Goal: Task Accomplishment & Management: Complete application form

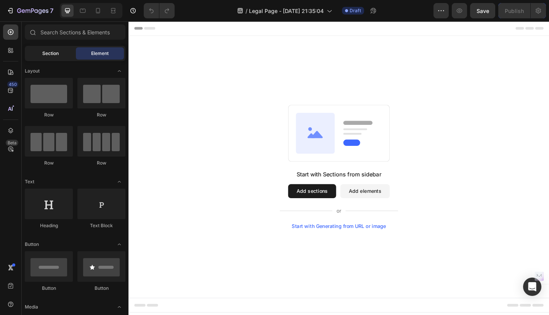
click at [42, 56] on span "Section" at bounding box center [50, 53] width 16 height 7
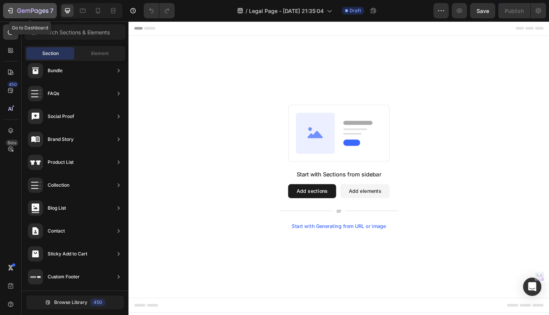
click at [11, 13] on icon "button" at bounding box center [11, 10] width 3 height 5
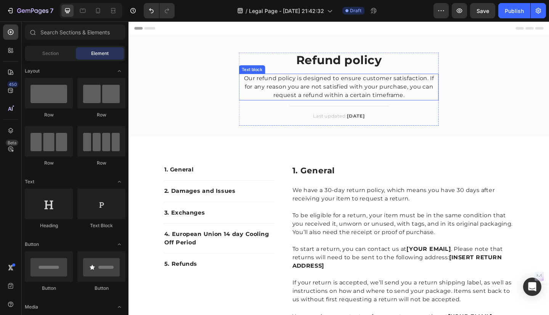
click at [319, 91] on p "Our refund policy is designed to ensure customer satisfaction. If for any reaso…" at bounding box center [357, 92] width 216 height 27
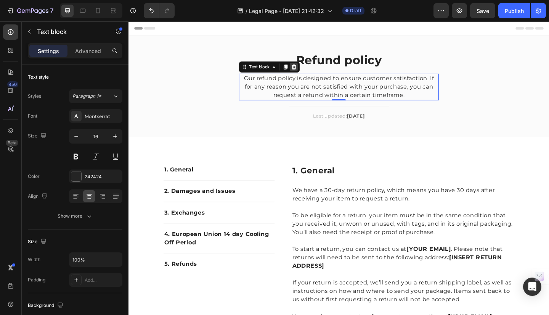
click at [307, 73] on icon at bounding box center [309, 71] width 6 height 6
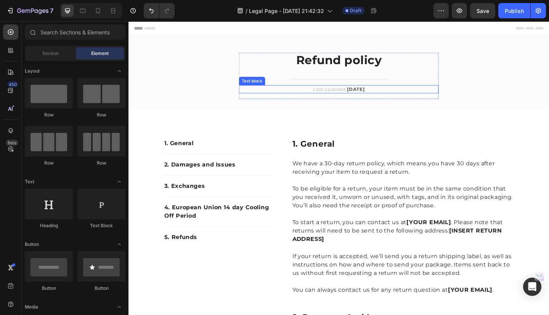
click at [416, 95] on p "Last updated: April 2023" at bounding box center [357, 96] width 216 height 8
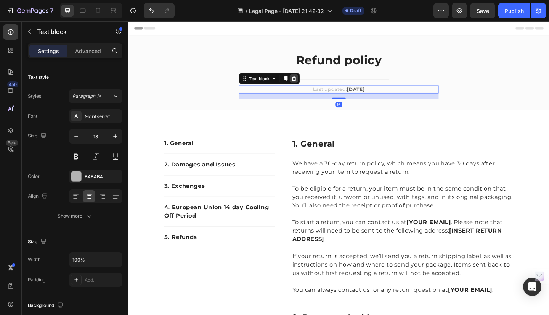
click at [307, 84] on icon at bounding box center [308, 82] width 5 height 5
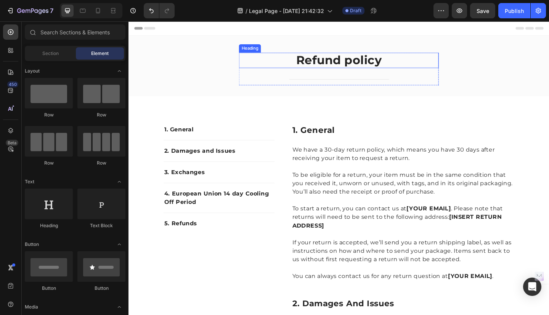
click at [356, 61] on p "Refund policy" at bounding box center [357, 63] width 216 height 15
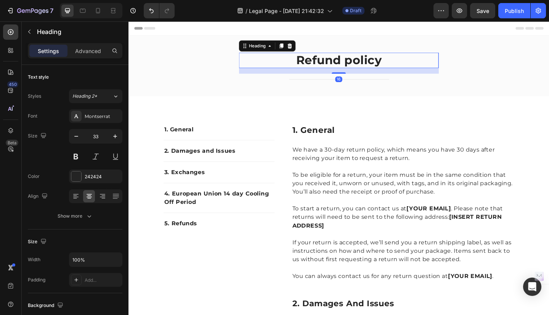
click at [403, 62] on p "Refund policy" at bounding box center [357, 63] width 216 height 15
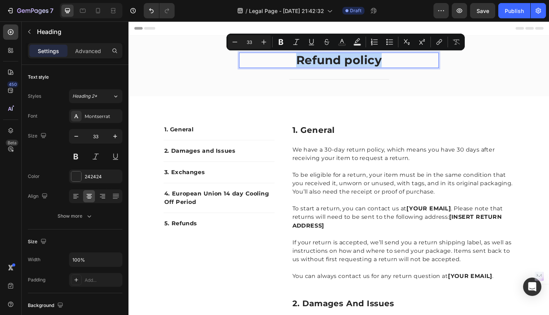
drag, startPoint x: 403, startPoint y: 62, endPoint x: 301, endPoint y: 61, distance: 101.5
click at [301, 61] on p "Refund policy" at bounding box center [357, 63] width 216 height 15
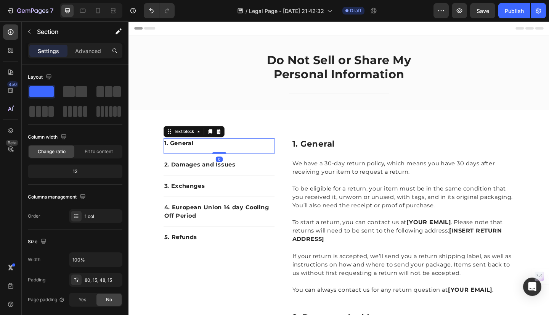
click at [281, 152] on p "1. General" at bounding box center [226, 153] width 119 height 9
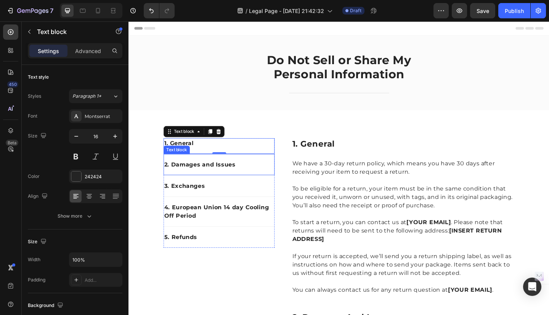
click at [281, 177] on p "2. Damages and Issues" at bounding box center [226, 176] width 119 height 9
click at [281, 153] on p "1. General" at bounding box center [226, 153] width 119 height 9
click at [226, 140] on icon at bounding box center [227, 141] width 6 height 6
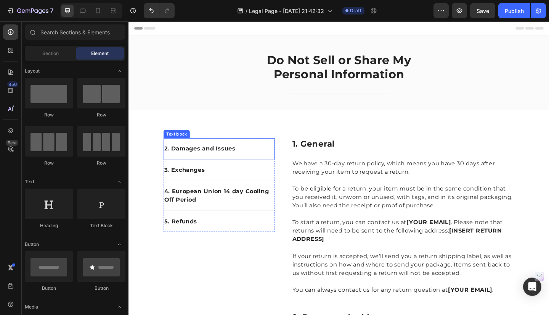
click at [281, 159] on p "2. Damages and Issues" at bounding box center [226, 159] width 119 height 9
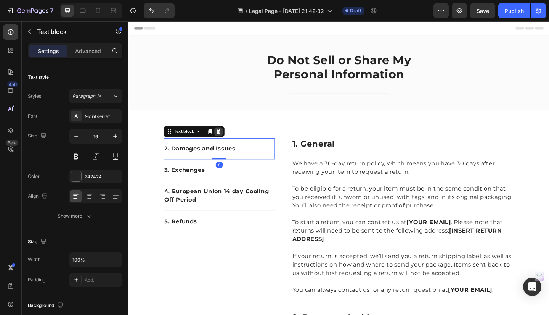
click at [224, 143] on icon at bounding box center [226, 140] width 5 height 5
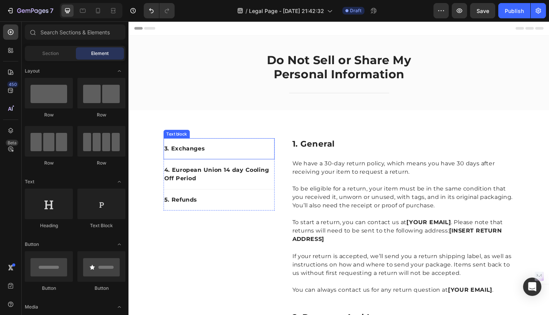
click at [261, 155] on p "3. Exchanges" at bounding box center [226, 159] width 119 height 9
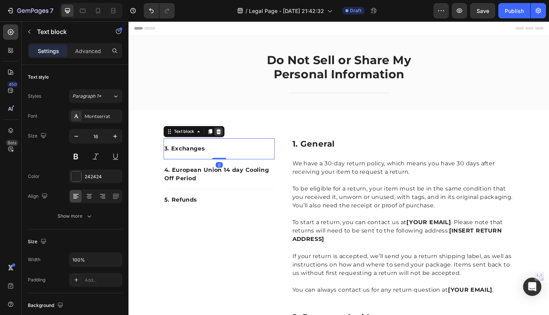
click at [224, 141] on icon at bounding box center [226, 140] width 5 height 5
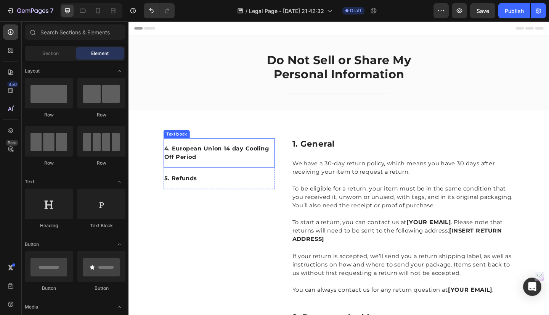
click at [267, 159] on p "4. European Union 14 day Cooling Off Period" at bounding box center [226, 164] width 119 height 18
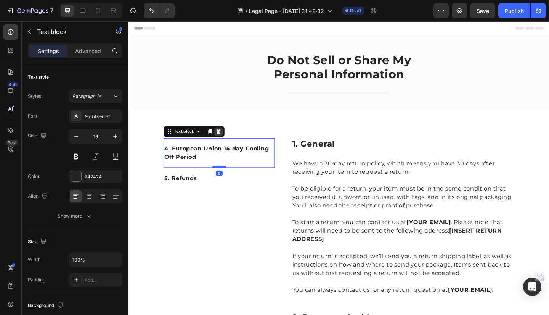
click at [226, 141] on icon at bounding box center [227, 141] width 6 height 6
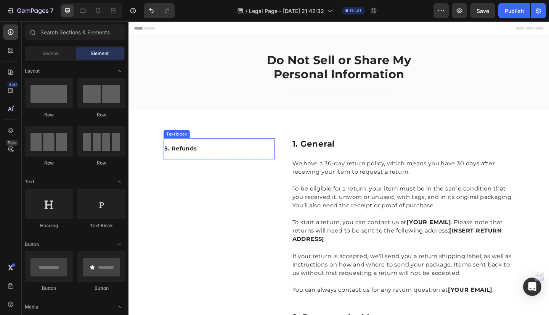
click at [237, 161] on p "5. Refunds" at bounding box center [226, 159] width 119 height 9
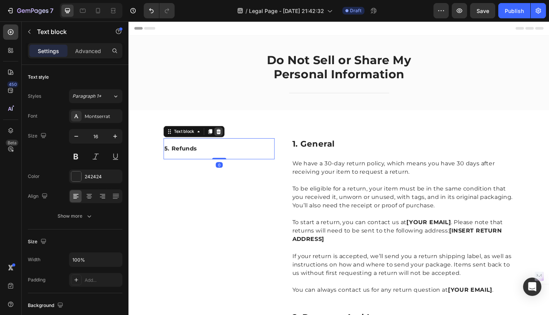
click at [224, 142] on icon at bounding box center [227, 141] width 6 height 6
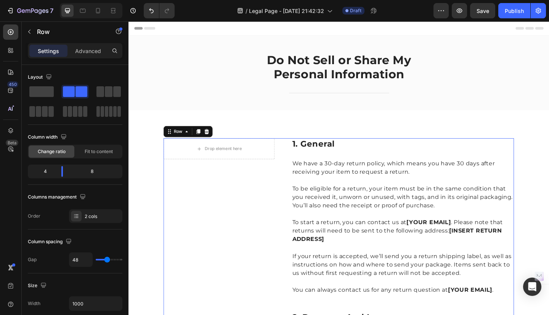
click at [44, 91] on span at bounding box center [41, 91] width 24 height 11
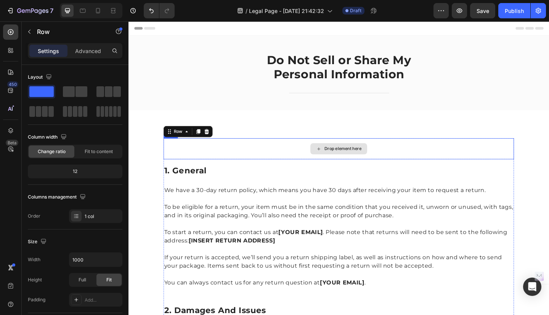
click at [283, 164] on div "Drop element here" at bounding box center [357, 159] width 381 height 23
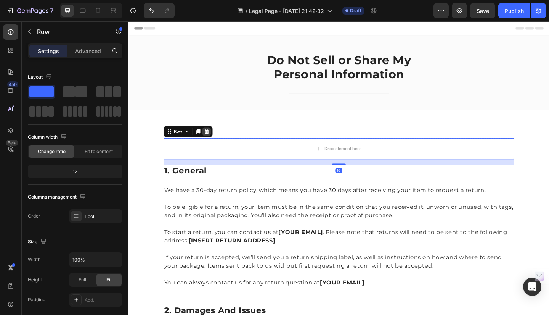
click at [211, 142] on icon at bounding box center [213, 140] width 5 height 5
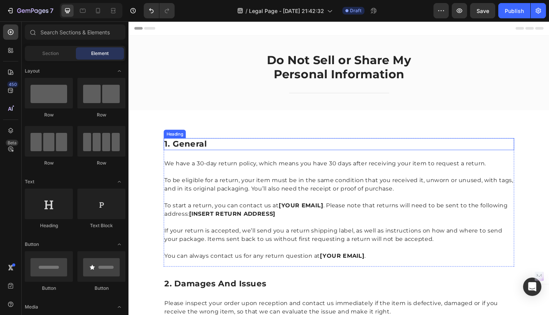
click at [219, 152] on p "1. general" at bounding box center [357, 154] width 380 height 11
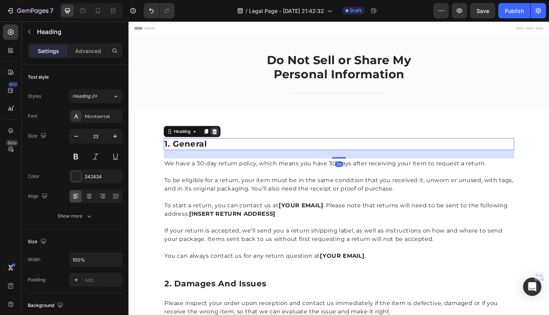
click at [220, 140] on icon at bounding box center [222, 140] width 5 height 5
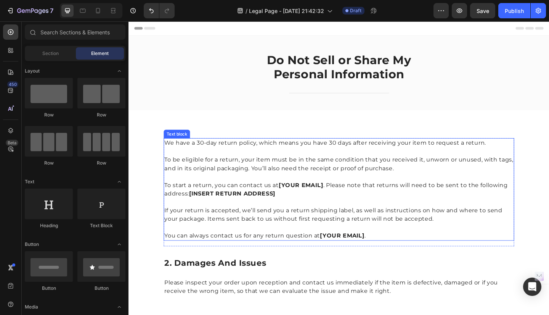
click at [191, 157] on p "We have a 30-day return policy, which means you have 30 days after receiving yo…" at bounding box center [357, 153] width 380 height 9
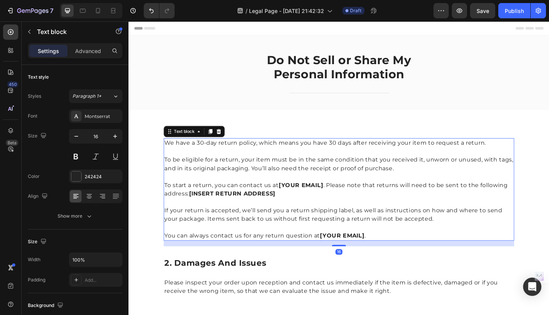
click at [167, 151] on p "We have a 30-day return policy, which means you have 30 days after receiving yo…" at bounding box center [357, 153] width 380 height 9
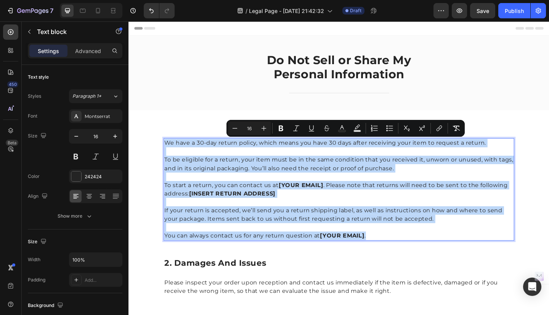
drag, startPoint x: 166, startPoint y: 151, endPoint x: 391, endPoint y: 252, distance: 246.9
click at [391, 252] on div "We have a 30-day return policy, which means you have 30 days after receiving yo…" at bounding box center [357, 203] width 381 height 111
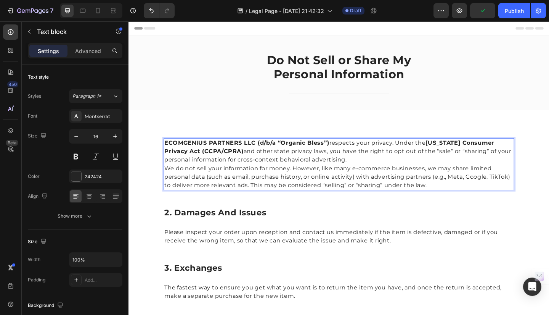
click at [370, 171] on p "ECOMGENIUS PARTNERS LLC (d/b/a “Organic Bless”) respects your privacy. Under th…" at bounding box center [357, 162] width 380 height 27
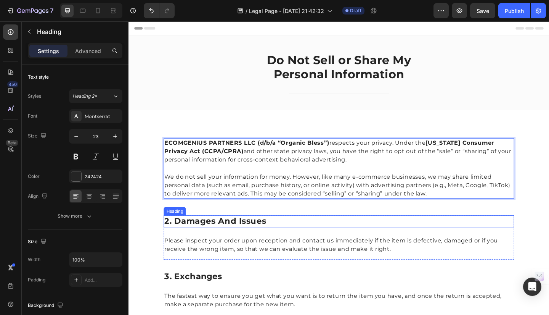
click at [213, 237] on p "2. damages and issues" at bounding box center [357, 238] width 380 height 11
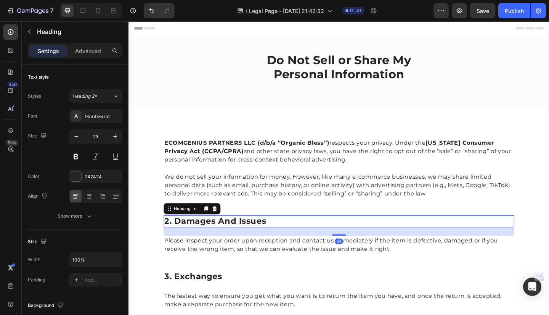
click at [280, 238] on p "2. damages and issues" at bounding box center [357, 238] width 380 height 11
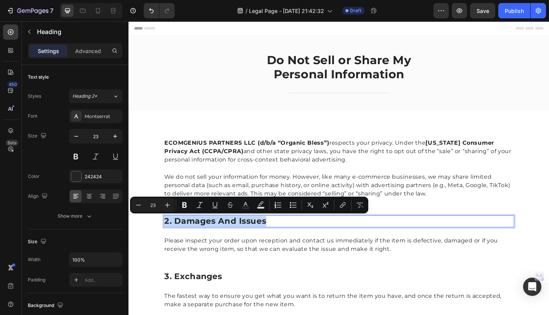
drag, startPoint x: 280, startPoint y: 238, endPoint x: 165, endPoint y: 235, distance: 114.8
click at [167, 235] on p "2. damages and issues" at bounding box center [357, 238] width 380 height 11
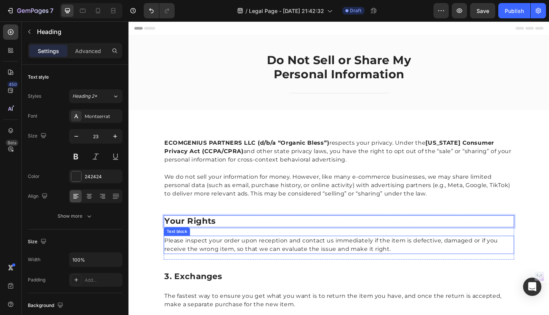
click at [169, 261] on p "Please inspect your order upon reception and contact us immediately if the item…" at bounding box center [357, 264] width 380 height 18
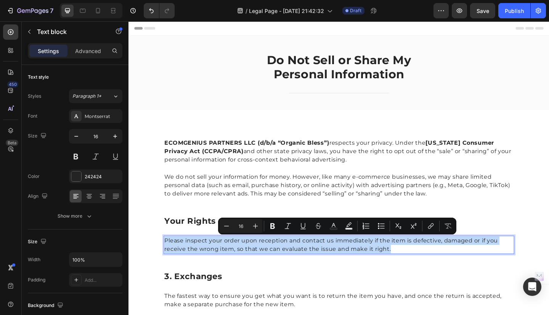
drag, startPoint x: 166, startPoint y: 259, endPoint x: 423, endPoint y: 272, distance: 256.6
click at [423, 272] on p "Please inspect your order upon reception and contact us immediately if the item…" at bounding box center [357, 264] width 380 height 18
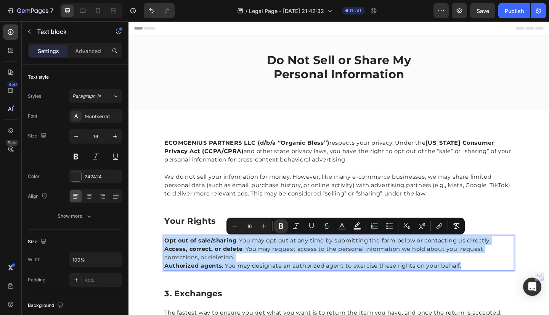
drag, startPoint x: 165, startPoint y: 257, endPoint x: 496, endPoint y: 288, distance: 332.1
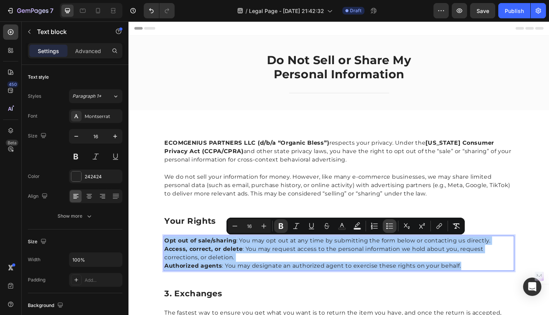
click at [393, 227] on icon "Editor contextual toolbar" at bounding box center [390, 226] width 8 height 8
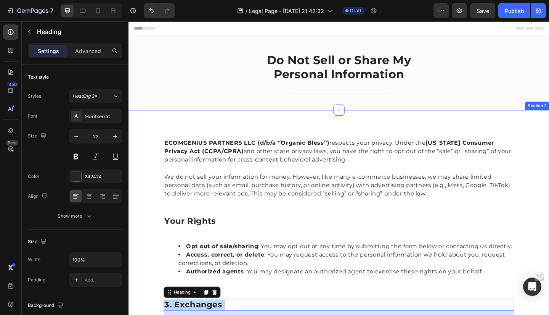
drag, startPoint x: 228, startPoint y: 326, endPoint x: 156, endPoint y: 320, distance: 73.1
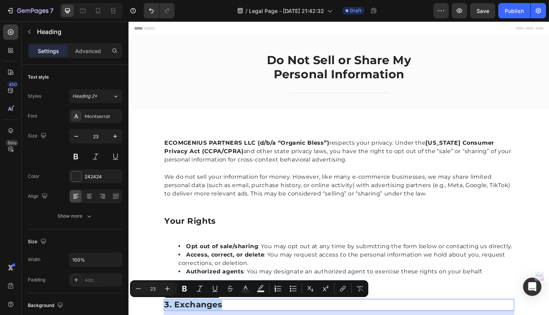
drag, startPoint x: 229, startPoint y: 332, endPoint x: 165, endPoint y: 321, distance: 64.6
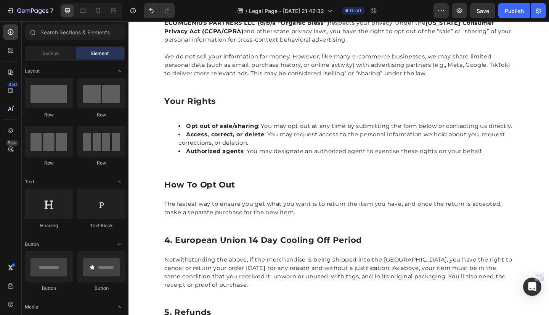
scroll to position [137, 0]
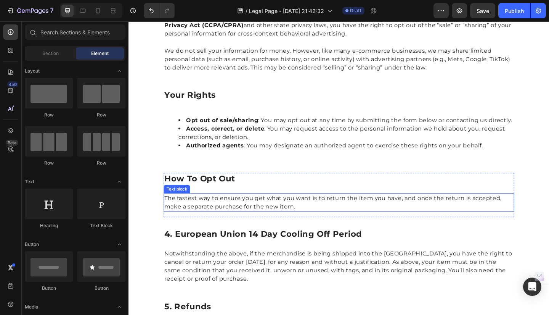
click at [167, 212] on p "The fastest way to ensure you get what you want is to return the item you have,…" at bounding box center [357, 218] width 380 height 18
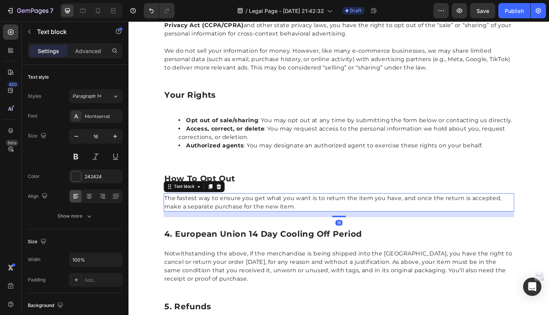
click at [167, 212] on p "The fastest way to ensure you get what you want is to return the item you have,…" at bounding box center [357, 218] width 380 height 18
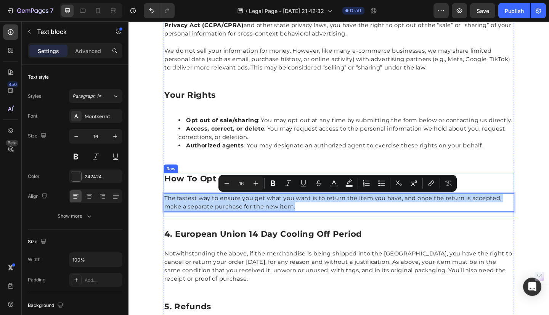
drag, startPoint x: 166, startPoint y: 213, endPoint x: 313, endPoint y: 228, distance: 148.0
click at [313, 228] on div "⁠⁠⁠⁠⁠⁠⁠ How to Opt Out Heading The fastest way to ensure you get what you want …" at bounding box center [357, 210] width 381 height 48
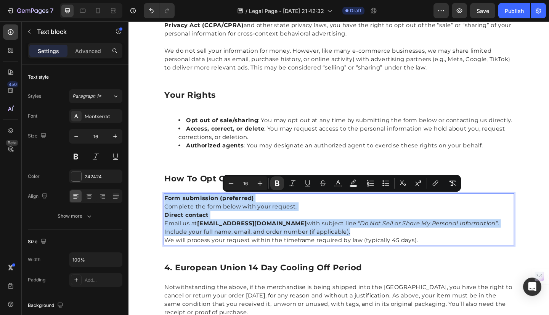
drag, startPoint x: 166, startPoint y: 212, endPoint x: 330, endPoint y: 253, distance: 169.7
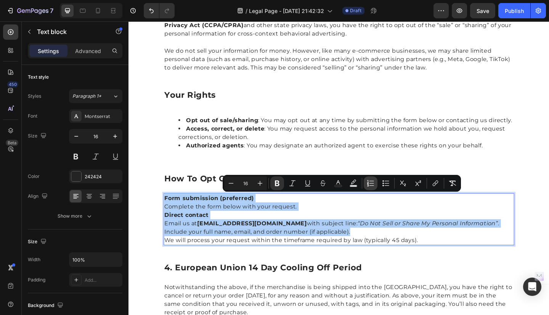
click at [369, 184] on icon "Editor contextual toolbar" at bounding box center [371, 183] width 8 height 8
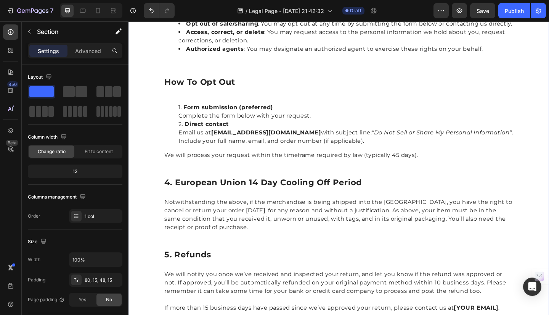
scroll to position [242, 0]
click at [193, 193] on p "4. european union 14 day cooling off period" at bounding box center [357, 196] width 380 height 11
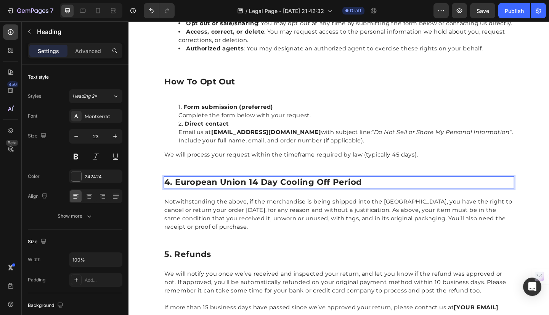
click at [170, 196] on p "4. european union 14 day cooling off period" at bounding box center [357, 196] width 380 height 11
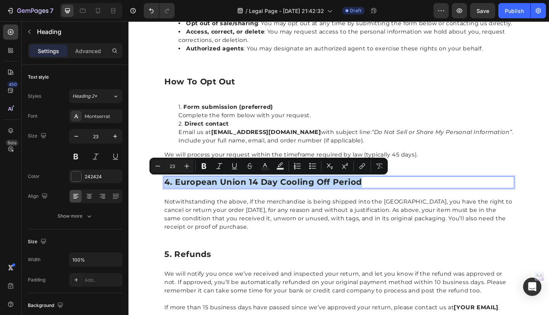
drag, startPoint x: 167, startPoint y: 195, endPoint x: 381, endPoint y: 198, distance: 214.4
click at [381, 198] on p "4. european union 14 day cooling off period" at bounding box center [357, 196] width 380 height 11
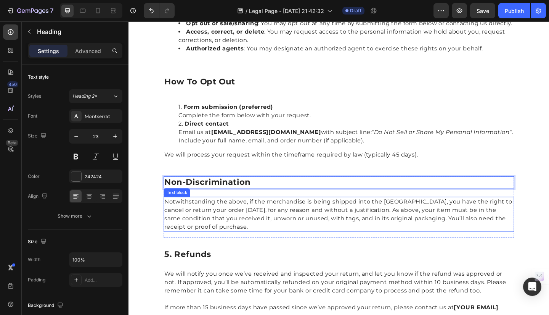
click at [181, 224] on p "Notwithstanding the above, if the merchandise is being shipped into the Europea…" at bounding box center [357, 231] width 380 height 37
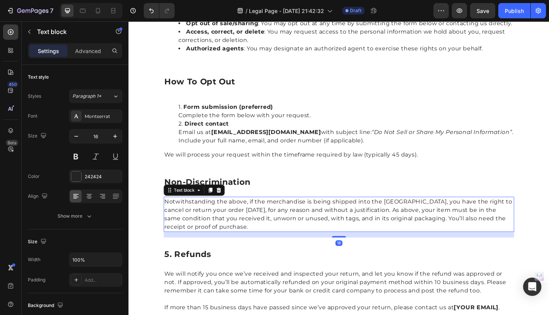
click at [167, 214] on p "Notwithstanding the above, if the merchandise is being shipped into the Europea…" at bounding box center [357, 231] width 380 height 37
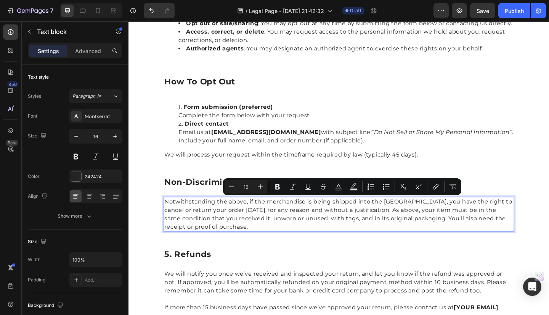
drag, startPoint x: 165, startPoint y: 214, endPoint x: 277, endPoint y: 243, distance: 114.9
click at [277, 243] on p "Notwithstanding the above, if the merchandise is being shipped into the Europea…" at bounding box center [357, 231] width 380 height 37
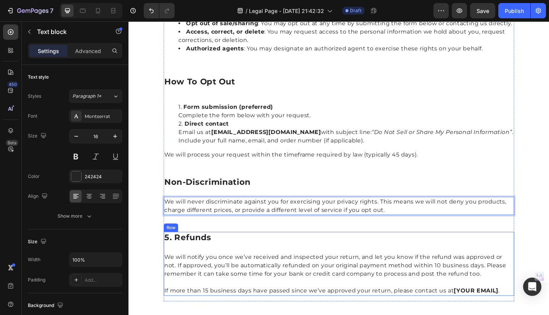
click at [261, 266] on div "5. refunds Heading We will notify you once we’ve received and inspected your re…" at bounding box center [357, 284] width 381 height 69
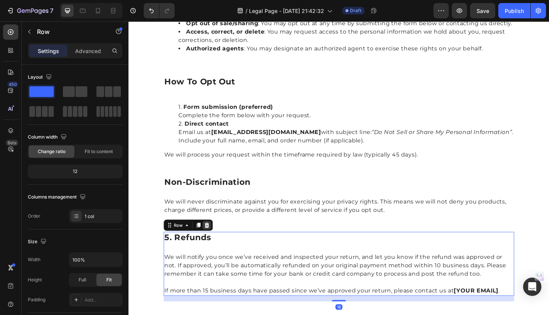
click at [211, 243] on icon at bounding box center [214, 243] width 6 height 6
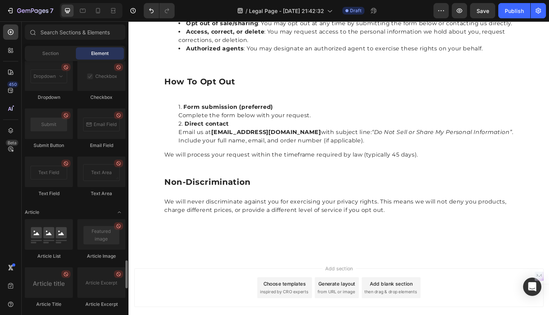
scroll to position [1796, 0]
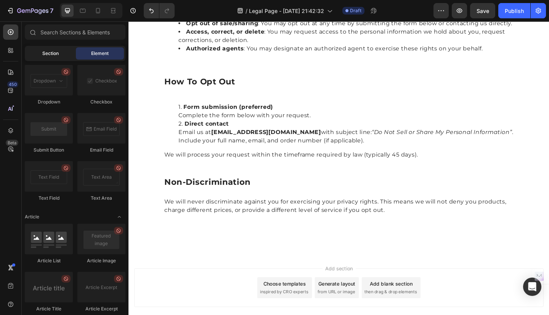
click at [50, 55] on span "Section" at bounding box center [50, 53] width 16 height 7
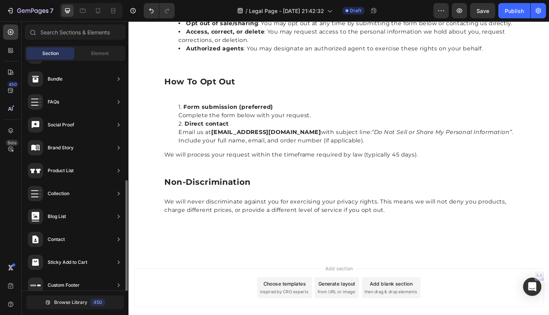
scroll to position [213, 0]
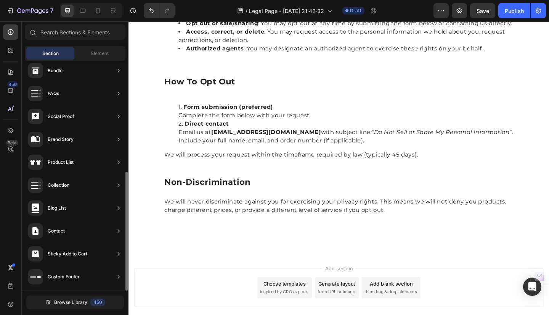
click at [36, 188] on icon at bounding box center [36, 185] width 10 height 8
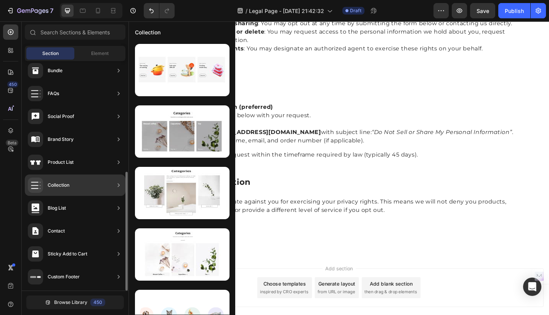
click at [39, 232] on icon at bounding box center [35, 230] width 9 height 9
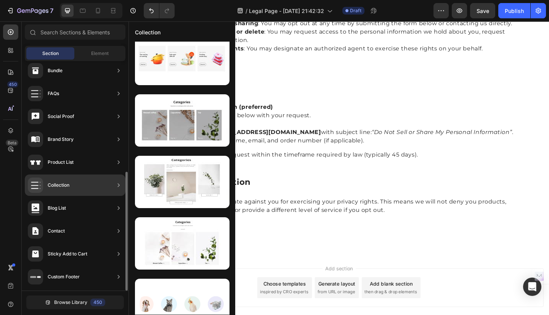
scroll to position [0, 0]
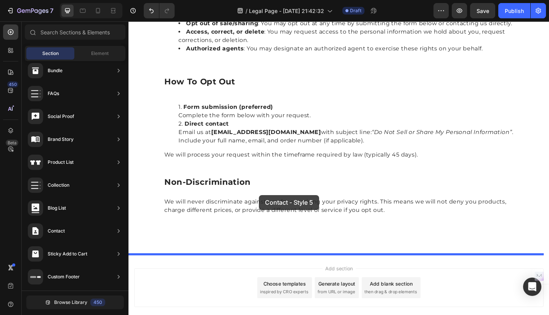
drag, startPoint x: 309, startPoint y: 154, endPoint x: 270, endPoint y: 210, distance: 68.3
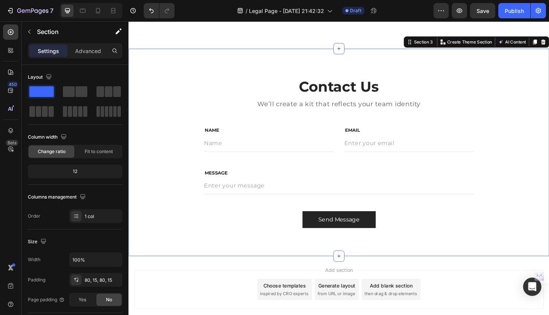
scroll to position [469, 0]
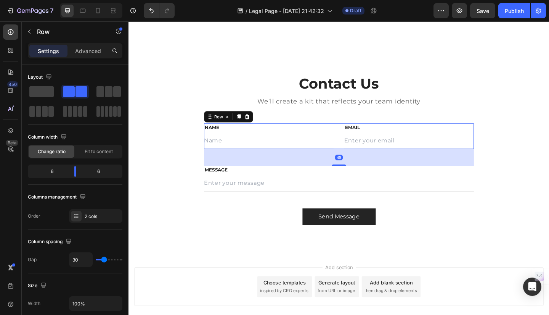
click at [352, 148] on div "NAME Text block Text Field EMAIL Text block Email Field Row 48" at bounding box center [358, 146] width 294 height 28
click at [314, 182] on p "MESSAGE" at bounding box center [357, 183] width 292 height 8
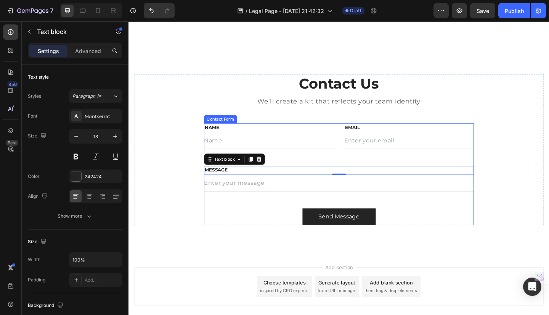
click at [339, 169] on div "NAME Text block Text Field EMAIL Text block Email Field Row MESSAGE Text block …" at bounding box center [358, 187] width 294 height 111
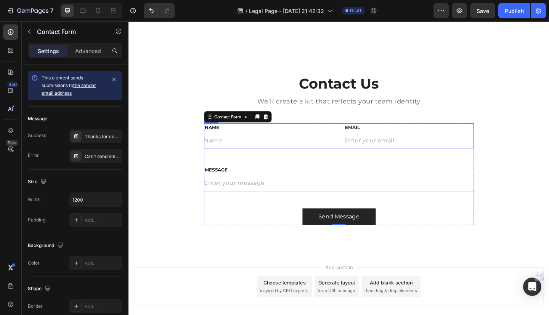
click at [354, 142] on div "NAME Text block Text Field EMAIL Text block Email Field Row" at bounding box center [358, 146] width 294 height 28
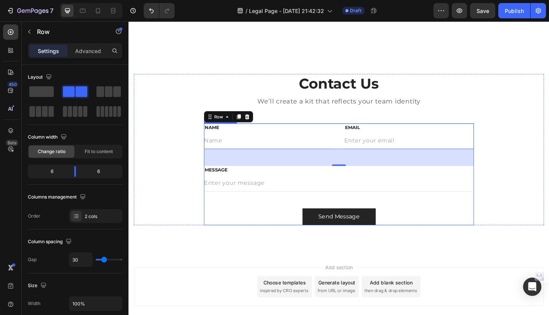
click at [368, 211] on div "NAME Text block Text Field EMAIL Text block Email Field Row 48 MESSAGE Text blo…" at bounding box center [358, 187] width 294 height 111
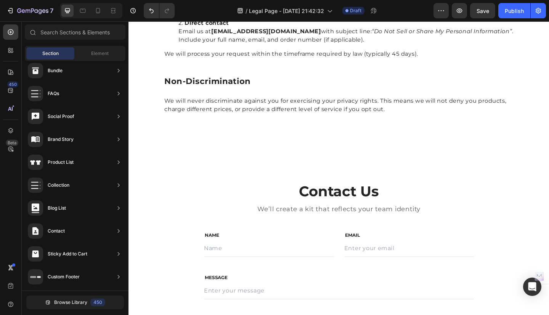
scroll to position [353, 0]
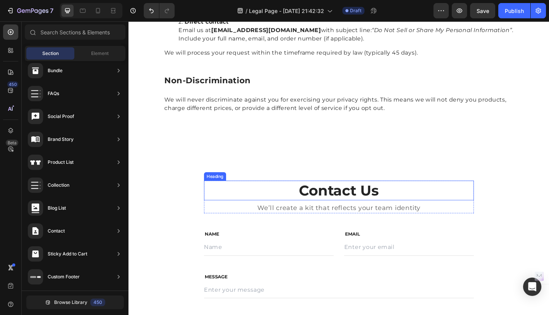
click at [365, 201] on p "Contact Us" at bounding box center [357, 205] width 292 height 20
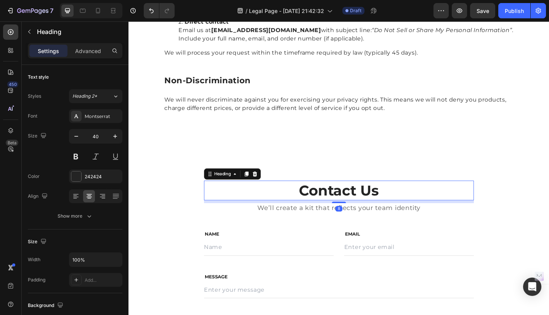
click at [402, 204] on p "Contact Us" at bounding box center [357, 205] width 292 height 20
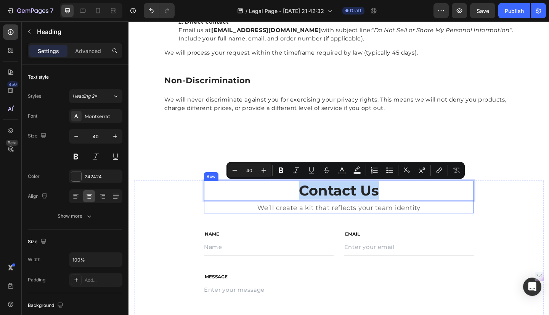
drag, startPoint x: 401, startPoint y: 203, endPoint x: 314, endPoint y: 218, distance: 88.2
click at [314, 218] on div "Contact Us Heading 8 We’ll create a kit that reflects your team identity Text b…" at bounding box center [358, 212] width 294 height 35
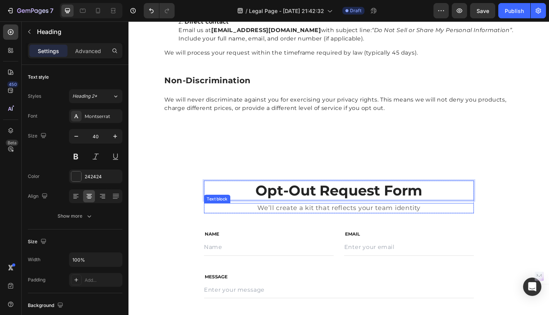
click at [338, 223] on p "We’ll create a kit that reflects your team identity" at bounding box center [357, 225] width 292 height 10
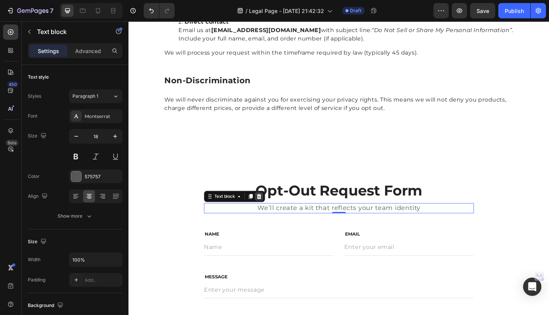
click at [271, 209] on icon at bounding box center [270, 212] width 6 height 6
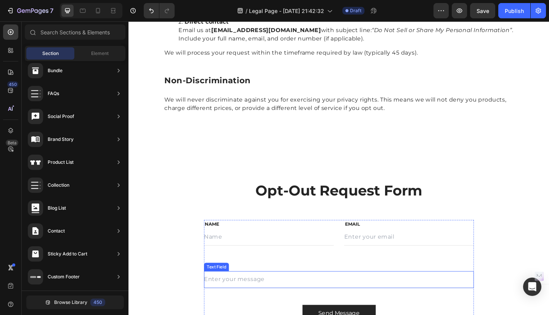
click at [293, 301] on input "text" at bounding box center [358, 302] width 294 height 18
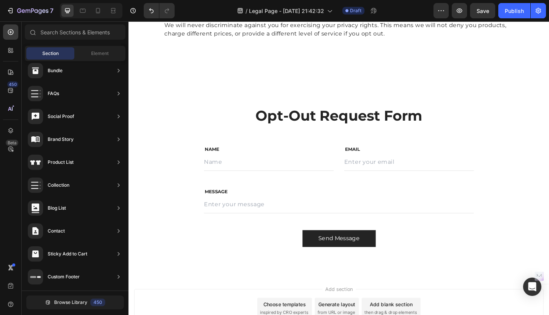
scroll to position [446, 0]
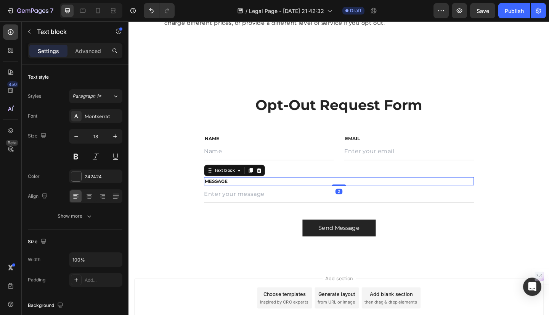
click at [471, 197] on p "MESSAGE" at bounding box center [357, 195] width 292 height 8
click at [486, 210] on input "text" at bounding box center [358, 209] width 294 height 18
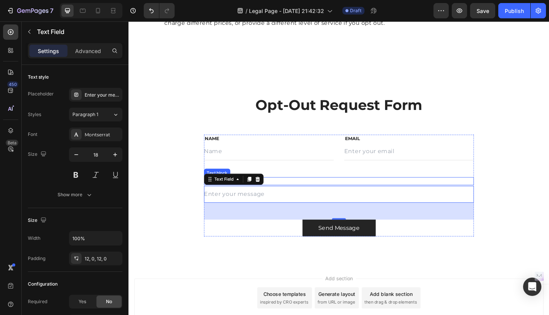
click at [484, 199] on div "MESSAGE" at bounding box center [358, 195] width 294 height 9
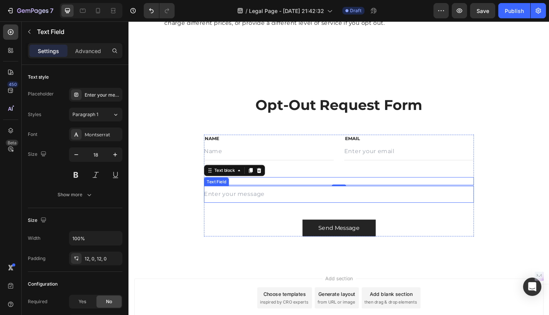
click at [484, 202] on input "text" at bounding box center [358, 209] width 294 height 18
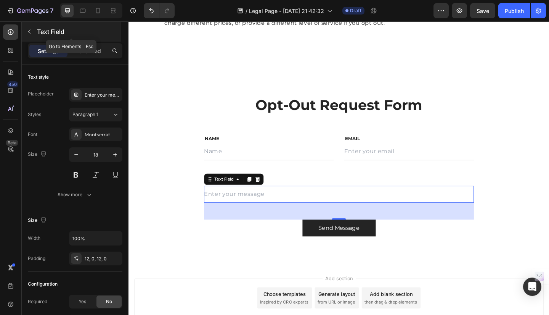
click at [31, 29] on icon "button" at bounding box center [29, 32] width 6 height 6
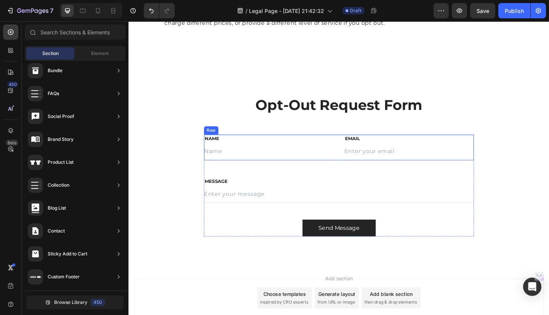
click at [355, 146] on div "NAME Text block Text Field EMAIL Text block Email Field Row" at bounding box center [358, 159] width 294 height 28
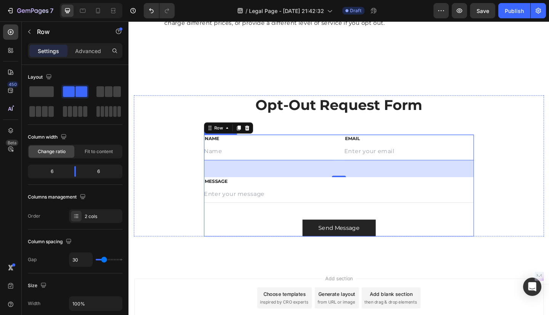
click at [351, 199] on div "NAME Text block Text Field EMAIL Text block Email Field Row 48 MESSAGE Text blo…" at bounding box center [358, 200] width 294 height 111
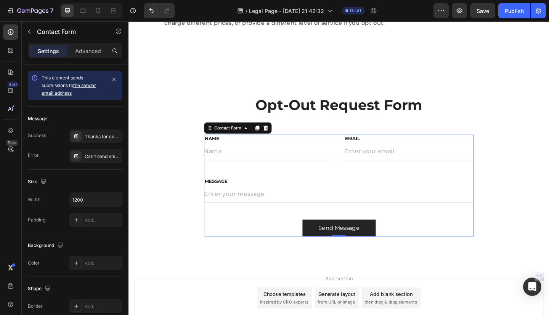
click at [354, 199] on div "NAME Text block Text Field EMAIL Text block Email Field Row MESSAGE Text block …" at bounding box center [358, 200] width 294 height 111
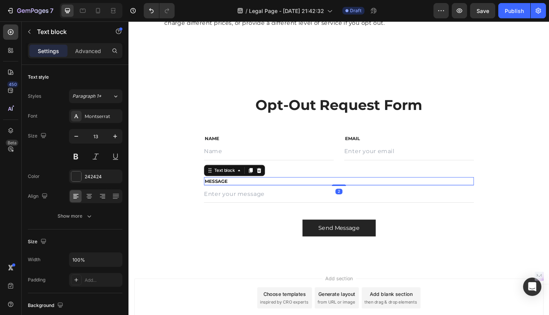
click at [283, 199] on div "MESSAGE" at bounding box center [358, 195] width 294 height 9
click at [286, 204] on input "text" at bounding box center [358, 209] width 294 height 18
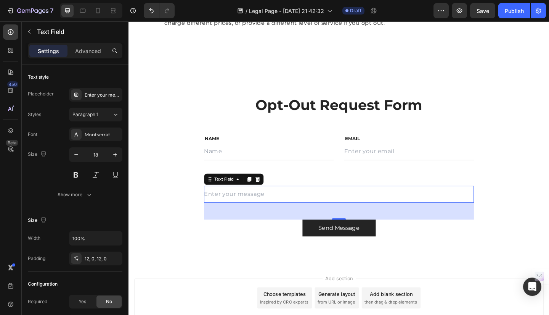
click at [294, 227] on div "48" at bounding box center [358, 228] width 294 height 18
click at [11, 128] on icon at bounding box center [10, 130] width 5 height 5
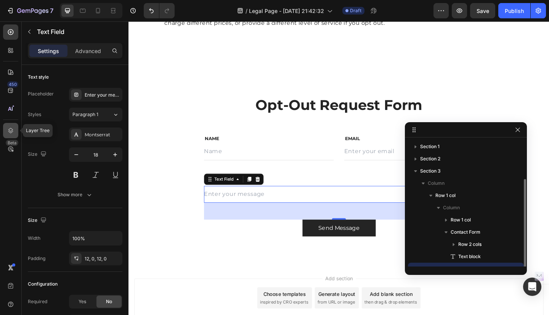
scroll to position [21, 0]
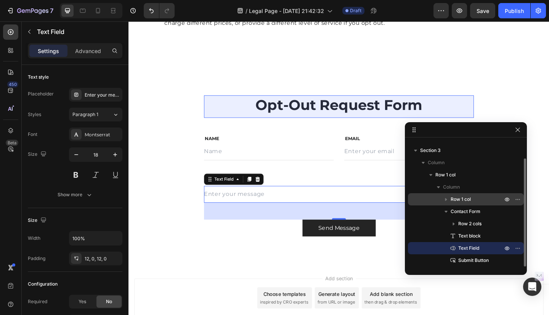
click at [455, 201] on span "Row 1 col" at bounding box center [461, 199] width 20 height 8
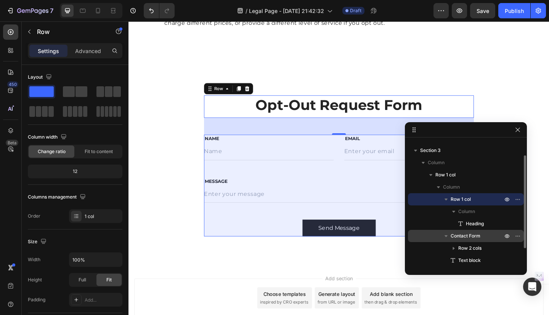
click at [462, 236] on span "Contact Form" at bounding box center [466, 236] width 30 height 8
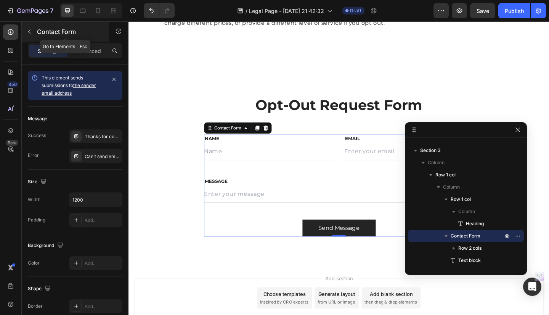
click at [30, 32] on icon "button" at bounding box center [29, 32] width 6 height 6
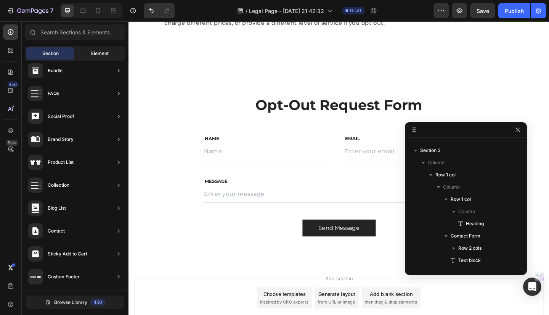
click at [91, 51] on span "Element" at bounding box center [100, 53] width 18 height 7
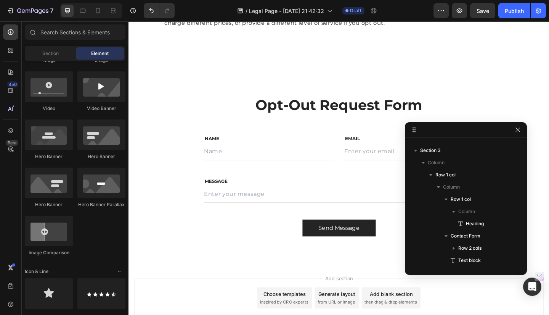
scroll to position [0, 0]
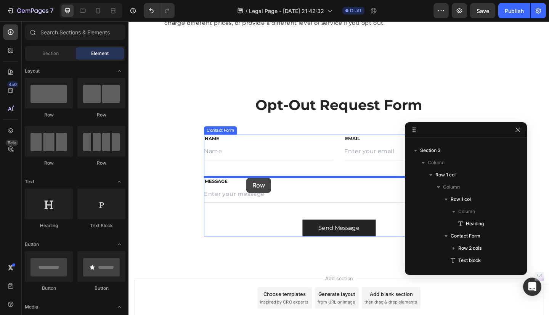
drag, startPoint x: 222, startPoint y: 116, endPoint x: 257, endPoint y: 191, distance: 83.3
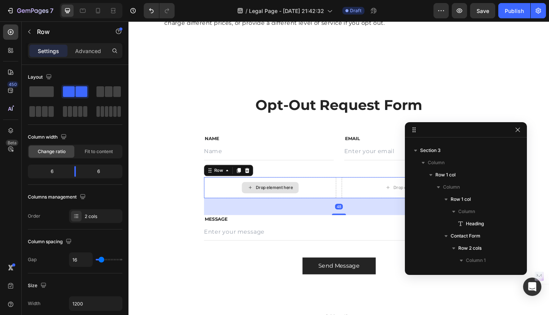
scroll to position [130, 0]
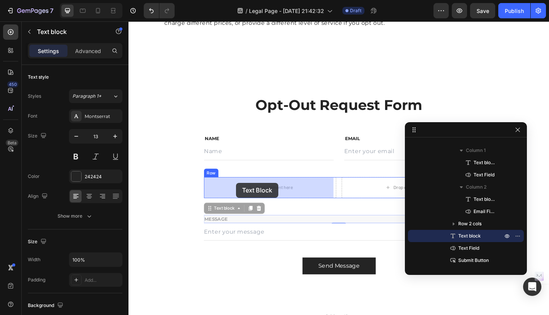
drag, startPoint x: 243, startPoint y: 233, endPoint x: 245, endPoint y: 197, distance: 35.9
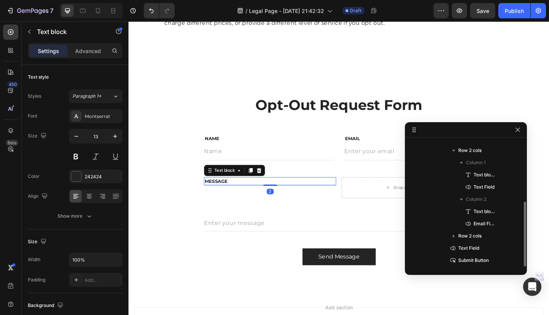
scroll to position [118, 0]
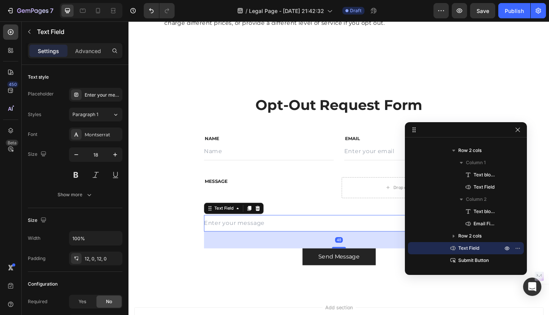
click at [258, 240] on input "text" at bounding box center [358, 241] width 294 height 18
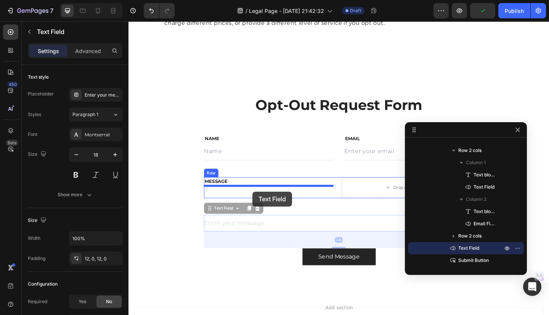
drag, startPoint x: 273, startPoint y: 244, endPoint x: 264, endPoint y: 206, distance: 38.5
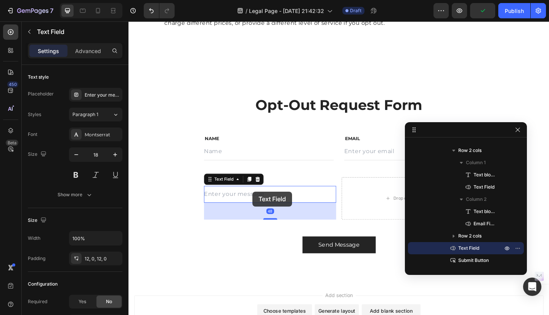
scroll to position [106, 0]
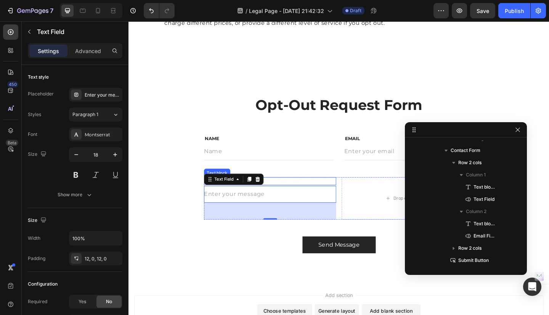
click at [333, 198] on p "MESSAGE" at bounding box center [282, 195] width 142 height 8
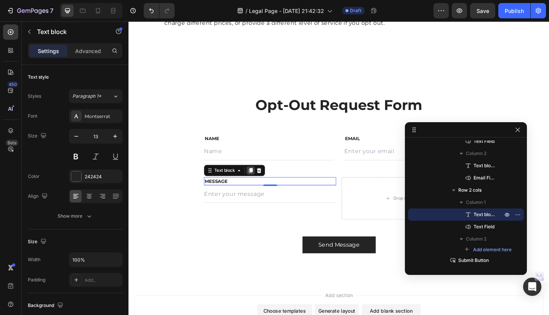
click at [262, 182] on icon at bounding box center [261, 183] width 4 height 5
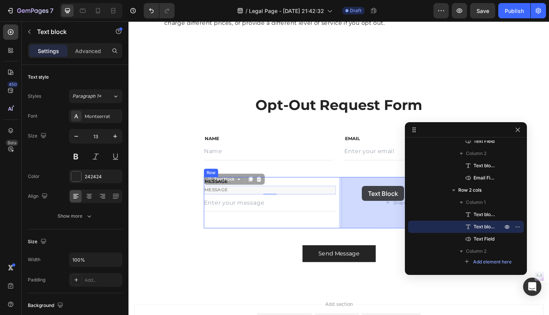
drag, startPoint x: 286, startPoint y: 203, endPoint x: 383, endPoint y: 200, distance: 96.5
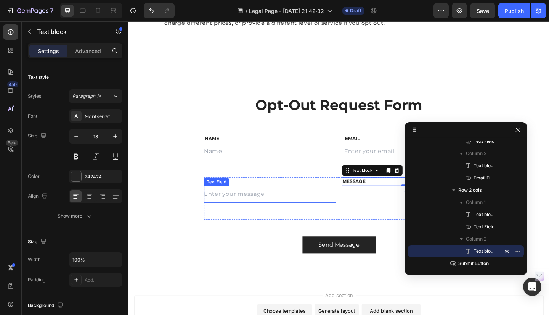
click at [293, 212] on input "text" at bounding box center [283, 209] width 144 height 18
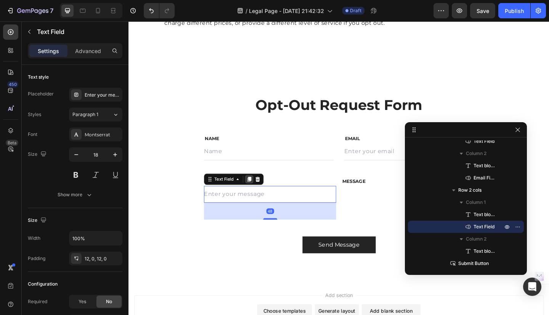
click at [257, 196] on div at bounding box center [259, 192] width 9 height 9
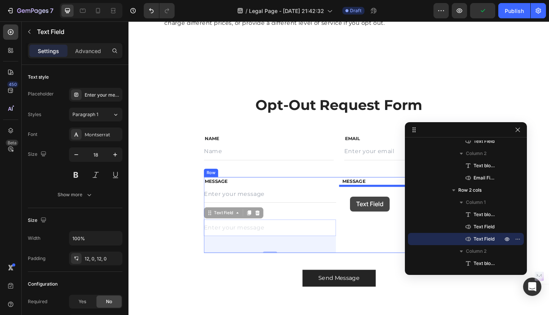
drag, startPoint x: 287, startPoint y: 242, endPoint x: 370, endPoint y: 212, distance: 88.2
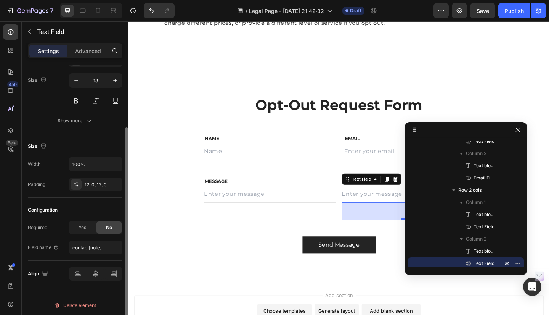
scroll to position [76, 0]
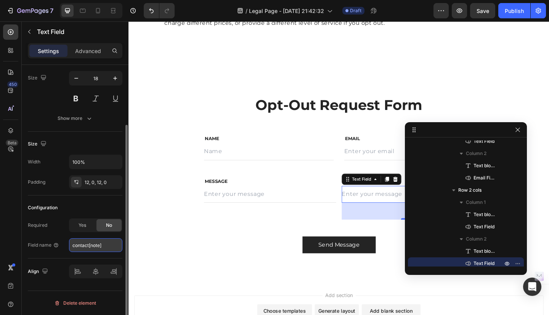
click at [85, 247] on input "contact[note]" at bounding box center [95, 245] width 53 height 14
click at [36, 258] on div "Configuration Required Yes No Field name contact[note]" at bounding box center [75, 226] width 95 height 63
click at [85, 246] on input "contact[note]" at bounding box center [95, 245] width 53 height 14
click at [95, 246] on input "contact[note]" at bounding box center [95, 245] width 53 height 14
click at [75, 245] on input "contact[note]" at bounding box center [95, 245] width 53 height 14
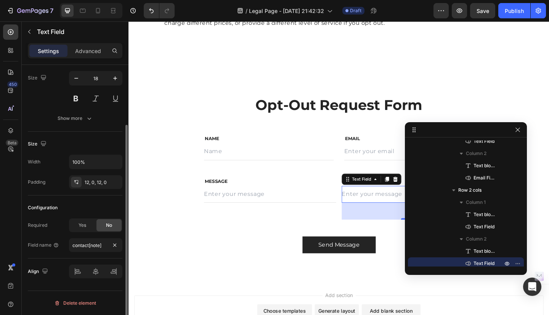
click at [63, 248] on div "Field name contact[note]" at bounding box center [75, 245] width 95 height 14
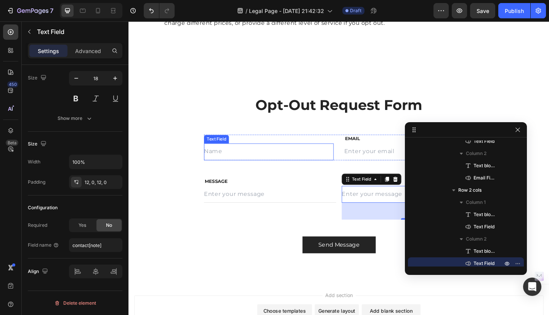
click at [238, 162] on input "text" at bounding box center [281, 163] width 141 height 18
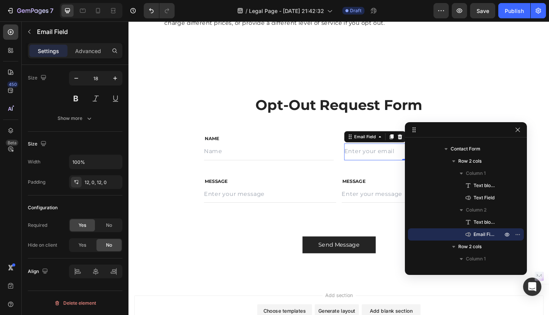
click at [378, 161] on input "email" at bounding box center [433, 163] width 141 height 18
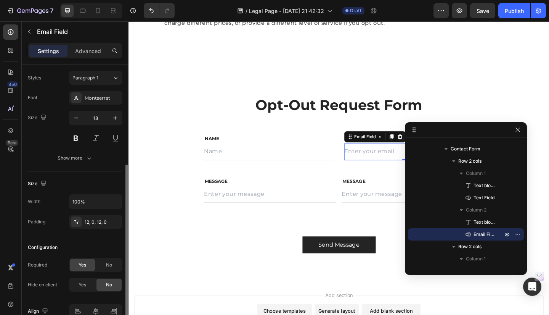
scroll to position [76, 0]
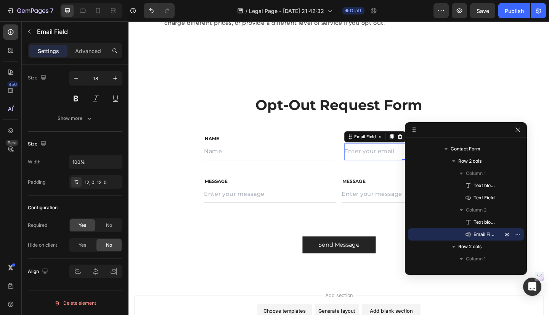
click at [371, 165] on input "email" at bounding box center [433, 163] width 141 height 18
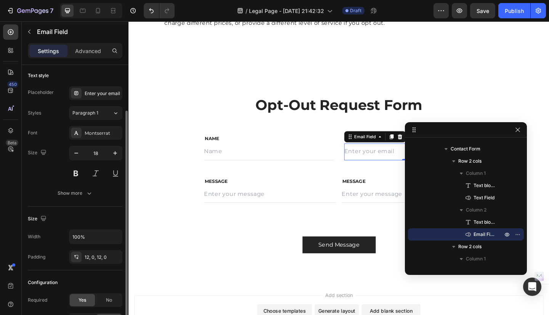
scroll to position [0, 0]
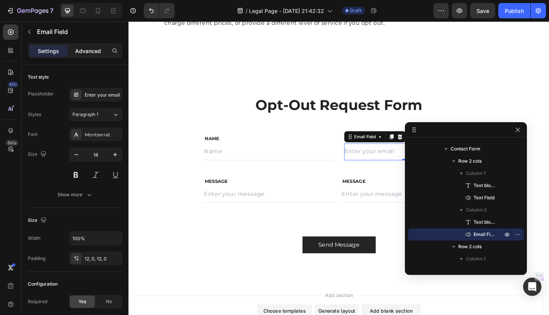
click at [85, 51] on p "Advanced" at bounding box center [88, 51] width 26 height 8
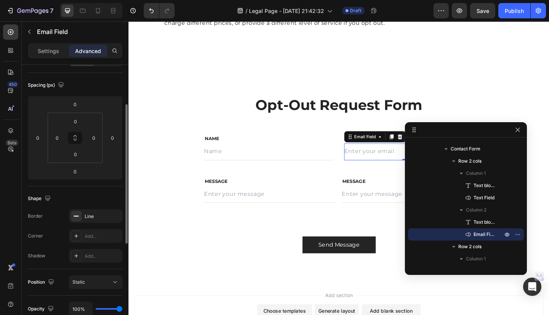
scroll to position [74, 0]
click at [40, 54] on p "Settings" at bounding box center [48, 51] width 21 height 8
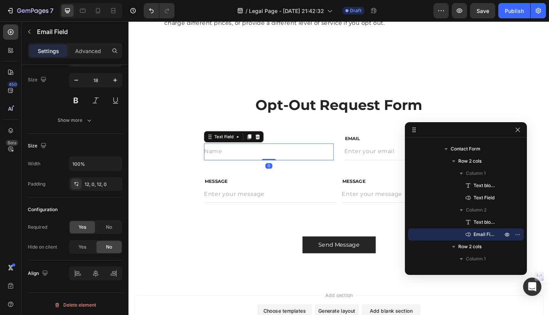
click at [286, 168] on input "text" at bounding box center [281, 163] width 141 height 18
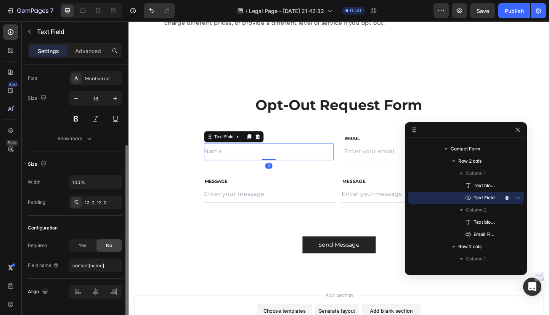
scroll to position [76, 0]
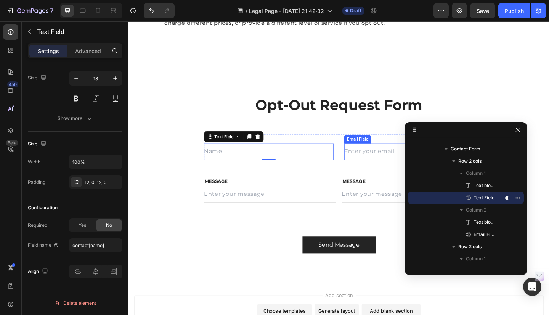
click at [374, 166] on input "email" at bounding box center [433, 163] width 141 height 18
click at [302, 167] on input "text" at bounding box center [281, 163] width 141 height 18
click at [261, 166] on input "text" at bounding box center [281, 163] width 141 height 18
click at [374, 160] on input "email" at bounding box center [433, 163] width 141 height 18
click at [337, 163] on input "text" at bounding box center [281, 163] width 141 height 18
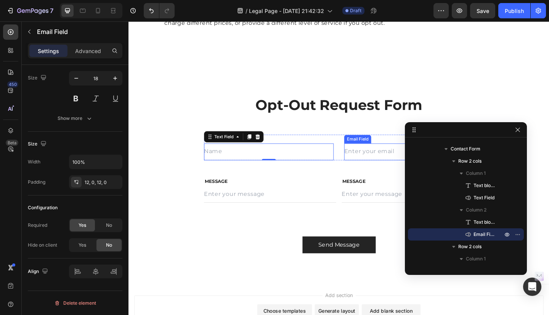
click at [399, 162] on input "email" at bounding box center [433, 163] width 141 height 18
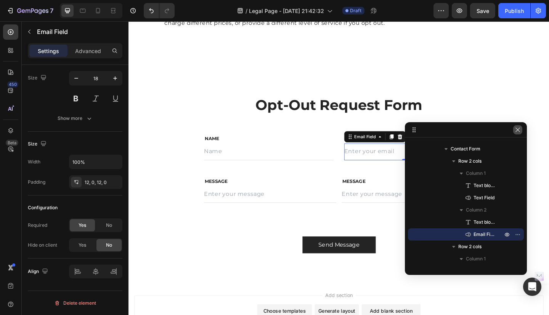
click at [519, 129] on icon "button" at bounding box center [518, 130] width 6 height 6
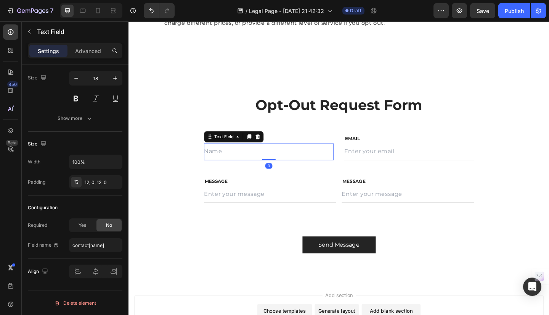
click at [291, 162] on input "text" at bounding box center [281, 163] width 141 height 18
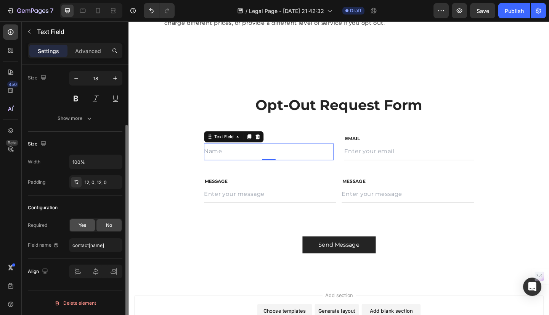
click at [82, 222] on span "Yes" at bounding box center [83, 225] width 8 height 7
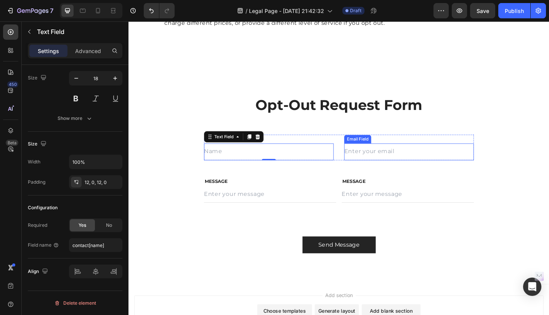
click at [394, 160] on input "email" at bounding box center [433, 163] width 141 height 18
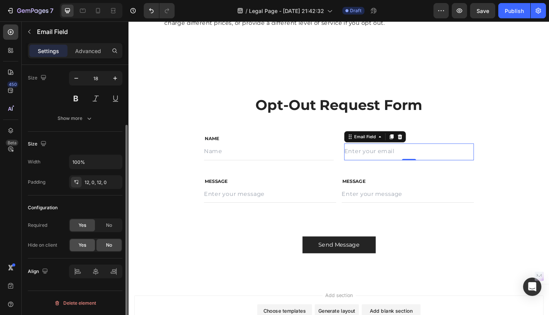
click at [87, 243] on div "Yes" at bounding box center [82, 245] width 25 height 12
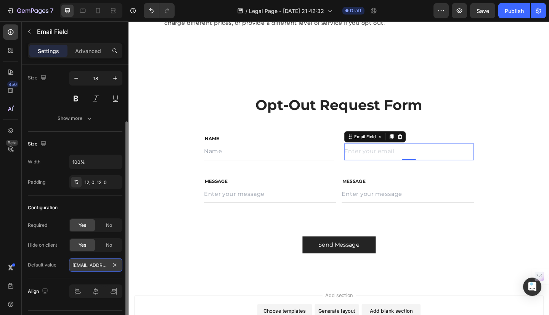
click at [92, 266] on input "default@gempages.help" at bounding box center [95, 265] width 53 height 14
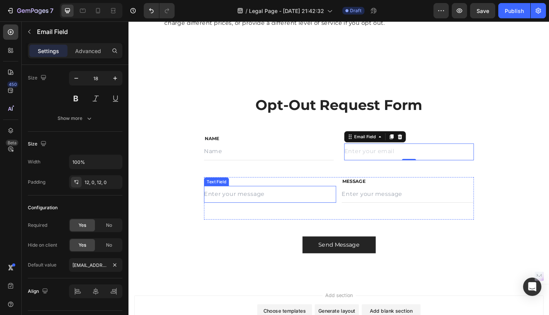
click at [244, 208] on input "text" at bounding box center [283, 209] width 144 height 18
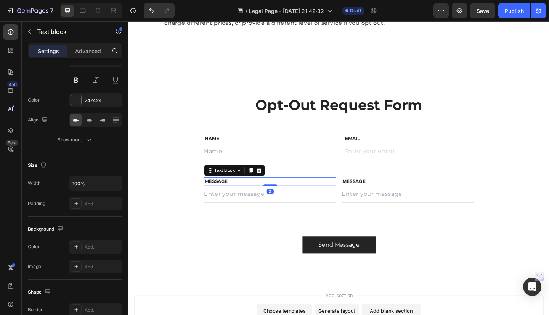
click at [286, 194] on p "MESSAGE" at bounding box center [282, 195] width 142 height 8
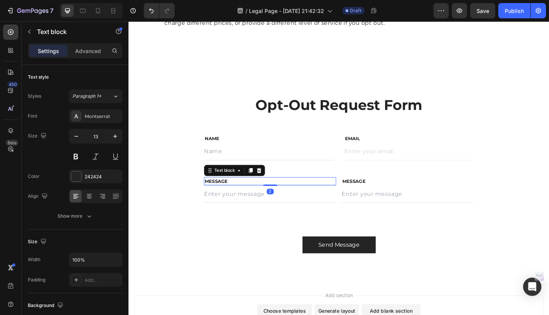
click at [243, 192] on p "MESSAGE" at bounding box center [282, 195] width 142 height 8
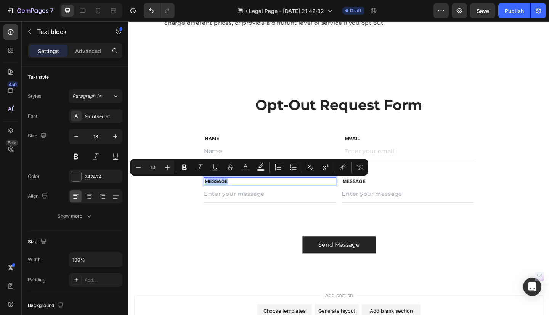
drag, startPoint x: 241, startPoint y: 193, endPoint x: 214, endPoint y: 193, distance: 27.1
click at [214, 193] on p "MESSAGE" at bounding box center [282, 195] width 142 height 8
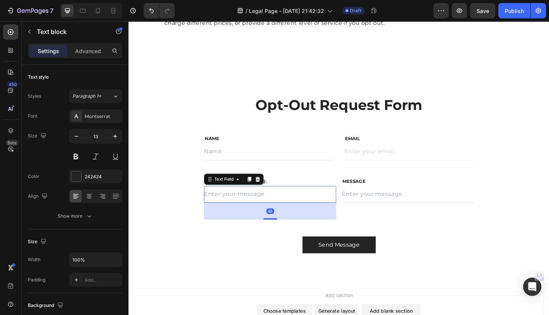
click at [259, 209] on input "text" at bounding box center [283, 209] width 144 height 18
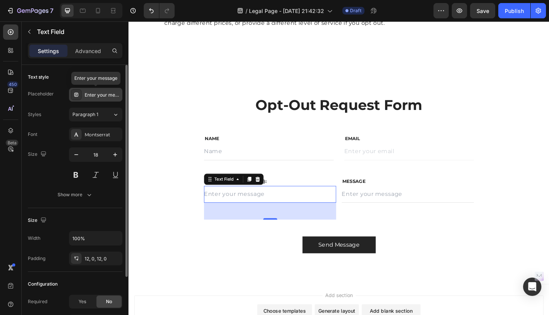
click at [90, 93] on div "Enter your message" at bounding box center [103, 95] width 36 height 7
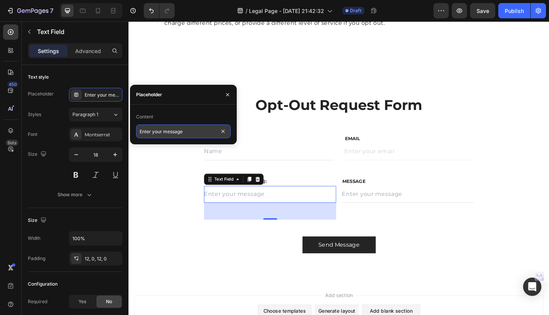
click at [187, 134] on input "Enter your message" at bounding box center [183, 131] width 95 height 14
type input "o"
type input "Order Number"
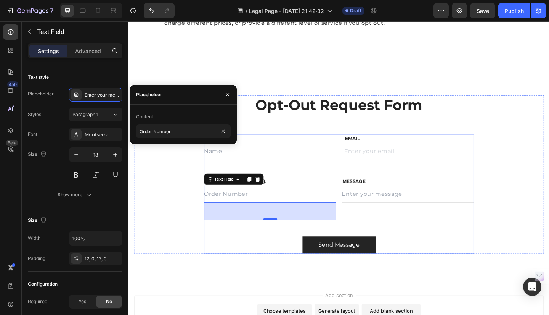
click at [240, 251] on div "NAME Text block Text Field EMAIL Text block Email Field Row Order Number (optio…" at bounding box center [358, 209] width 294 height 129
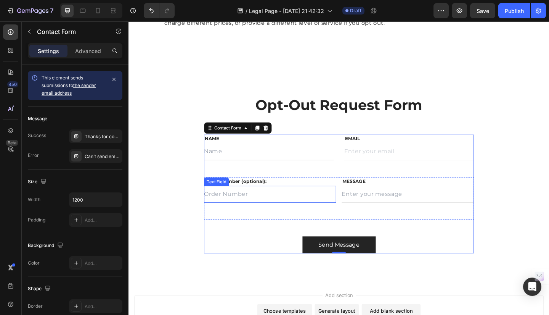
click at [271, 209] on input "text" at bounding box center [283, 209] width 144 height 18
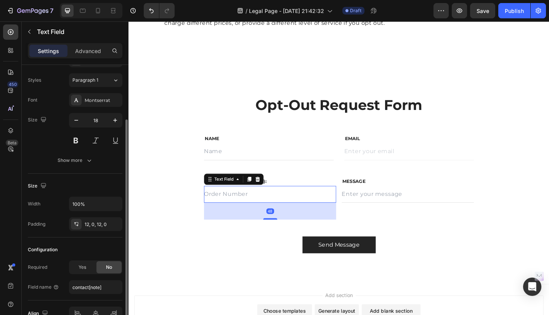
scroll to position [76, 0]
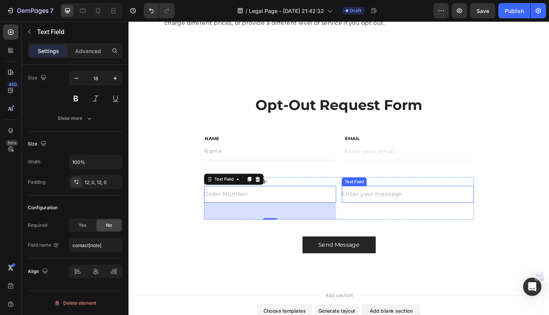
click at [429, 208] on input "text" at bounding box center [432, 209] width 144 height 18
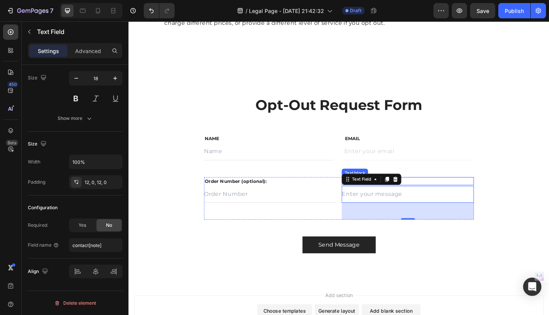
click at [449, 192] on p "MESSAGE" at bounding box center [432, 195] width 142 height 8
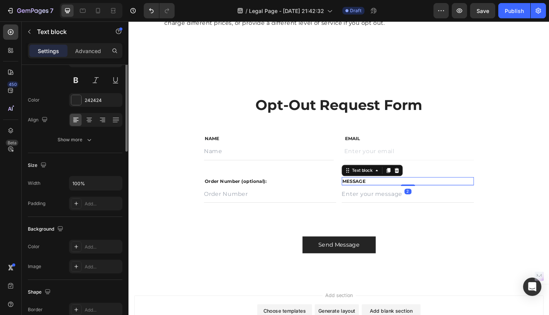
scroll to position [0, 0]
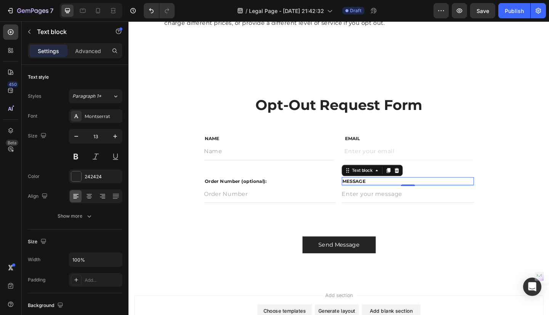
click at [392, 196] on p "MESSAGE" at bounding box center [432, 195] width 142 height 8
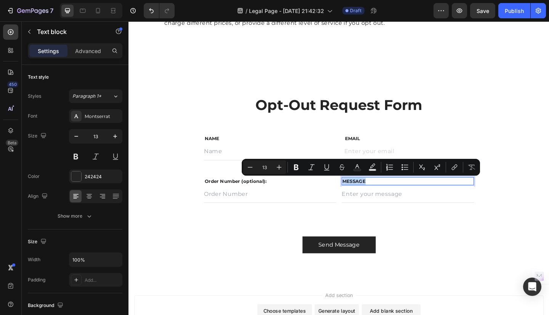
drag, startPoint x: 385, startPoint y: 194, endPoint x: 358, endPoint y: 197, distance: 27.6
click at [360, 197] on div "MESSAGE" at bounding box center [432, 195] width 144 height 9
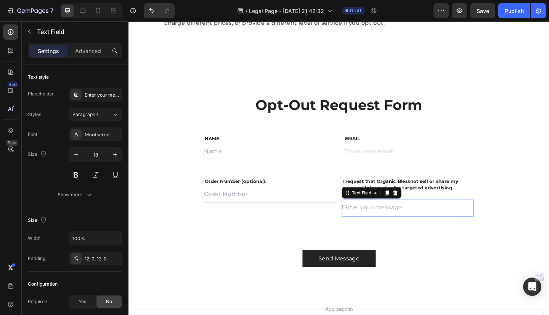
click at [412, 227] on input "text" at bounding box center [432, 224] width 144 height 18
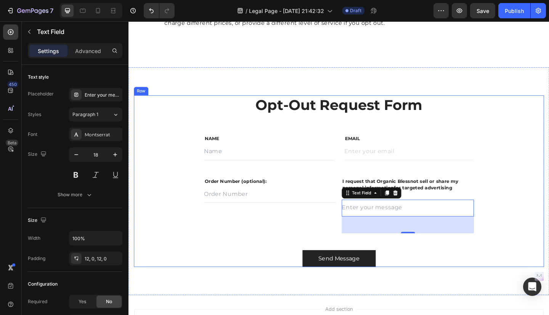
click at [527, 175] on div "Opt-Out Request Form Heading Row NAME Text block Text Field EMAIL Text block Em…" at bounding box center [357, 195] width 446 height 187
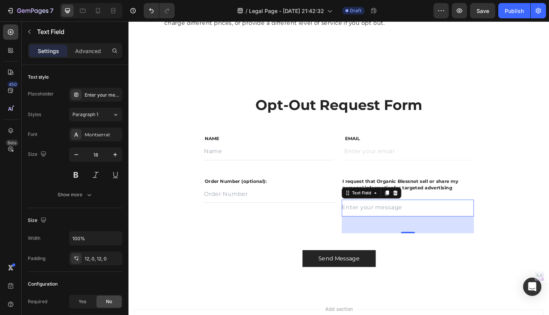
click at [386, 226] on input "text" at bounding box center [432, 224] width 144 height 18
click at [407, 228] on input "text" at bounding box center [432, 224] width 144 height 18
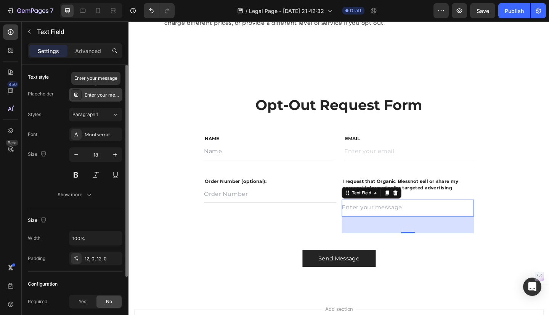
click at [85, 95] on div "Enter your message" at bounding box center [103, 95] width 36 height 7
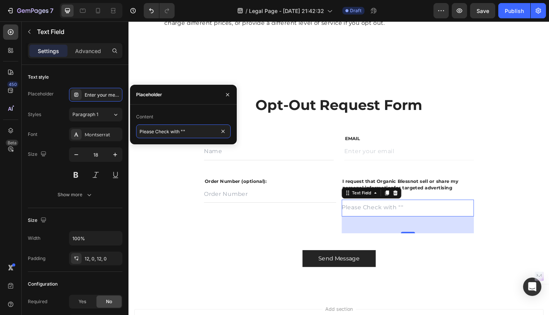
type input "Please Check with "X""
click at [273, 240] on div "Order Number (optional): Text block Text Field" at bounding box center [283, 221] width 144 height 61
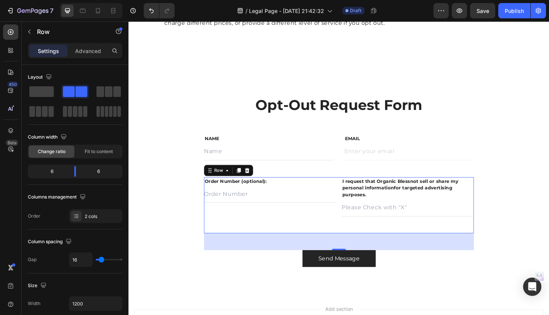
click at [352, 194] on div "Order Number (optional): Text block Text Field I request that Organic Bless not…" at bounding box center [358, 221] width 294 height 61
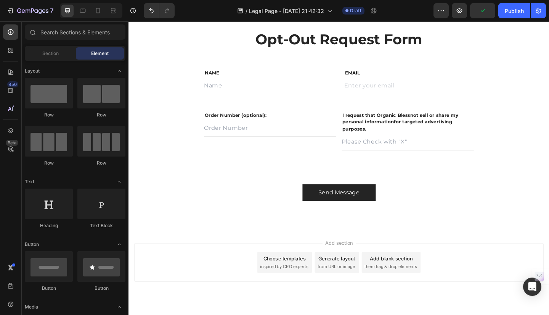
scroll to position [534, 0]
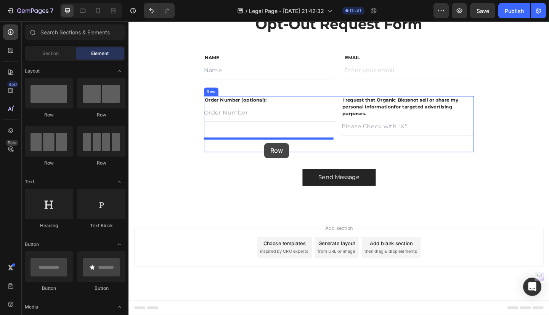
drag, startPoint x: 175, startPoint y: 109, endPoint x: 276, endPoint y: 154, distance: 110.3
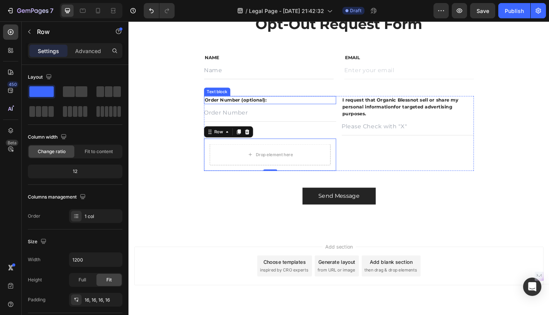
click at [341, 109] on p "Order Number (optional):" at bounding box center [282, 107] width 142 height 8
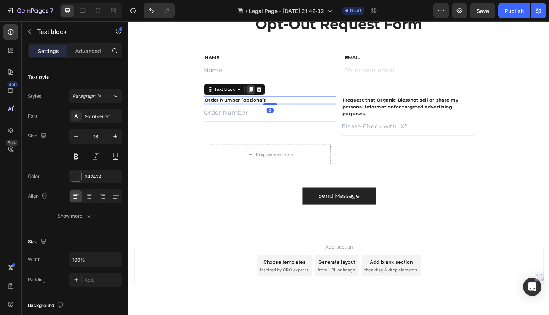
click at [263, 94] on icon at bounding box center [261, 95] width 4 height 5
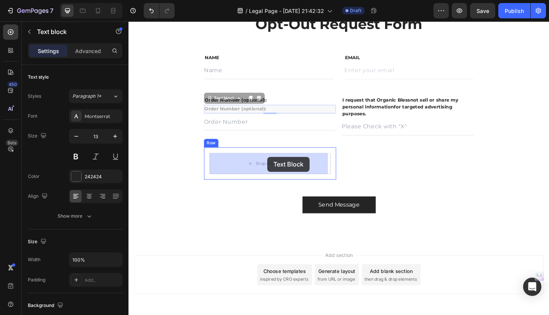
drag, startPoint x: 285, startPoint y: 114, endPoint x: 280, endPoint y: 169, distance: 54.8
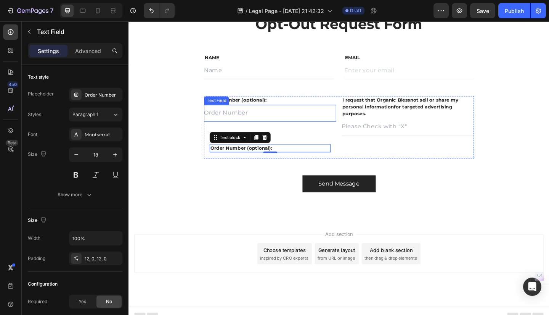
click at [306, 119] on input "text" at bounding box center [283, 121] width 144 height 18
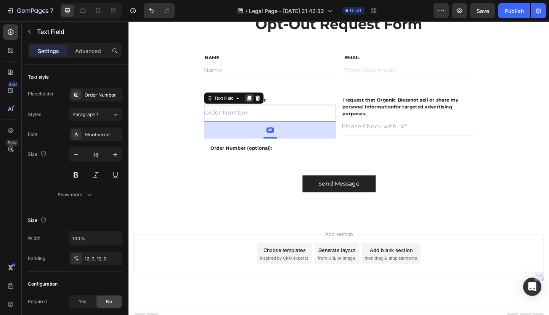
click at [259, 104] on icon at bounding box center [260, 104] width 4 height 5
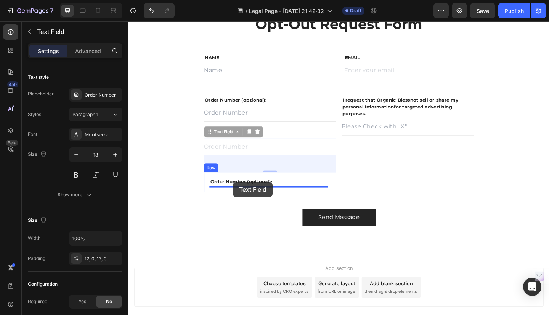
drag, startPoint x: 233, startPoint y: 141, endPoint x: 242, endPoint y: 196, distance: 55.7
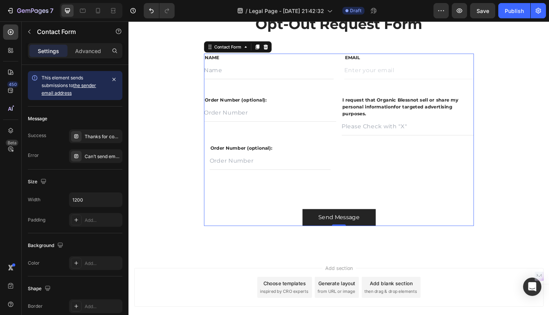
click at [236, 214] on div "NAME Text block Text Field EMAIL Text block Email Field Row Order Number (optio…" at bounding box center [358, 149] width 294 height 187
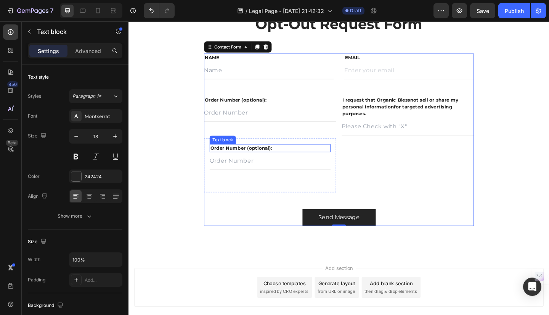
click at [288, 158] on p "Order Number (optional):" at bounding box center [282, 160] width 130 height 8
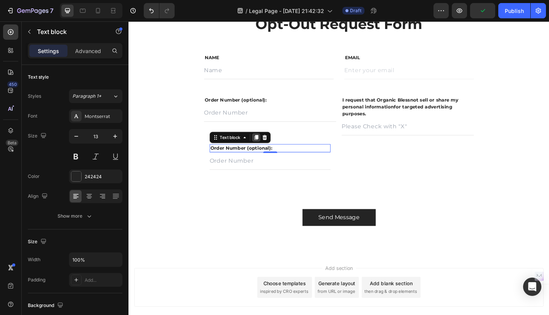
click at [269, 148] on icon at bounding box center [267, 147] width 4 height 5
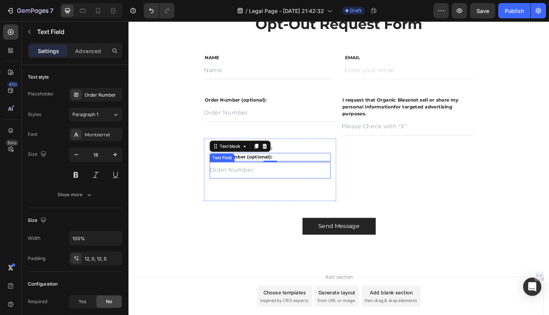
click at [303, 182] on input "text" at bounding box center [283, 183] width 132 height 18
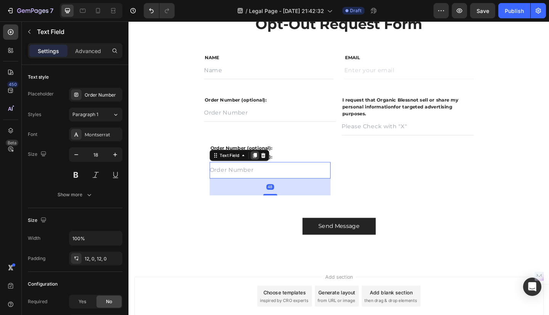
click at [267, 166] on icon at bounding box center [266, 166] width 4 height 5
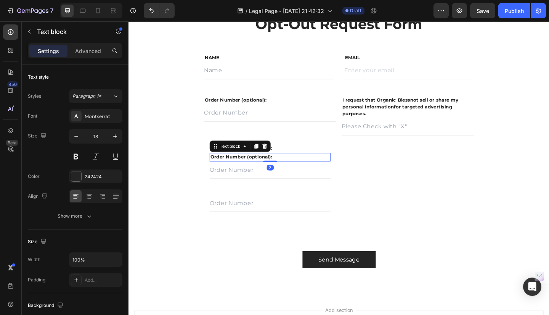
click at [296, 166] on p "Order Number (optional):" at bounding box center [282, 169] width 130 height 8
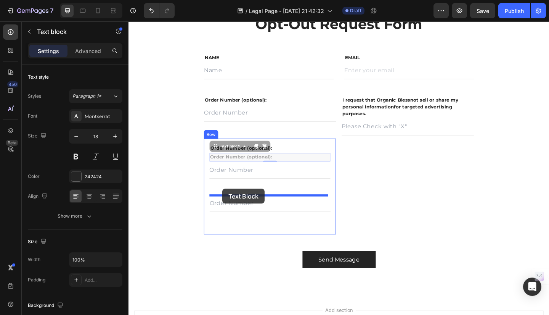
drag, startPoint x: 225, startPoint y: 157, endPoint x: 231, endPoint y: 203, distance: 46.6
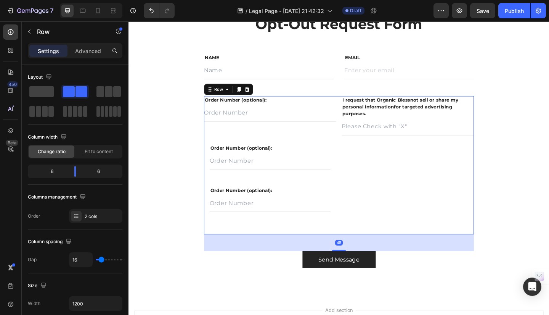
click at [372, 192] on div "I request that Organic Bless not sell or share my personal information for targ…" at bounding box center [432, 178] width 144 height 151
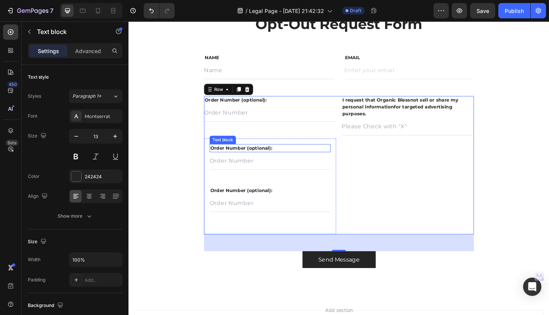
click at [281, 157] on p "Order Number (optional):" at bounding box center [282, 160] width 130 height 8
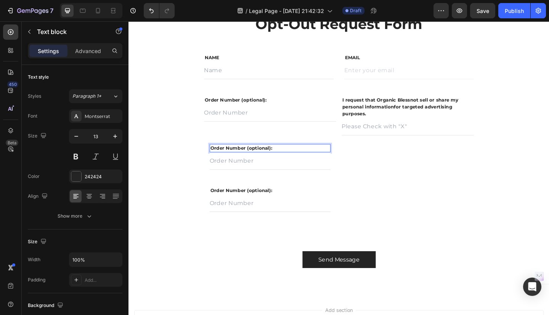
click at [286, 158] on p "Order Number (optional):" at bounding box center [282, 160] width 130 height 8
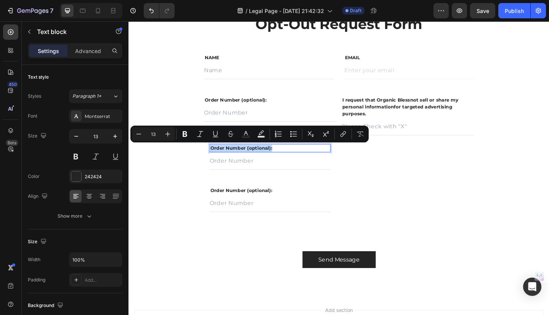
drag, startPoint x: 286, startPoint y: 158, endPoint x: 217, endPoint y: 159, distance: 68.7
click at [217, 159] on p "Order Number (optional):" at bounding box center [282, 160] width 130 height 8
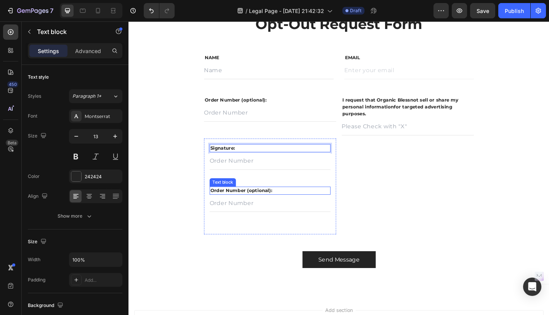
click at [283, 206] on p "Order Number (optional):" at bounding box center [282, 206] width 130 height 8
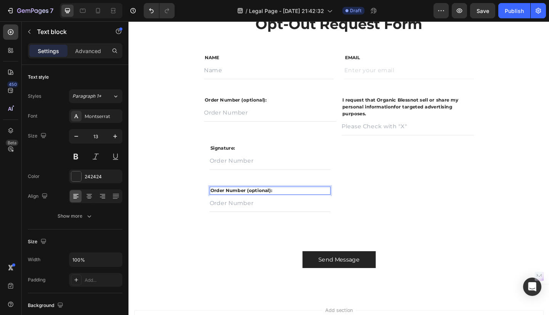
click at [283, 206] on p "Order Number (optional):" at bounding box center [282, 206] width 130 height 8
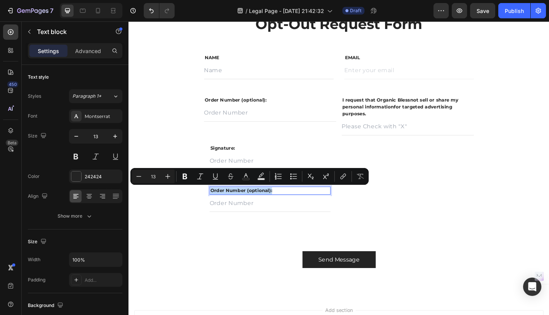
drag, startPoint x: 283, startPoint y: 206, endPoint x: 217, endPoint y: 208, distance: 65.6
click at [217, 208] on p "Order Number (optional):" at bounding box center [282, 206] width 130 height 8
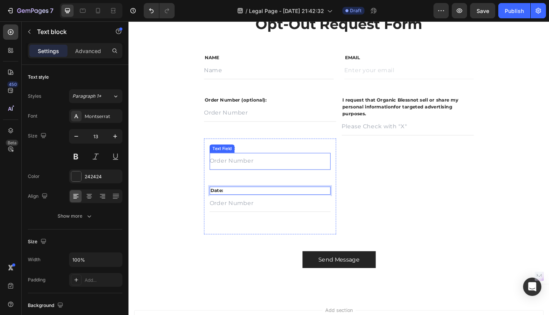
click at [302, 174] on input "text" at bounding box center [283, 173] width 132 height 18
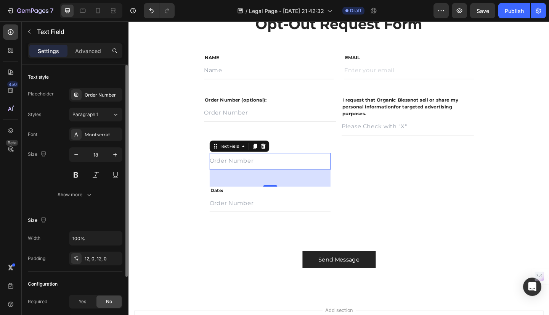
scroll to position [76, 0]
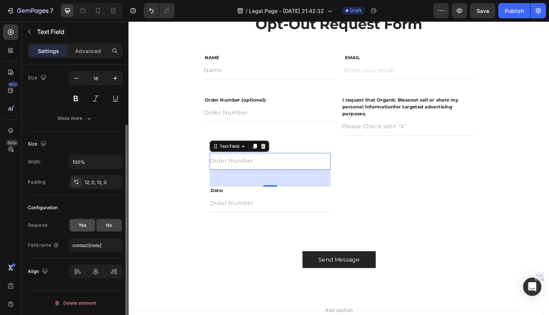
click at [86, 227] on span "Yes" at bounding box center [83, 225] width 8 height 7
click at [98, 242] on input "contact[note]" at bounding box center [95, 245] width 53 height 14
click at [114, 245] on input "text" at bounding box center [95, 245] width 53 height 14
click at [87, 246] on input "text" at bounding box center [95, 245] width 53 height 14
click at [49, 234] on div "Required Yes No Field name" at bounding box center [75, 235] width 95 height 34
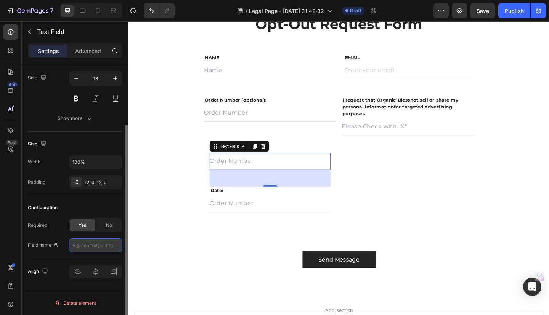
click at [92, 244] on input "text" at bounding box center [95, 245] width 53 height 14
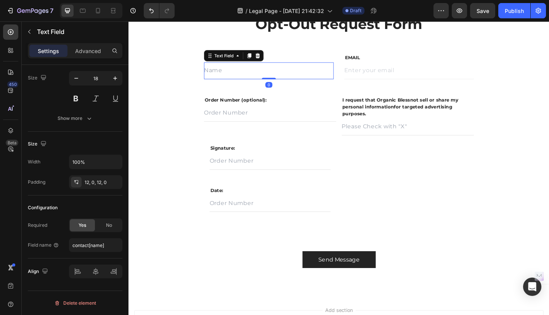
click at [247, 80] on input "text" at bounding box center [281, 75] width 141 height 18
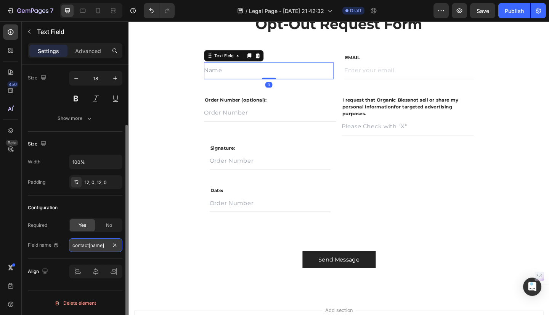
click at [108, 246] on input "contact[name]" at bounding box center [95, 245] width 53 height 14
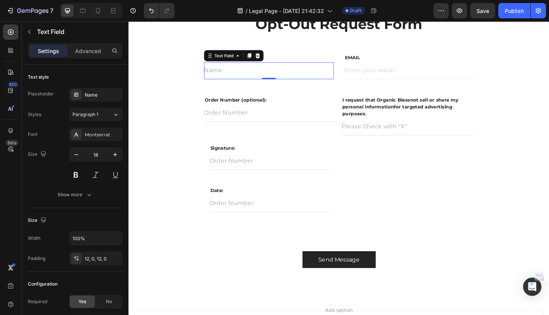
scroll to position [76, 0]
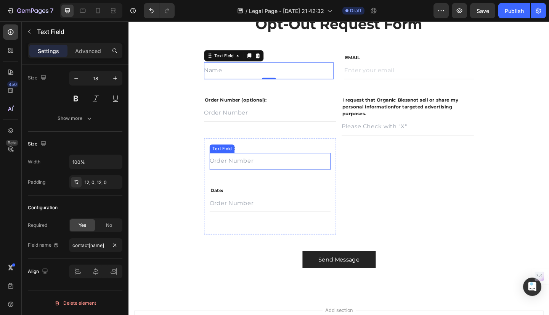
click at [257, 173] on input "text" at bounding box center [283, 173] width 132 height 18
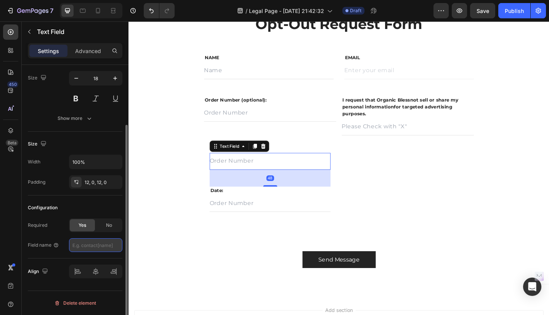
click at [87, 246] on input "text" at bounding box center [95, 245] width 53 height 14
paste input "contact[name]"
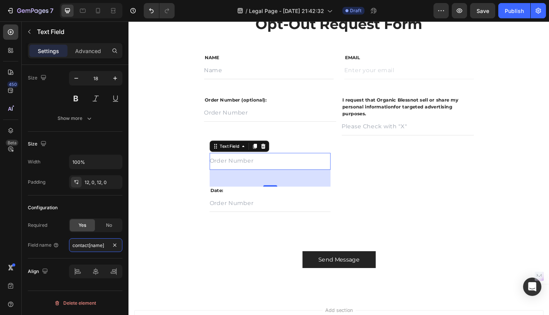
type input "contact[name]"
click at [254, 191] on div "48" at bounding box center [283, 192] width 132 height 18
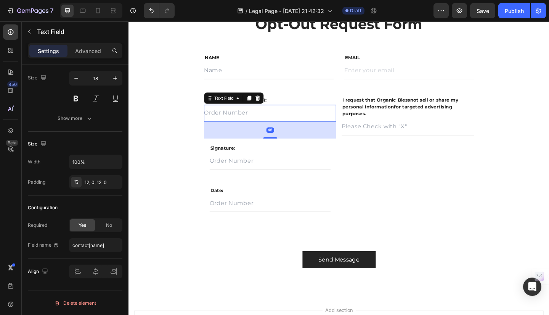
click at [254, 121] on input "text" at bounding box center [283, 121] width 144 height 18
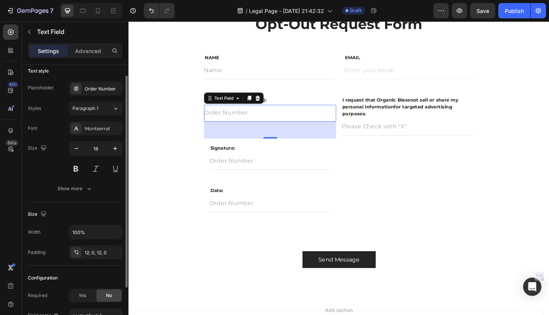
scroll to position [0, 0]
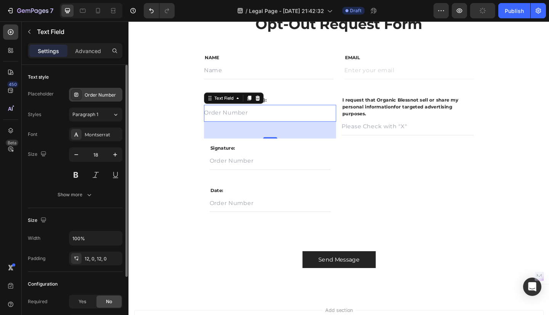
click at [93, 95] on div "Order Number" at bounding box center [103, 95] width 36 height 7
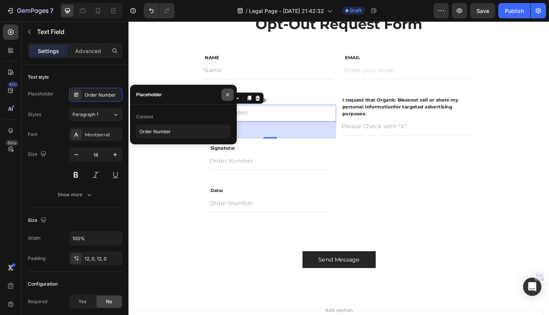
click at [232, 97] on button "button" at bounding box center [228, 94] width 12 height 12
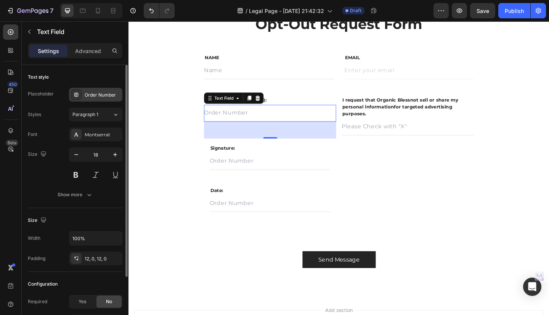
click at [95, 92] on div "Order Number" at bounding box center [103, 95] width 36 height 7
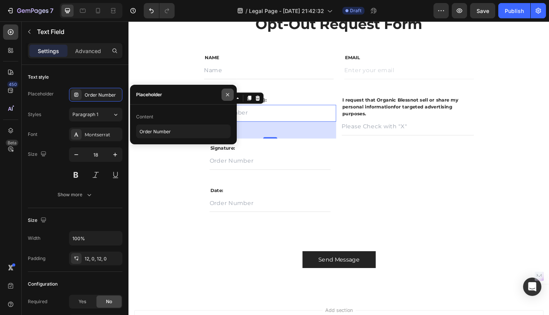
click at [228, 93] on icon "button" at bounding box center [228, 95] width 6 height 6
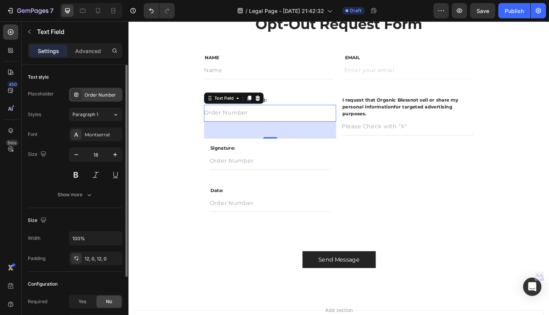
click at [87, 97] on div "Order Number" at bounding box center [103, 95] width 36 height 7
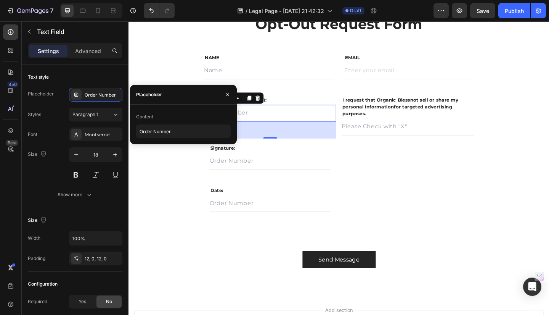
click at [157, 99] on div "Placeholder" at bounding box center [149, 94] width 26 height 12
click at [159, 133] on input "Order Number" at bounding box center [183, 131] width 95 height 14
click at [191, 95] on div "Placeholder" at bounding box center [183, 95] width 107 height 20
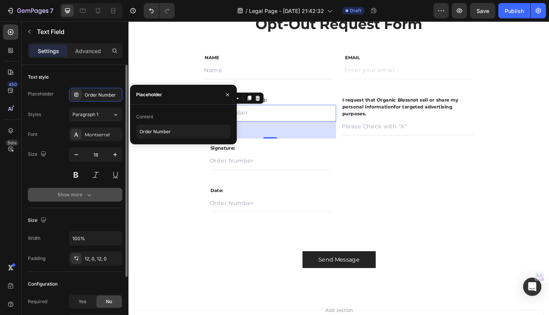
click at [62, 196] on div "Show more" at bounding box center [75, 195] width 35 height 8
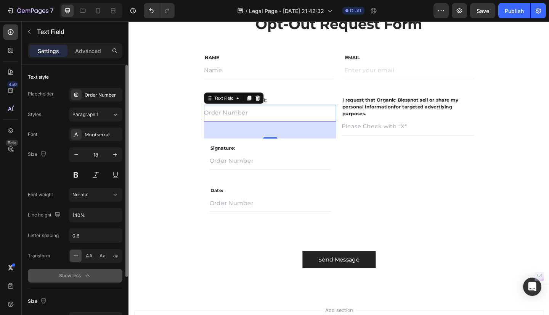
click at [50, 277] on button "Show less" at bounding box center [75, 276] width 95 height 14
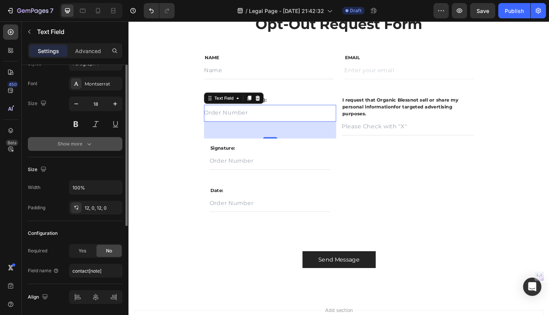
scroll to position [76, 0]
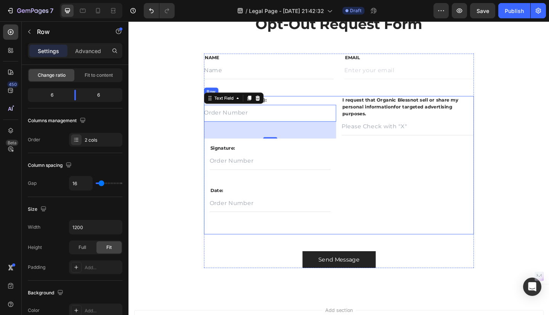
click at [370, 172] on div "I request that Organic Bless not sell or share my personal information for targ…" at bounding box center [432, 178] width 144 height 151
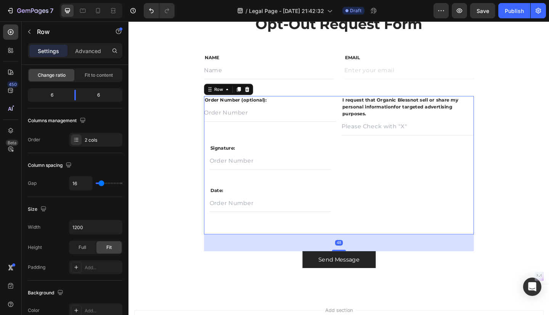
scroll to position [0, 0]
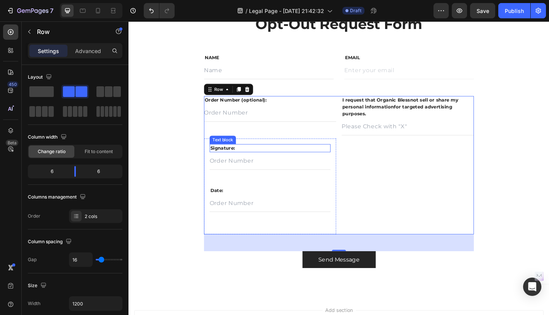
click at [251, 161] on p "Signature:" at bounding box center [282, 160] width 130 height 8
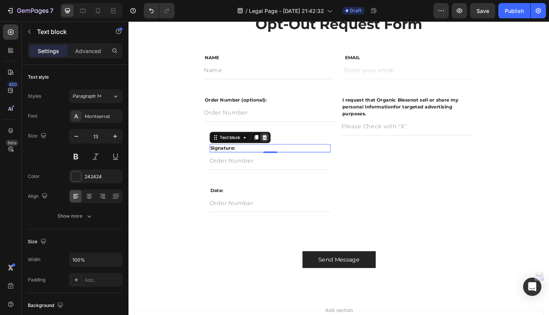
click at [278, 147] on icon at bounding box center [276, 147] width 5 height 5
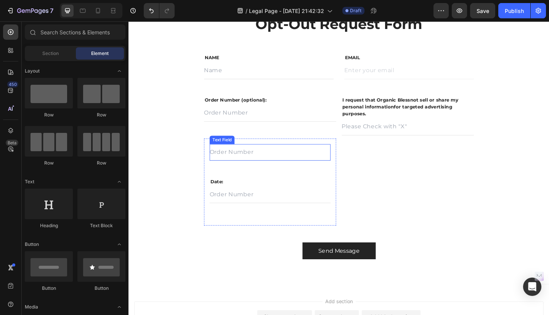
click at [277, 163] on input "text" at bounding box center [283, 164] width 132 height 18
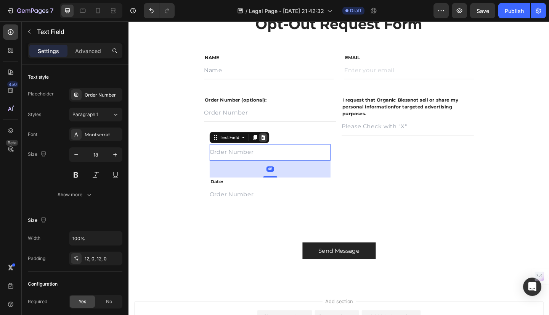
click at [275, 148] on icon at bounding box center [275, 147] width 5 height 5
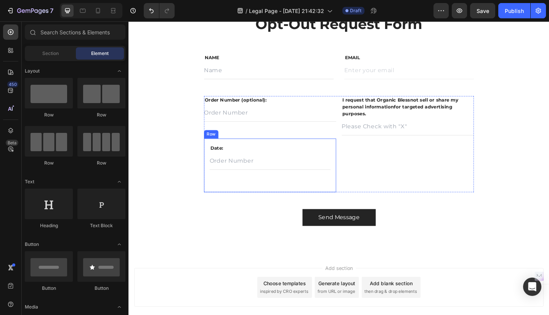
click at [342, 153] on div "Date: Text block Text Field Row" at bounding box center [283, 178] width 144 height 58
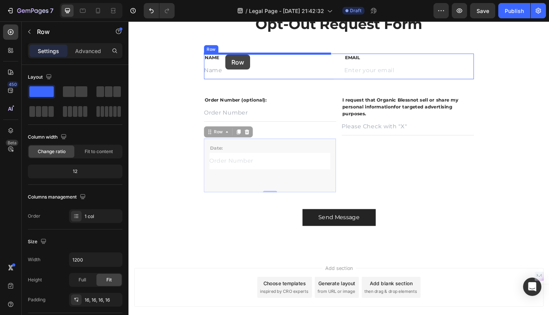
drag, startPoint x: 217, startPoint y: 143, endPoint x: 234, endPoint y: 58, distance: 87.1
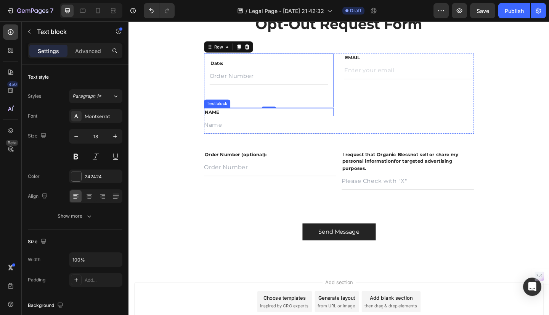
click at [339, 123] on p "NAME" at bounding box center [281, 120] width 140 height 8
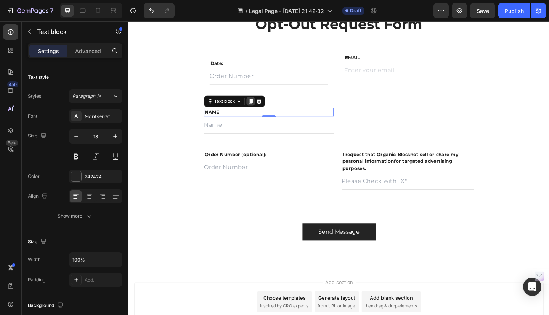
click at [259, 109] on icon at bounding box center [261, 108] width 6 height 6
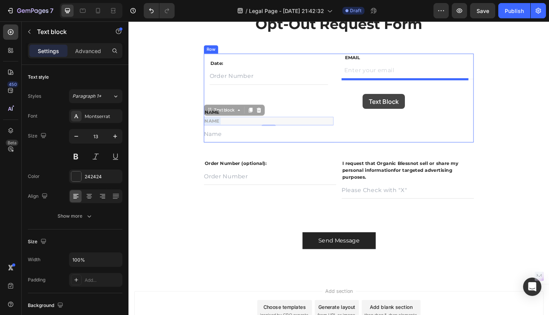
drag, startPoint x: 272, startPoint y: 128, endPoint x: 383, endPoint y: 100, distance: 114.8
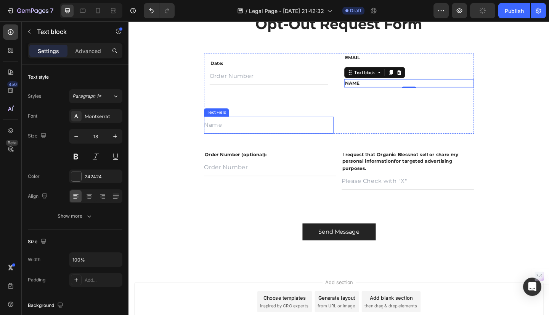
click at [256, 135] on input "text" at bounding box center [281, 134] width 141 height 18
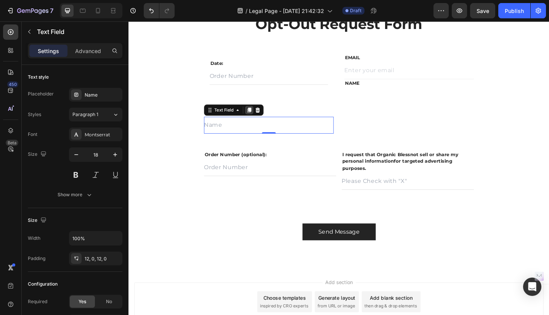
click at [260, 119] on icon at bounding box center [260, 117] width 4 height 5
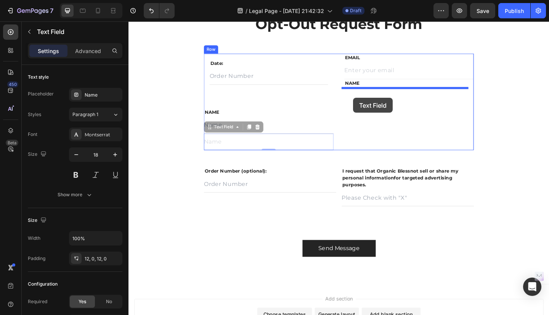
drag, startPoint x: 219, startPoint y: 138, endPoint x: 373, endPoint y: 105, distance: 158.1
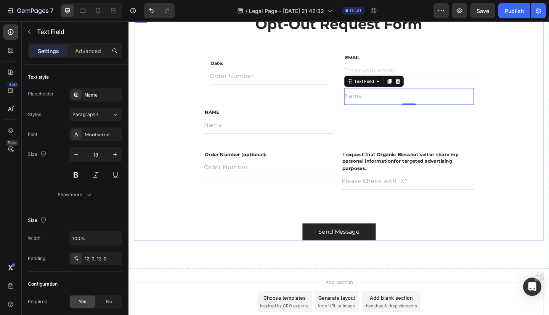
click at [549, 96] on div "Opt-Out Request Form Heading Row Date: Text block Text Field Row NAME Text bloc…" at bounding box center [357, 137] width 446 height 246
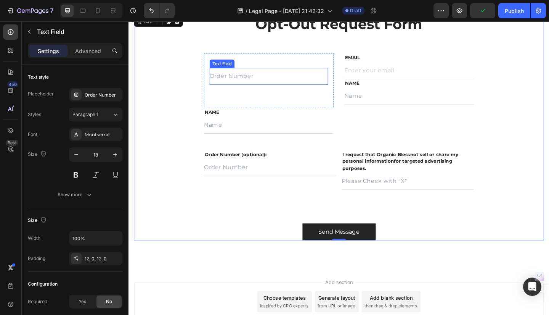
click at [265, 84] on input "text" at bounding box center [281, 81] width 129 height 18
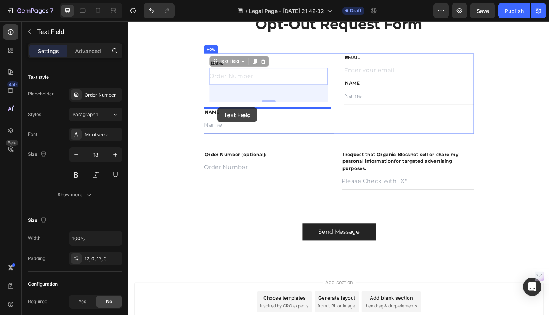
drag, startPoint x: 224, startPoint y: 65, endPoint x: 225, endPoint y: 115, distance: 50.0
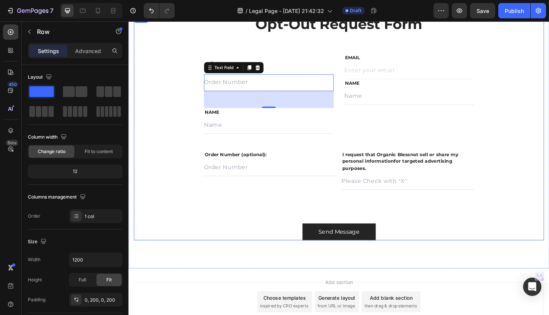
click at [176, 93] on div "Opt-Out Request Form Heading Row Date: Text block Row Text Field 48 NAME Text b…" at bounding box center [357, 137] width 446 height 246
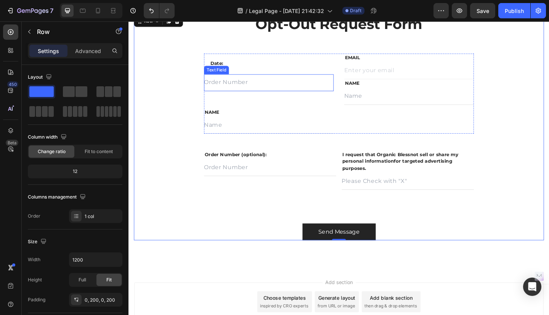
click at [264, 87] on input "text" at bounding box center [281, 88] width 141 height 18
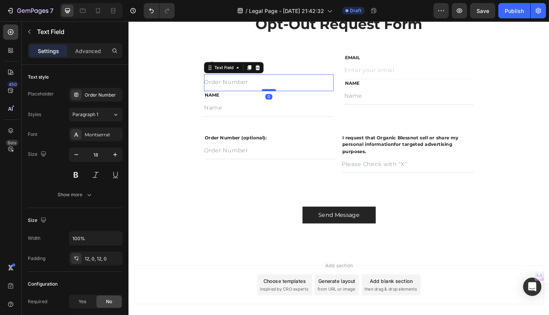
drag, startPoint x: 278, startPoint y: 114, endPoint x: 276, endPoint y: 95, distance: 18.8
click at [276, 95] on div at bounding box center [280, 96] width 15 height 2
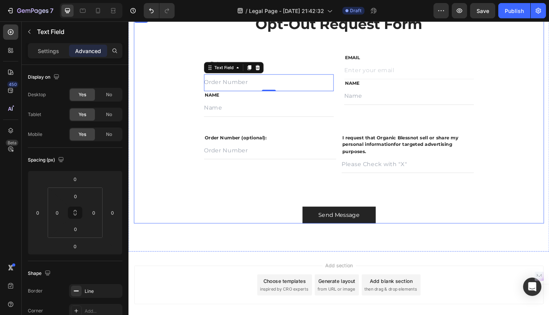
click at [198, 75] on div "Opt-Out Request Form Heading Row Date: Text block Row Text Field 0 NAME Text bl…" at bounding box center [357, 127] width 446 height 227
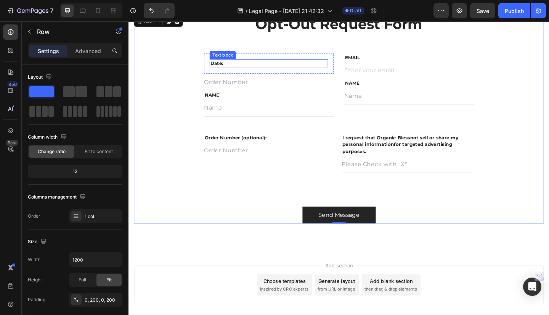
click at [229, 69] on p "Date:" at bounding box center [280, 67] width 127 height 8
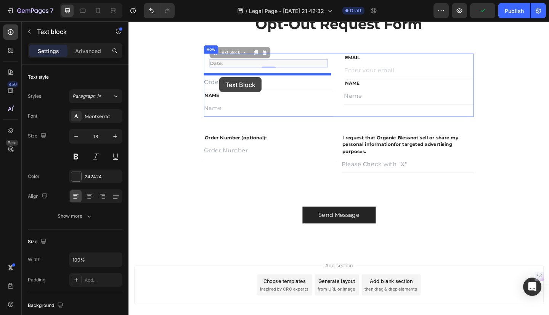
drag, startPoint x: 224, startPoint y: 58, endPoint x: 227, endPoint y: 82, distance: 24.2
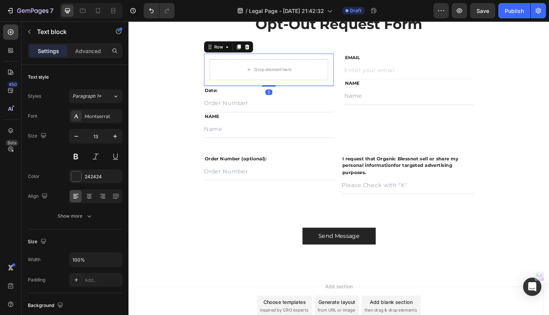
click at [339, 61] on div "Drop element here Row 2" at bounding box center [281, 73] width 141 height 35
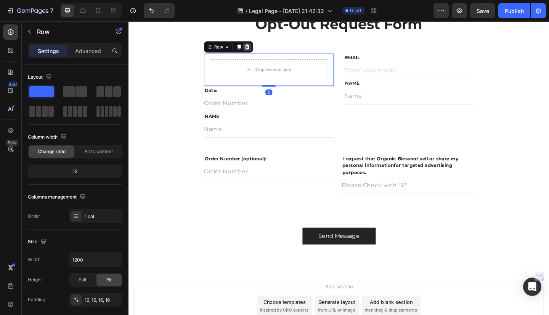
click at [258, 50] on icon at bounding box center [257, 49] width 6 height 6
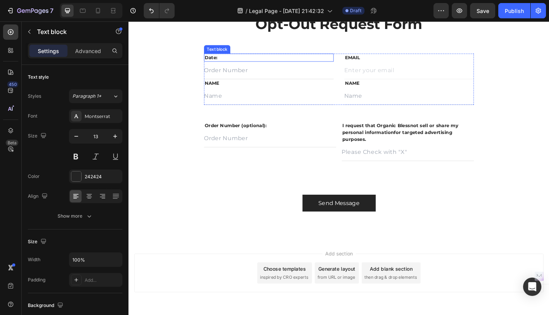
click at [212, 58] on p "Date:" at bounding box center [281, 61] width 140 height 8
click at [212, 63] on p "Date:" at bounding box center [281, 61] width 140 height 8
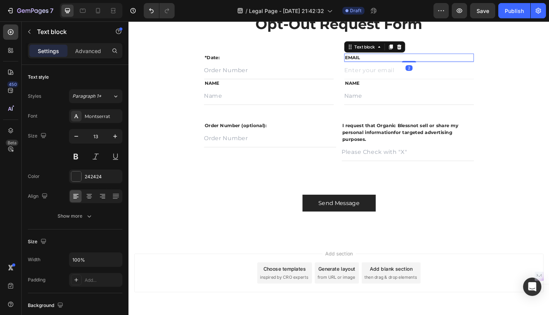
click at [364, 61] on p "EMAIL" at bounding box center [434, 61] width 140 height 8
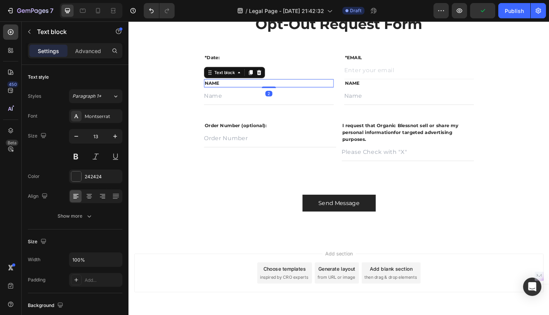
click at [275, 86] on p "NAME" at bounding box center [281, 89] width 140 height 8
click at [214, 61] on p "*Date:" at bounding box center [281, 61] width 140 height 8
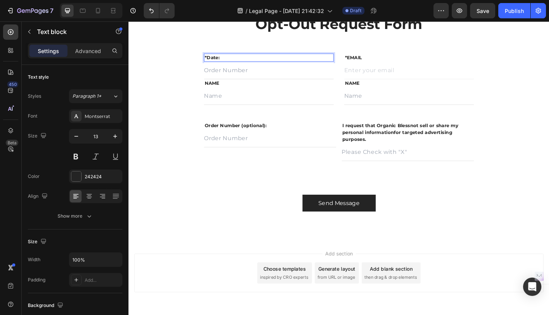
click at [213, 60] on p "*Date:" at bounding box center [281, 61] width 140 height 8
click at [364, 59] on p "*EMAIL" at bounding box center [434, 61] width 140 height 8
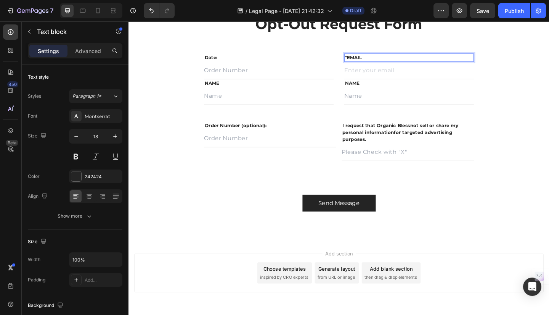
click at [364, 62] on p "*EMAIL" at bounding box center [434, 61] width 140 height 8
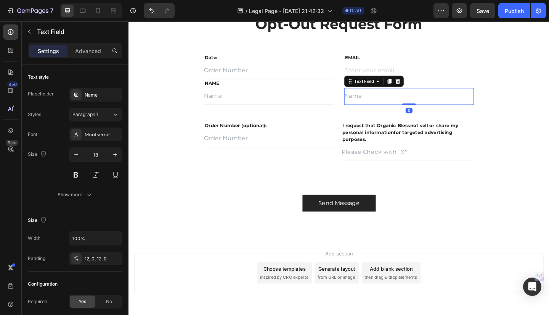
click at [380, 105] on input "text" at bounding box center [433, 103] width 141 height 18
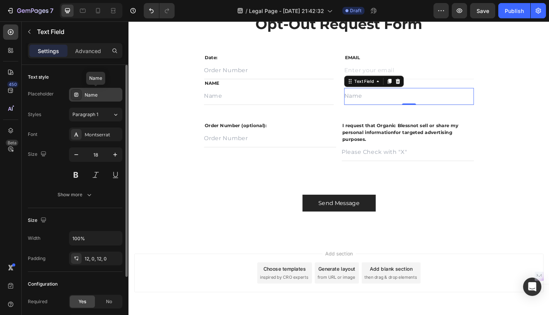
click at [104, 94] on div "Name" at bounding box center [103, 95] width 36 height 7
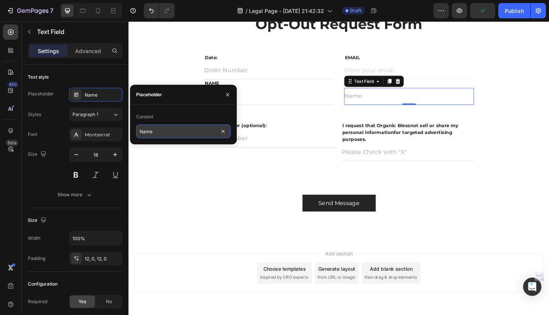
click at [154, 133] on input "Name" at bounding box center [183, 131] width 95 height 14
click at [137, 132] on input "Name" at bounding box center [183, 131] width 95 height 14
type input "Last Name"
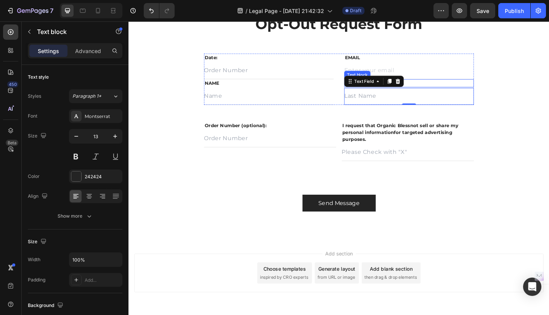
click at [450, 91] on p "NAME" at bounding box center [434, 89] width 140 height 8
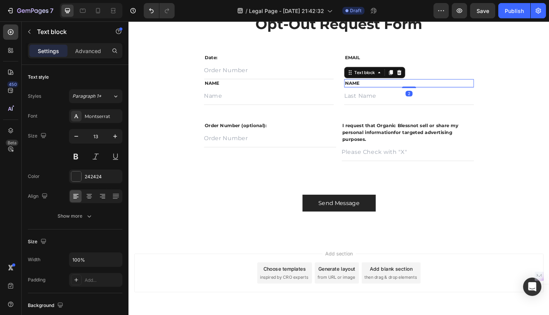
click at [396, 88] on p "NAME" at bounding box center [434, 89] width 140 height 8
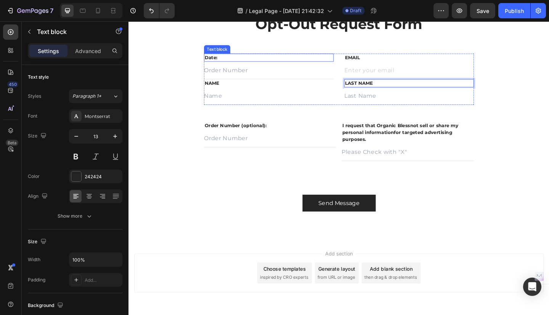
click at [248, 60] on p "Date:" at bounding box center [281, 61] width 140 height 8
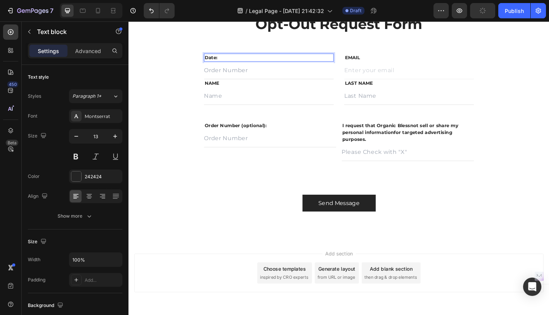
click at [223, 60] on p "Date:" at bounding box center [281, 61] width 140 height 8
click at [262, 76] on input "text" at bounding box center [281, 75] width 141 height 18
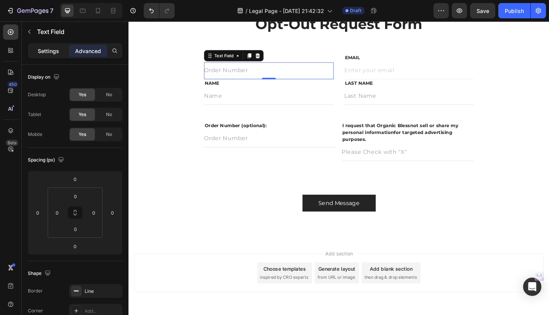
click at [58, 53] on p "Settings" at bounding box center [48, 51] width 21 height 8
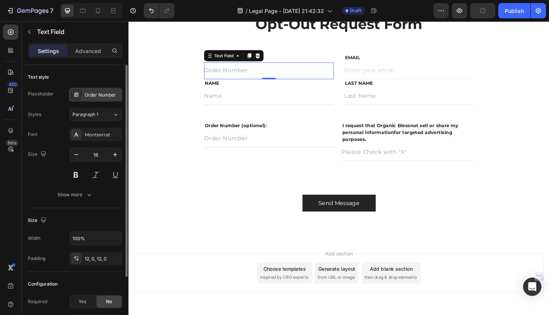
click at [104, 92] on div "Order Number" at bounding box center [103, 95] width 36 height 7
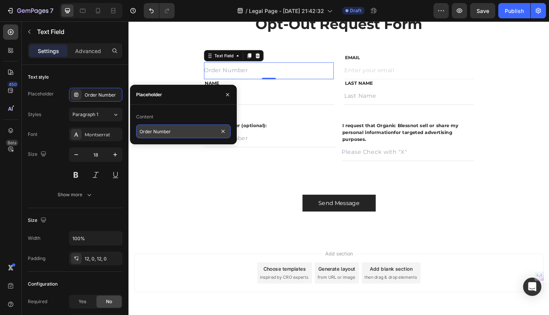
click at [178, 130] on input "Order Number" at bounding box center [183, 131] width 95 height 14
type input "D"
type input "01/01/2025"
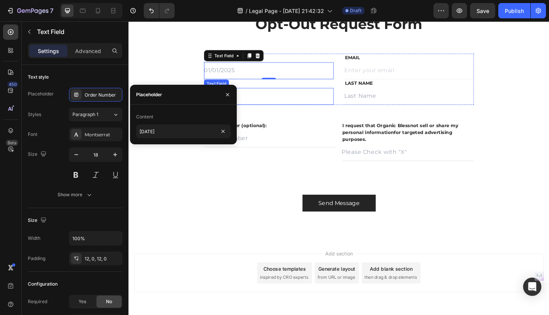
click at [285, 104] on input "text" at bounding box center [281, 103] width 141 height 18
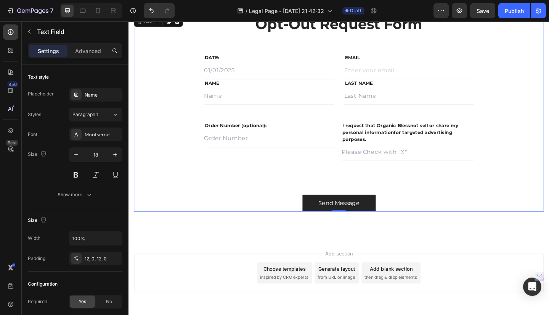
click at [191, 117] on div "Opt-Out Request Form Heading Row DATE: Text block Text Field NAME Text block Te…" at bounding box center [357, 121] width 446 height 214
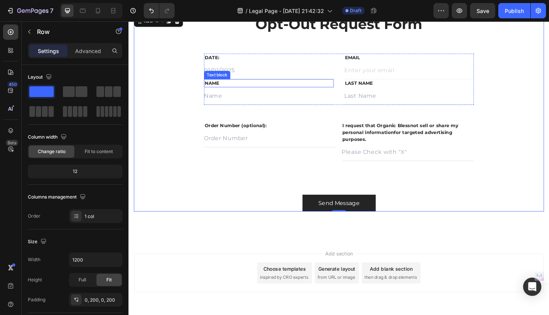
click at [220, 89] on p "NAME" at bounding box center [281, 89] width 140 height 8
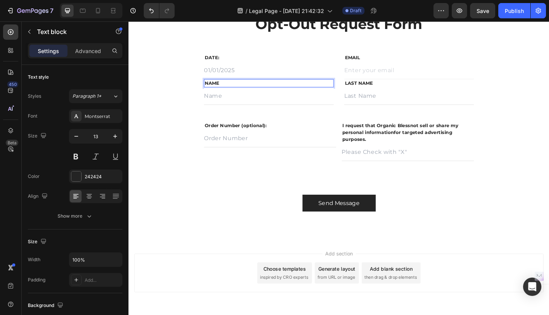
click at [236, 88] on p "NAME" at bounding box center [281, 89] width 140 height 8
click at [221, 103] on input "text" at bounding box center [281, 103] width 141 height 18
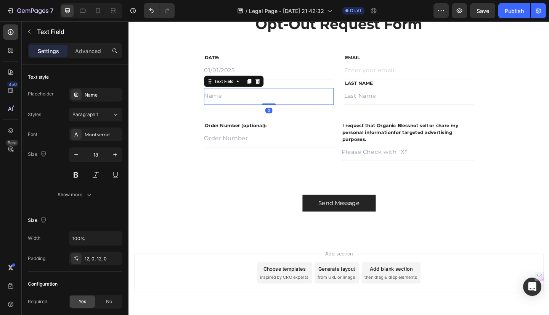
click at [214, 104] on input "text" at bounding box center [281, 103] width 141 height 18
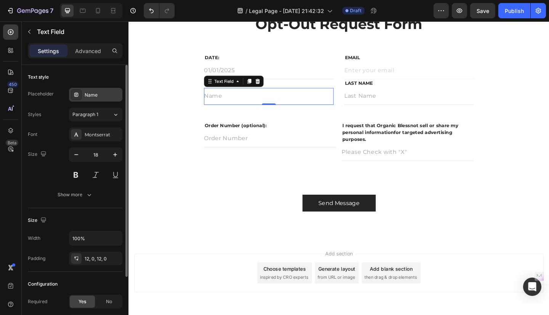
click at [93, 95] on div "Name" at bounding box center [103, 95] width 36 height 7
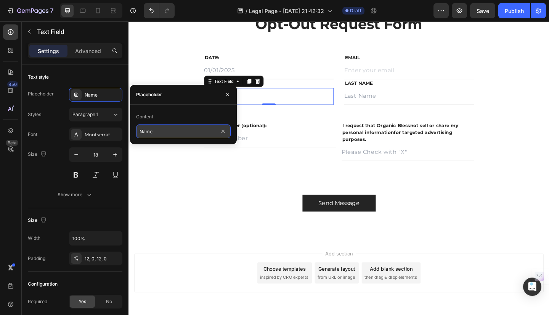
click at [141, 131] on input "Name" at bounding box center [183, 131] width 95 height 14
type input "First Name"
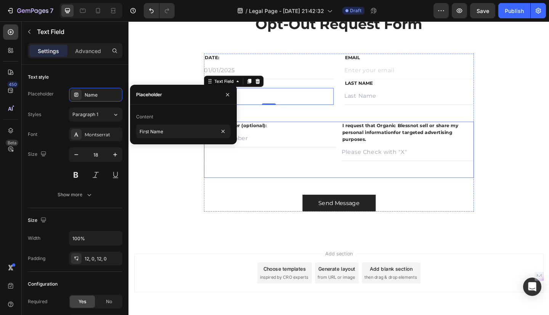
click at [258, 179] on div "Order Number (optional): Text block Text Field" at bounding box center [283, 160] width 144 height 61
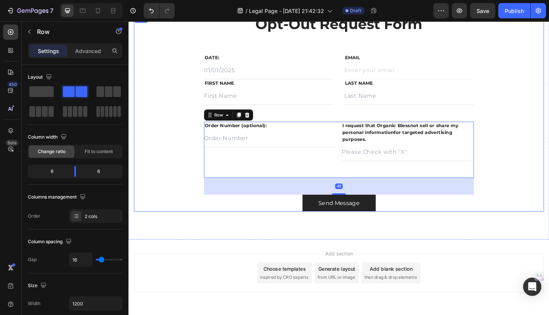
click at [175, 157] on div "Opt-Out Request Form Heading Row DATE: Text block Text Field FIRST NAME Text bl…" at bounding box center [357, 121] width 446 height 214
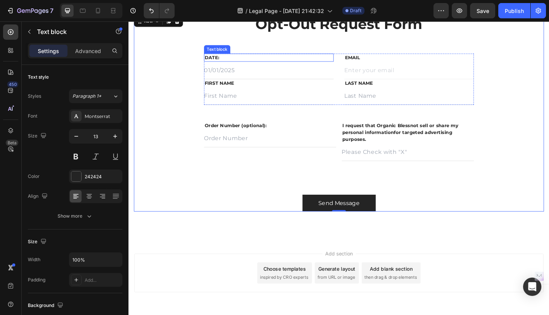
click at [247, 60] on p "DATE:" at bounding box center [281, 61] width 140 height 8
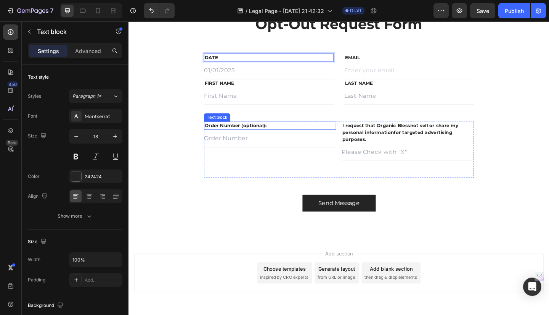
click at [249, 134] on p "Order Number (optional):" at bounding box center [282, 135] width 142 height 8
click at [249, 133] on p "Order Number (optional):" at bounding box center [282, 135] width 142 height 8
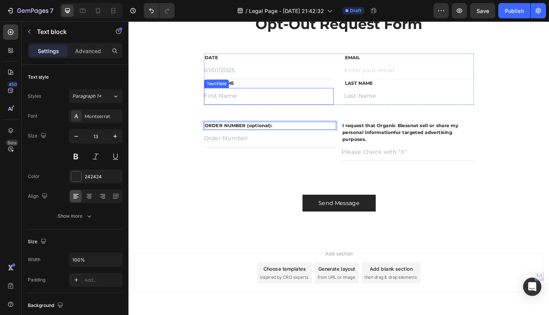
click at [304, 105] on input "text" at bounding box center [281, 103] width 141 height 18
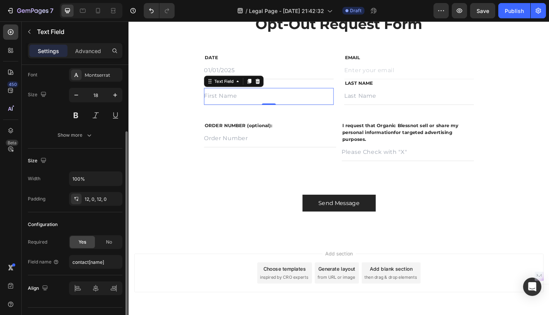
scroll to position [76, 0]
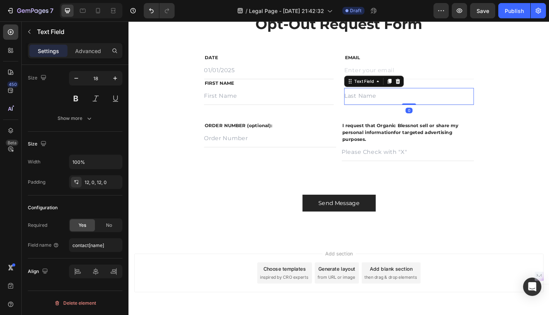
click at [384, 105] on input "text" at bounding box center [433, 103] width 141 height 18
click at [314, 73] on input "text" at bounding box center [281, 75] width 141 height 18
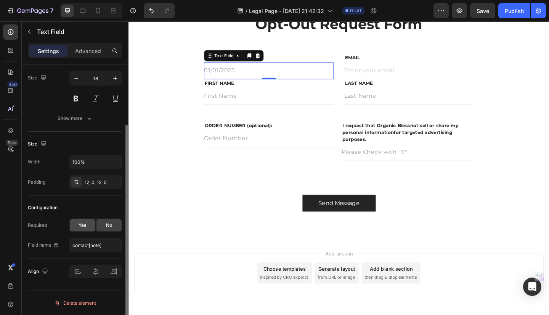
click at [87, 224] on div "Yes" at bounding box center [82, 225] width 25 height 12
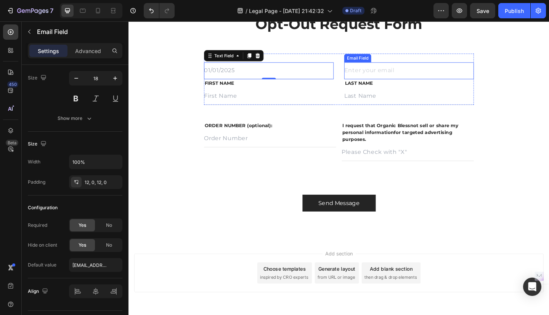
click at [454, 77] on input "email" at bounding box center [433, 75] width 141 height 18
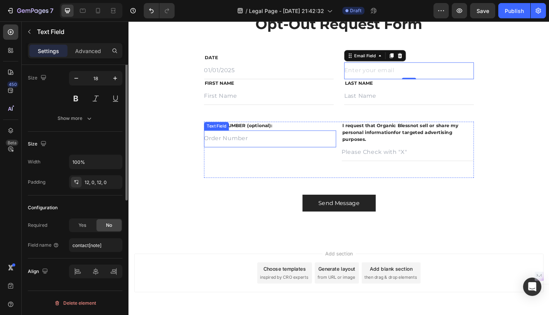
scroll to position [0, 0]
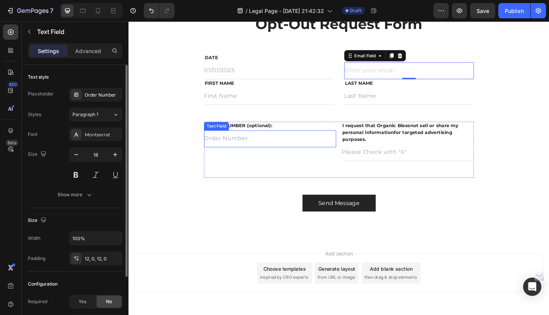
click at [259, 148] on input "text" at bounding box center [283, 149] width 144 height 18
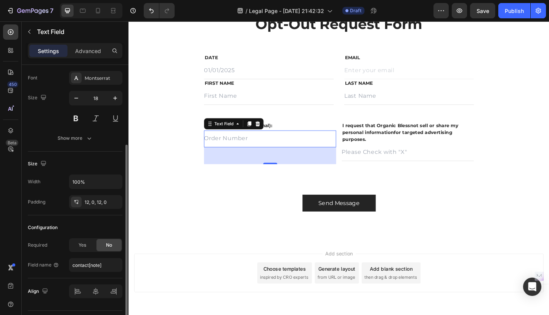
scroll to position [76, 0]
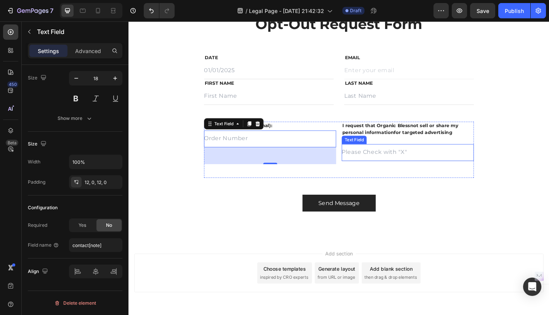
click at [381, 166] on input "text" at bounding box center [432, 164] width 144 height 18
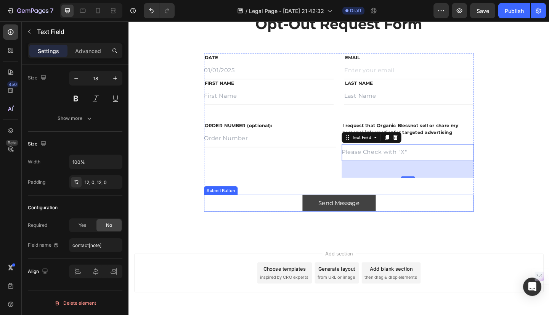
click at [376, 220] on button "Send Message" at bounding box center [358, 219] width 80 height 18
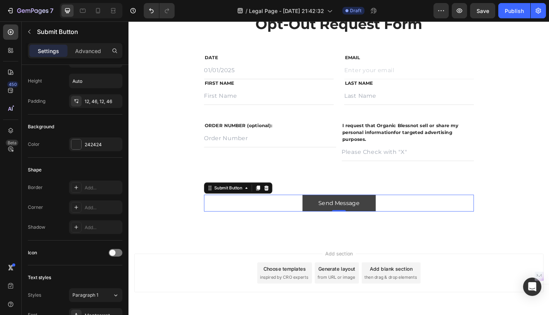
scroll to position [0, 0]
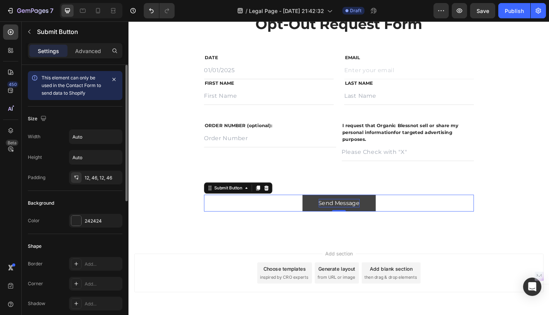
click at [369, 217] on div "Send Message" at bounding box center [357, 218] width 45 height 9
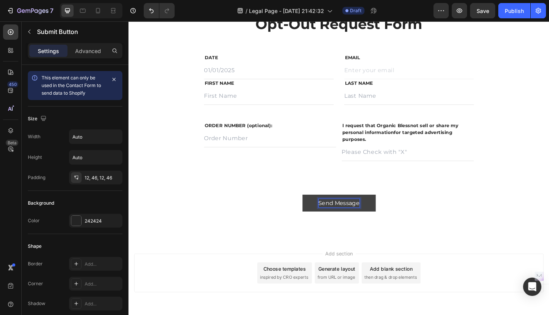
click at [375, 219] on p "Send Message" at bounding box center [357, 218] width 45 height 9
click at [380, 218] on button "Submit" at bounding box center [357, 219] width 58 height 18
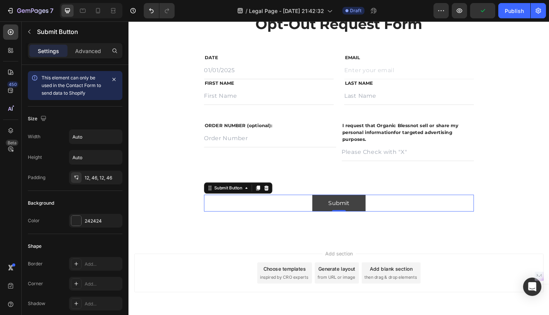
click at [374, 216] on button "Submit" at bounding box center [357, 219] width 58 height 18
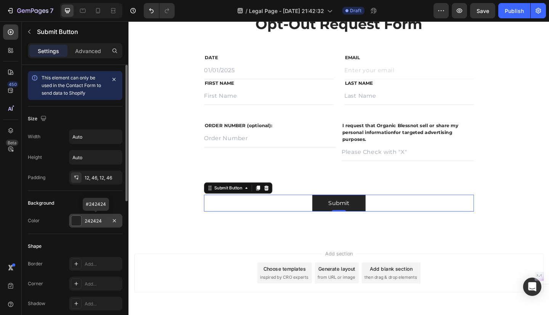
click at [108, 221] on div "242424" at bounding box center [95, 221] width 53 height 14
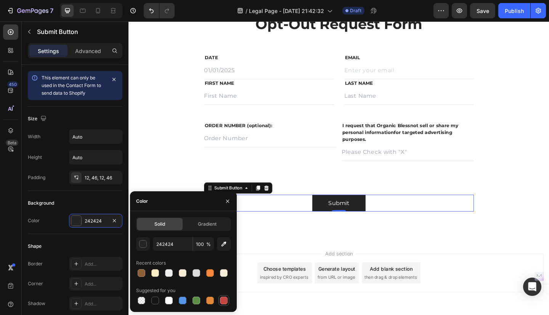
click at [224, 302] on div at bounding box center [224, 300] width 8 height 8
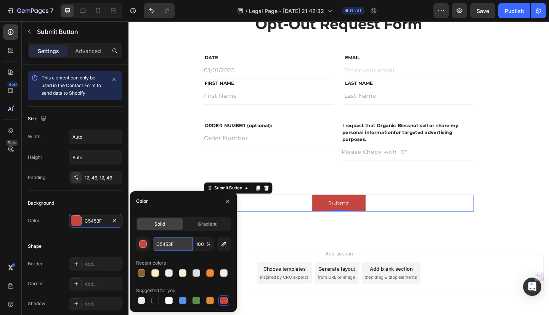
click at [178, 247] on input "C5453F" at bounding box center [173, 244] width 40 height 14
paste input "E52434"
type input "E52434"
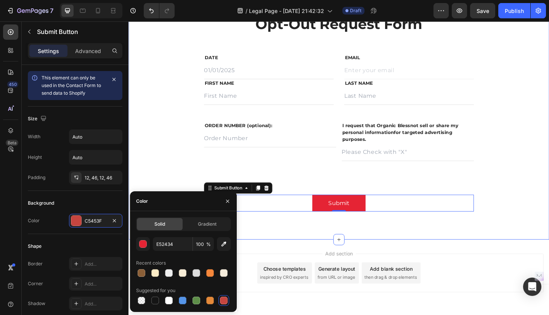
click at [545, 229] on div "Opt-Out Request Form Heading Row DATE Text block Text Field FIRST NAME Text blo…" at bounding box center [358, 120] width 458 height 275
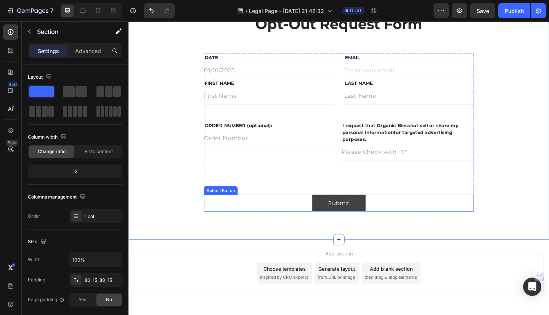
click at [362, 218] on p "Submit" at bounding box center [357, 218] width 23 height 9
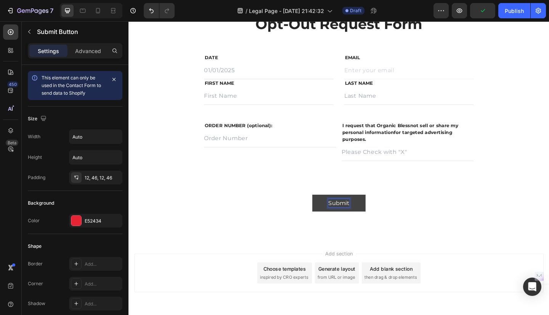
click at [354, 219] on p "Submit" at bounding box center [357, 218] width 23 height 9
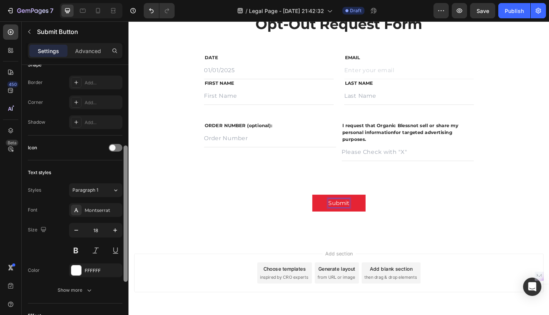
scroll to position [185, 0]
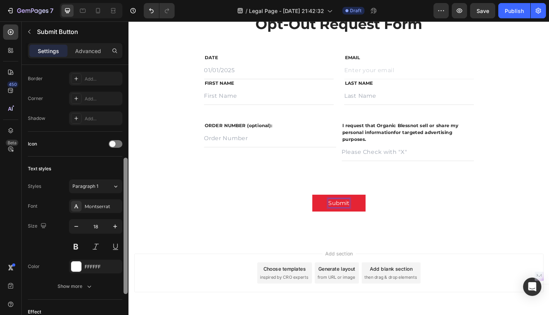
drag, startPoint x: 125, startPoint y: 187, endPoint x: 124, endPoint y: 280, distance: 93.1
click at [124, 280] on div at bounding box center [126, 226] width 4 height 136
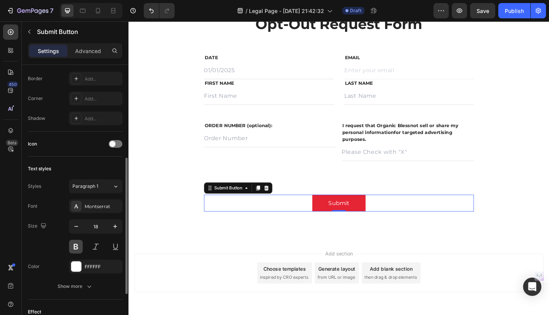
click at [77, 246] on button at bounding box center [76, 247] width 14 height 14
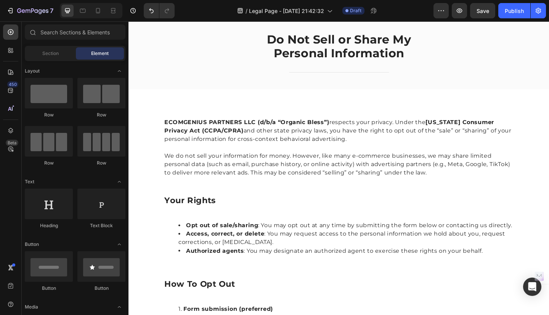
scroll to position [0, 0]
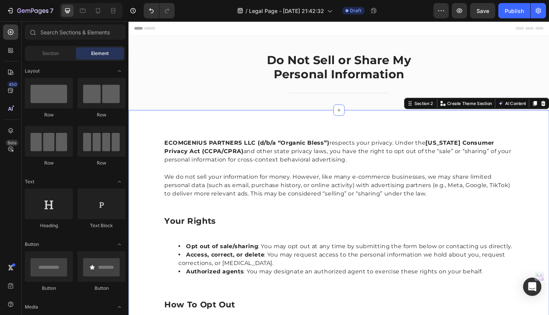
click at [549, 137] on div "ECOMGENIUS PARTNERS LLC (d/b/a “Organic Bless”) respects your privacy. Under th…" at bounding box center [358, 317] width 458 height 399
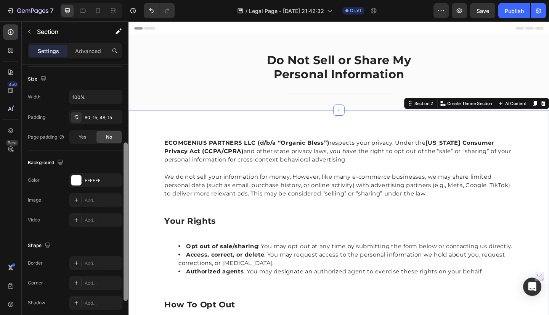
drag, startPoint x: 254, startPoint y: 153, endPoint x: 129, endPoint y: 248, distance: 157.6
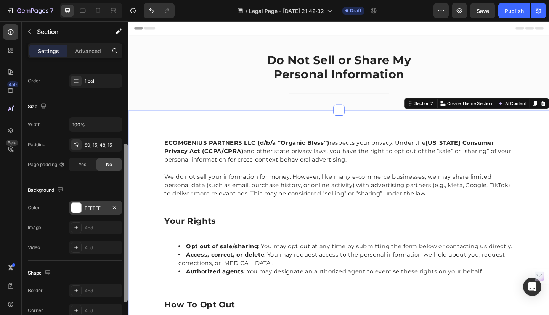
scroll to position [133, 0]
click at [101, 209] on div "FFFFFF" at bounding box center [96, 209] width 22 height 7
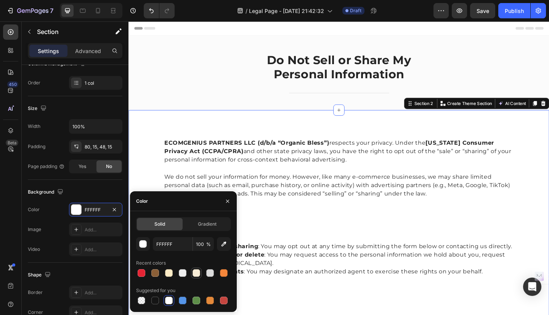
click at [198, 273] on div at bounding box center [197, 273] width 8 height 8
type input "F8EDD7"
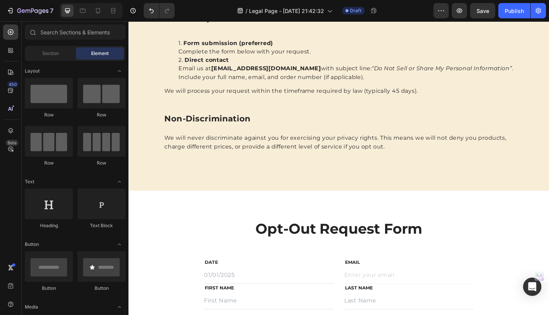
scroll to position [367, 0]
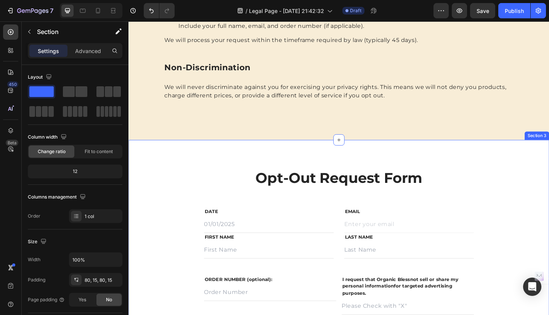
click at [493, 162] on div "Opt-Out Request Form Heading Row DATE Text block Text Field FIRST NAME Text blo…" at bounding box center [358, 288] width 458 height 276
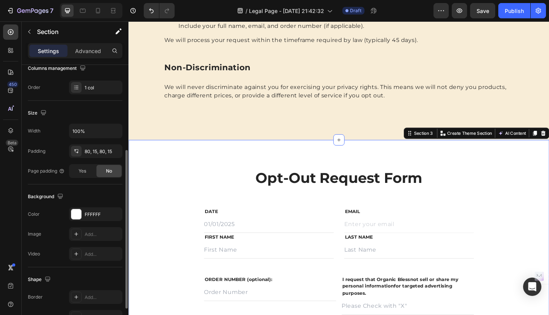
scroll to position [136, 0]
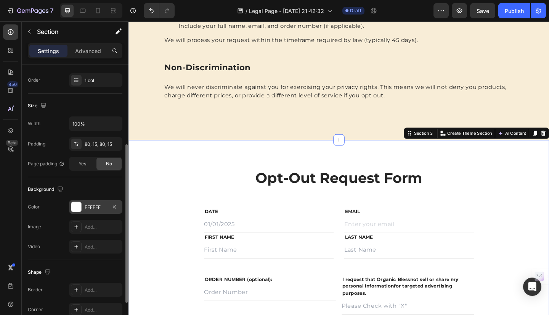
click at [105, 206] on div "FFFFFF" at bounding box center [96, 207] width 22 height 7
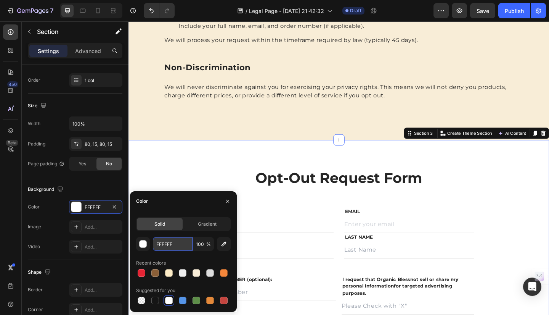
click at [174, 241] on input "FFFFFF" at bounding box center [173, 244] width 40 height 14
click at [186, 245] on input "FFFFFF" at bounding box center [173, 244] width 40 height 14
click at [197, 273] on div at bounding box center [197, 273] width 8 height 8
type input "F8EDD7"
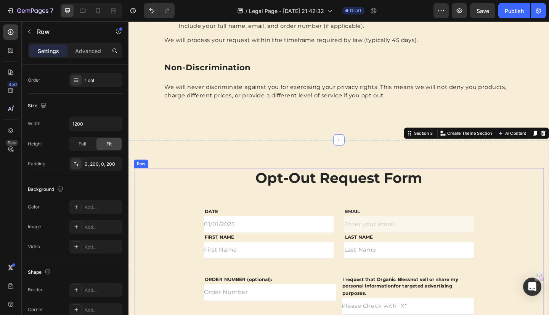
click at [522, 198] on div "Opt-Out Request Form Heading Row DATE Text block Text Field FIRST NAME Text blo…" at bounding box center [357, 288] width 446 height 215
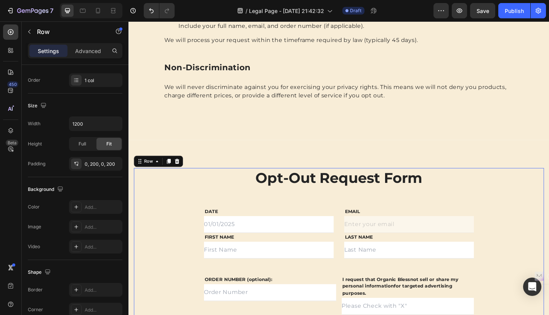
scroll to position [0, 0]
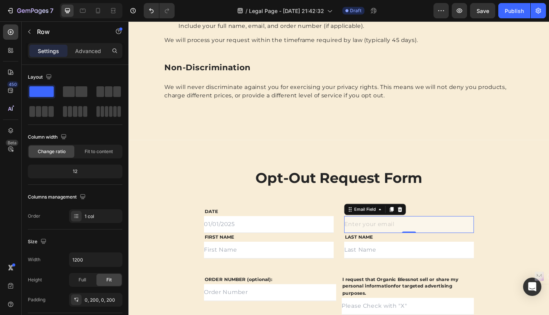
click at [440, 243] on input "email" at bounding box center [433, 242] width 141 height 18
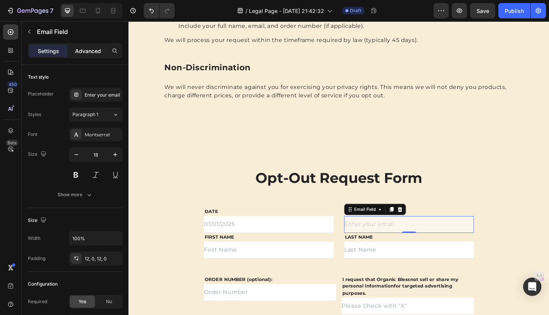
click at [90, 51] on p "Advanced" at bounding box center [88, 51] width 26 height 8
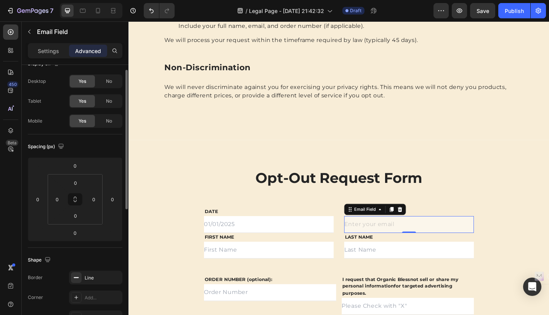
scroll to position [12, 0]
click at [49, 52] on p "Settings" at bounding box center [48, 51] width 21 height 8
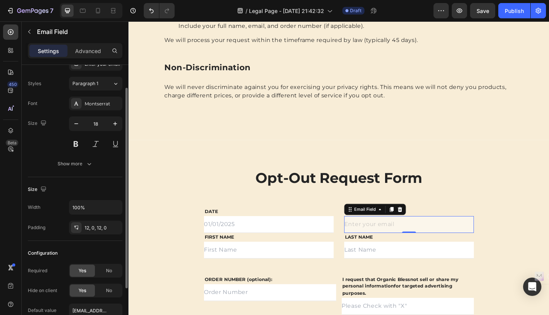
scroll to position [0, 0]
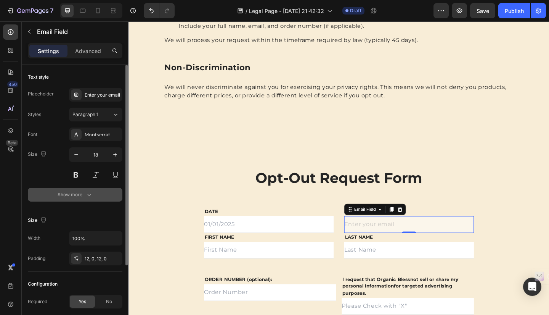
click at [67, 195] on div "Show more" at bounding box center [75, 195] width 35 height 8
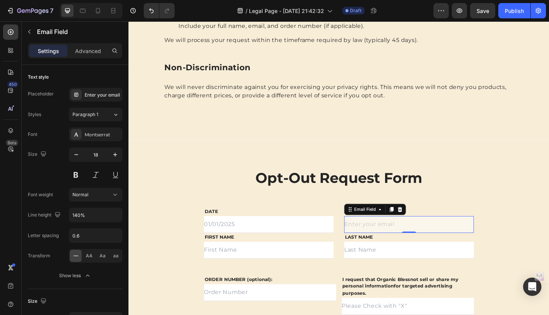
click at [464, 240] on input "email" at bounding box center [433, 242] width 141 height 18
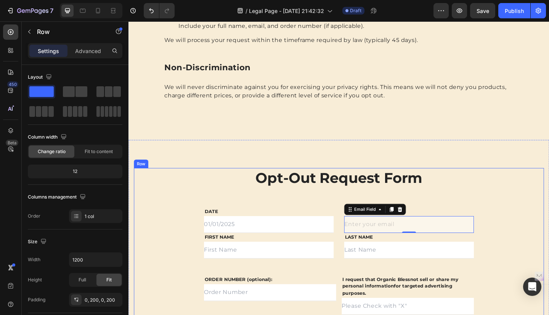
click at [533, 206] on div "Opt-Out Request Form Heading Row DATE Text block Text Field FIRST NAME Text blo…" at bounding box center [357, 288] width 446 height 215
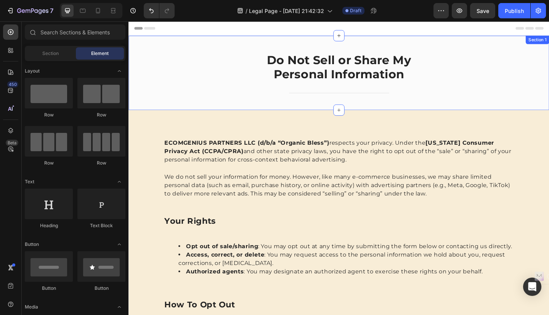
click at [529, 58] on div "Do Not Sell or Share My Personal Information Heading Title Line Row" at bounding box center [357, 83] width 446 height 56
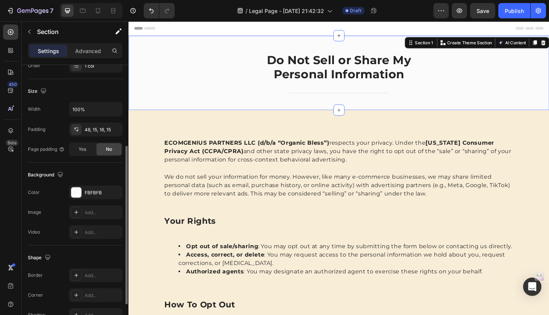
scroll to position [150, 0]
click at [106, 191] on div "FBFBFB" at bounding box center [96, 192] width 22 height 7
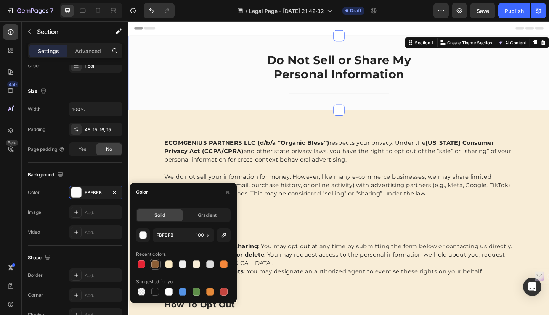
click at [156, 266] on div at bounding box center [155, 264] width 8 height 8
type input "8B5F37"
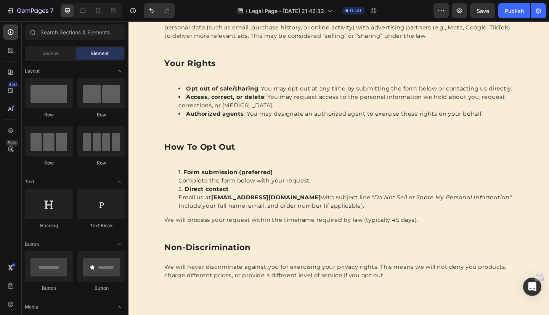
scroll to position [170, 0]
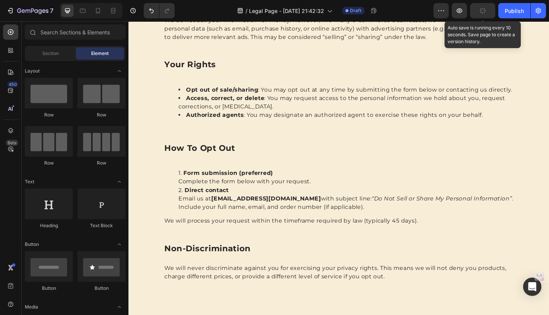
click at [485, 11] on icon "button" at bounding box center [483, 10] width 8 height 8
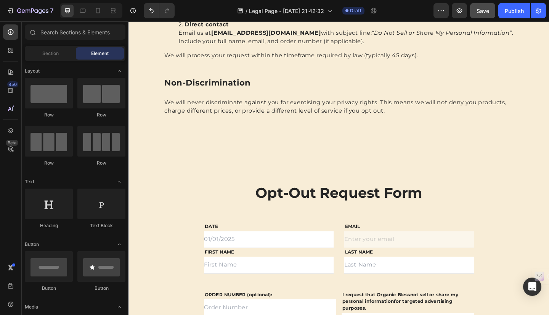
scroll to position [429, 0]
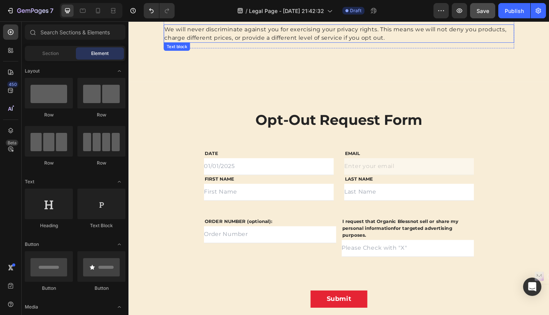
click at [419, 36] on p "We will never discriminate against you for exercising your privacy rights. This…" at bounding box center [357, 35] width 380 height 18
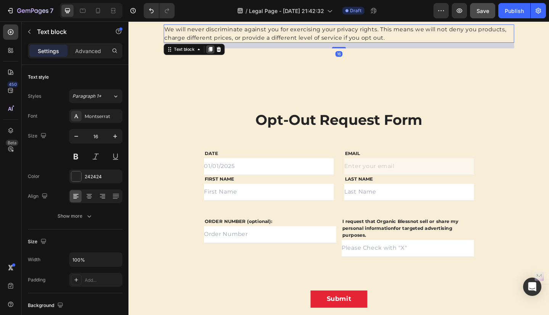
click at [216, 54] on icon at bounding box center [218, 51] width 4 height 5
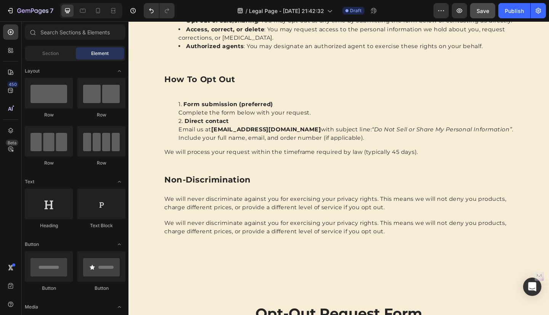
scroll to position [236, 0]
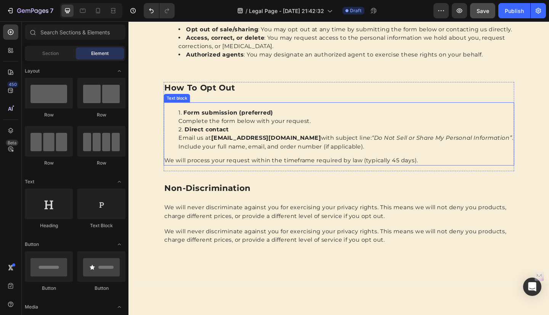
click at [502, 117] on li "Form submission (preferred) Complete the form below with your request." at bounding box center [365, 125] width 365 height 18
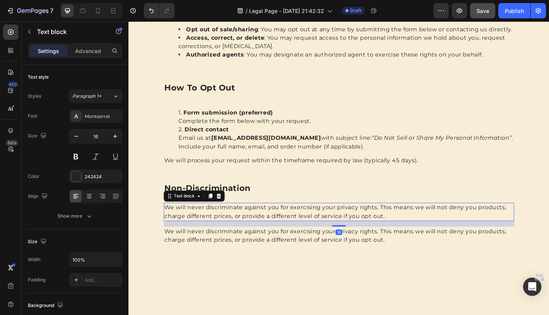
click at [406, 227] on p "We will never discriminate against you for exercising your privacy rights. This…" at bounding box center [357, 228] width 380 height 18
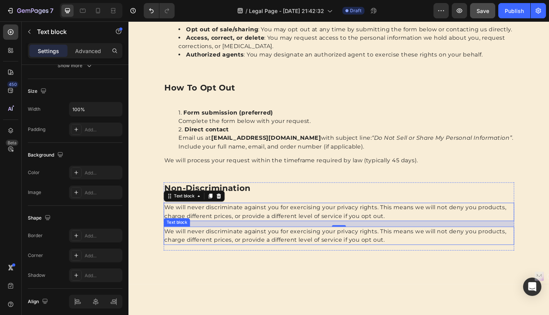
click at [410, 255] on p "We will never discriminate against you for exercising your privacy rights. This…" at bounding box center [357, 254] width 380 height 18
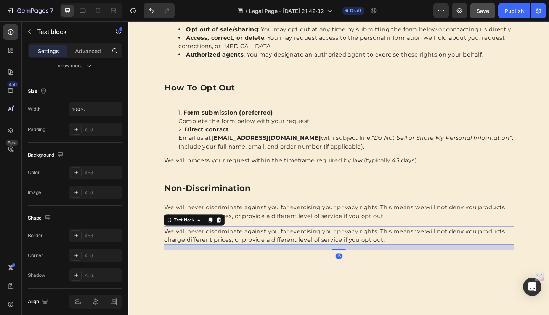
click at [408, 257] on p "We will never discriminate against you for exercising your privacy rights. This…" at bounding box center [357, 254] width 380 height 18
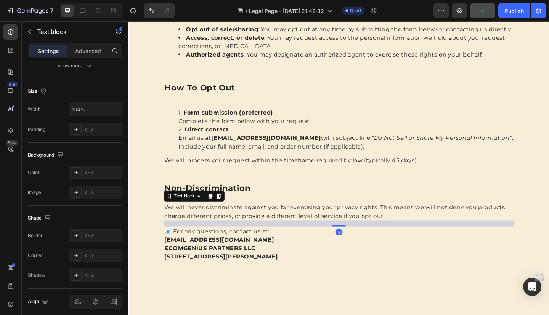
click at [386, 229] on p "We will never discriminate against you for exercising your privacy rights. This…" at bounding box center [357, 228] width 380 height 18
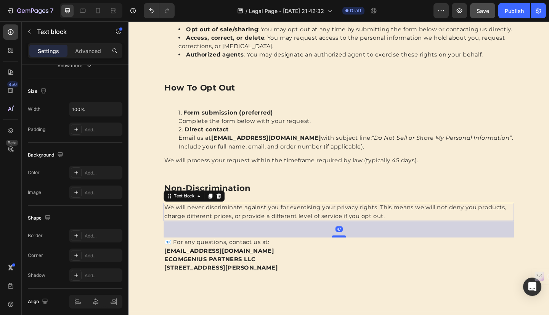
drag, startPoint x: 356, startPoint y: 242, endPoint x: 356, endPoint y: 253, distance: 11.1
click at [356, 254] on div at bounding box center [357, 255] width 15 height 2
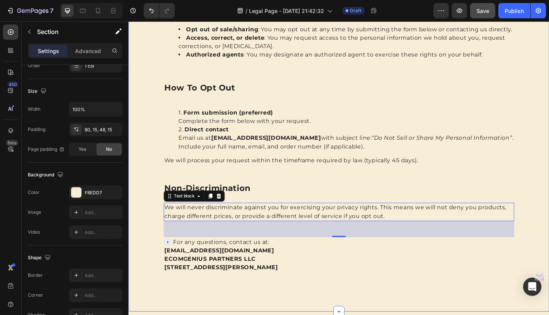
click at [549, 178] on div "ECOMGENIUS PARTNERS LLC (d/b/a “Organic Bless”) respects your privacy. Under th…" at bounding box center [357, 116] width 446 height 406
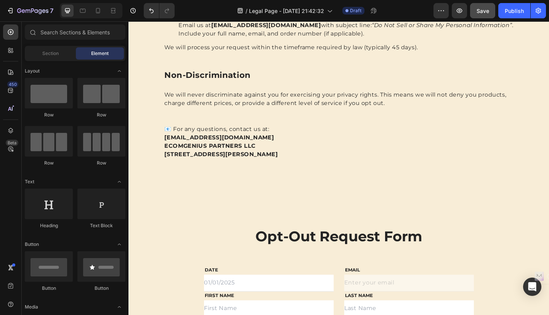
scroll to position [362, 0]
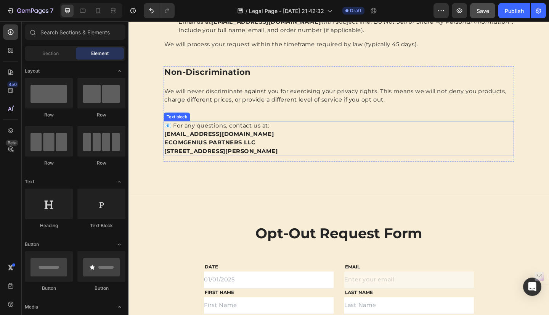
click at [211, 161] on strong "201 Lakeview Dr, Weston, FL 33326, United States" at bounding box center [229, 162] width 124 height 7
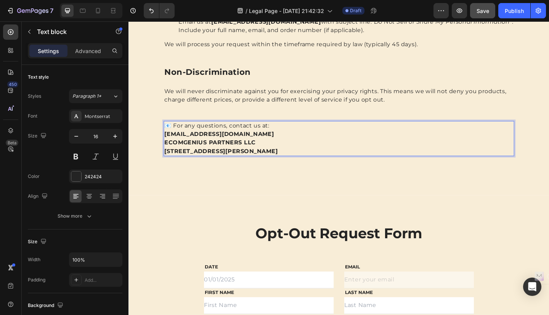
click at [219, 163] on strong "201 Lakeview Dr, Weston, FL 33326, United States" at bounding box center [229, 162] width 124 height 7
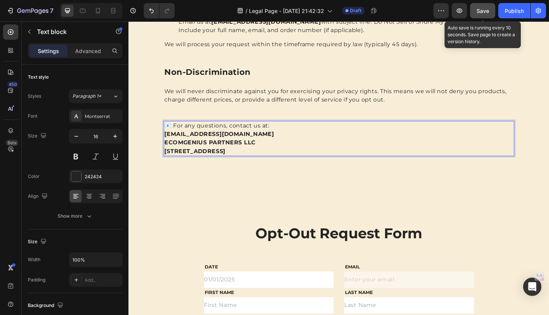
click at [482, 12] on span "Save" at bounding box center [483, 11] width 13 height 6
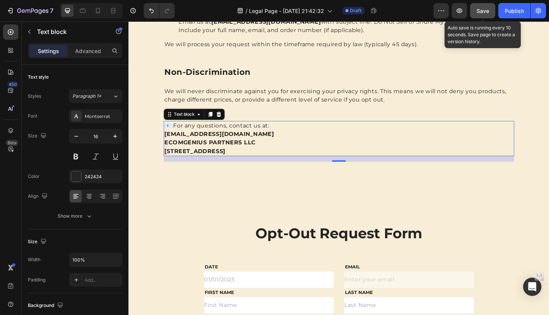
click at [482, 12] on span "Save" at bounding box center [483, 11] width 13 height 6
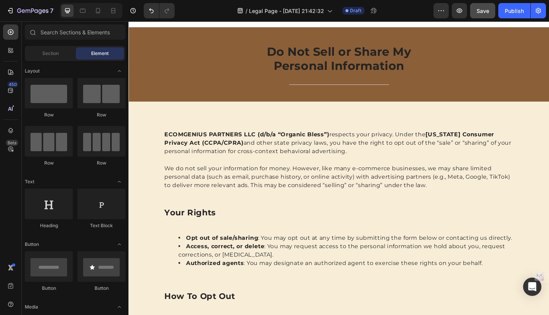
scroll to position [0, 0]
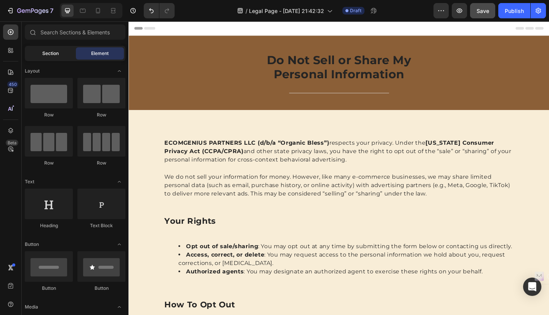
click at [38, 48] on div "Section" at bounding box center [50, 53] width 48 height 12
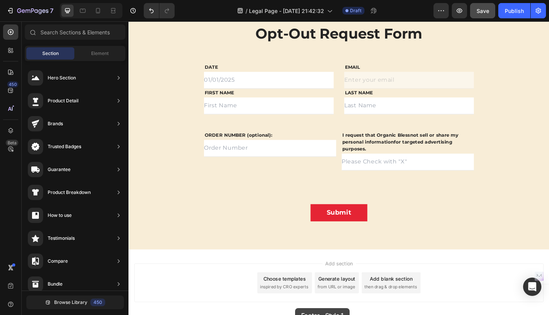
scroll to position [618, 0]
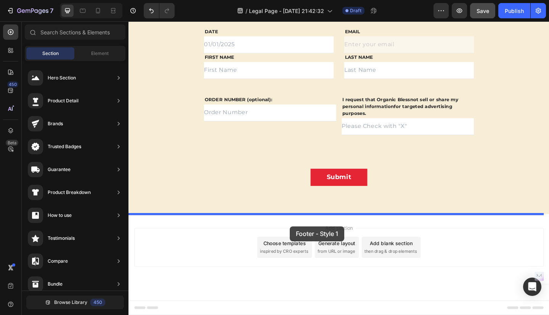
drag, startPoint x: 288, startPoint y: 99, endPoint x: 304, endPoint y: 244, distance: 145.8
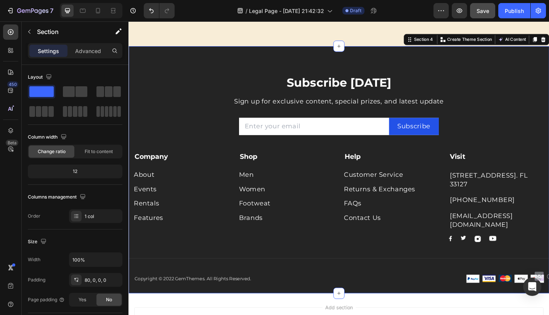
scroll to position [800, 0]
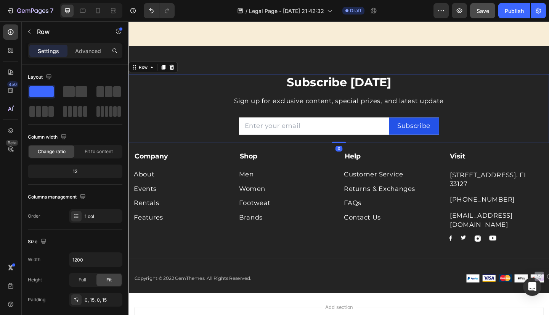
click at [549, 98] on div "Subscribe Today Heading Sign up for exclusive content, special prizes, and late…" at bounding box center [357, 116] width 446 height 75
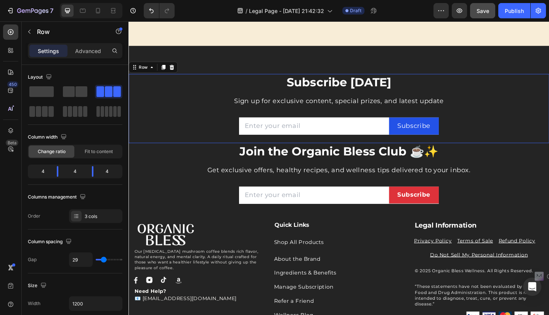
click at [549, 101] on div "Subscribe Today Heading Sign up for exclusive content, special prizes, and late…" at bounding box center [357, 116] width 446 height 75
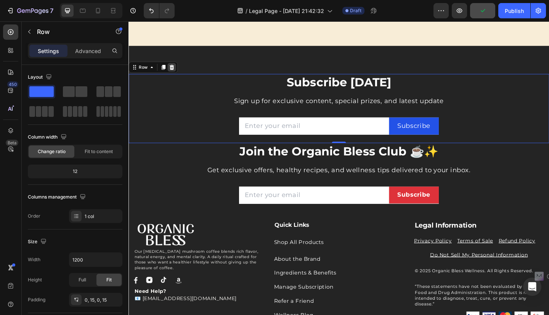
click at [177, 72] on icon at bounding box center [175, 71] width 5 height 5
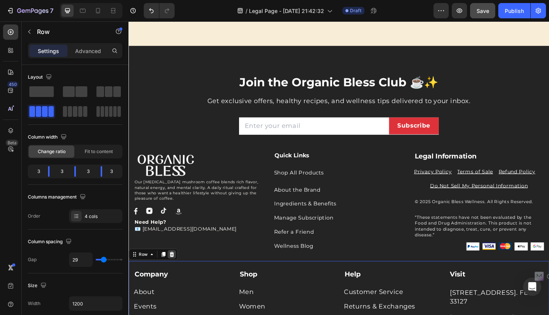
click at [175, 275] on icon at bounding box center [175, 275] width 6 height 6
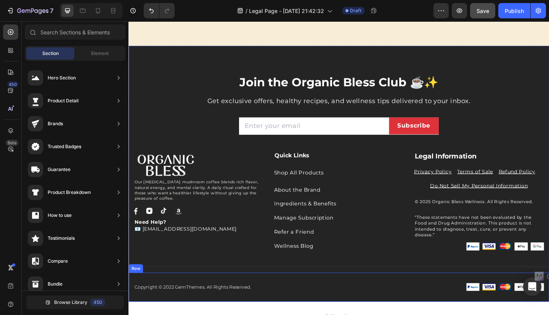
click at [280, 302] on div "Copyright © 2022 GemThemes. All Rights Reserved. Text block Image Image Image I…" at bounding box center [358, 310] width 458 height 32
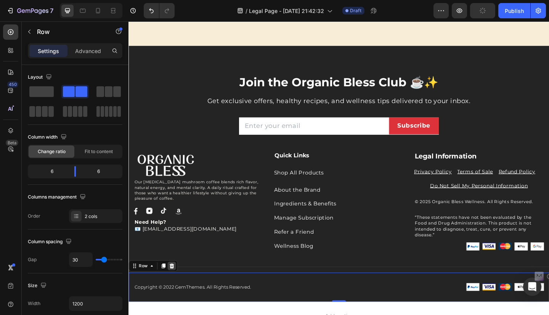
click at [175, 285] on icon at bounding box center [175, 286] width 5 height 5
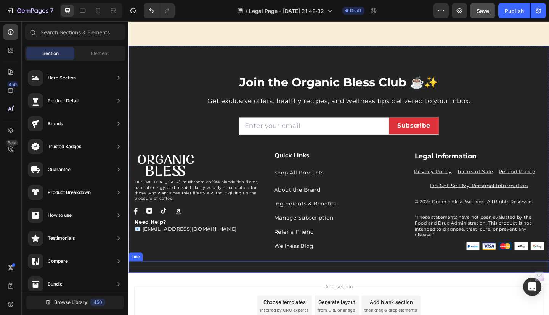
click at [186, 290] on div "Title Line" at bounding box center [358, 288] width 458 height 13
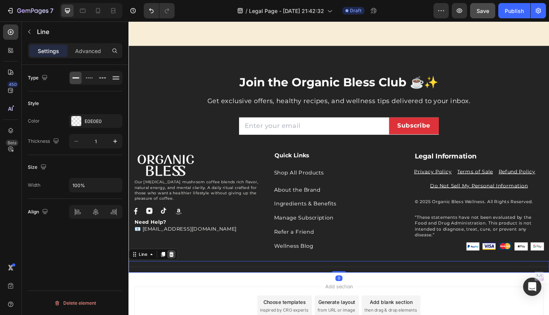
click at [177, 276] on icon at bounding box center [175, 274] width 5 height 5
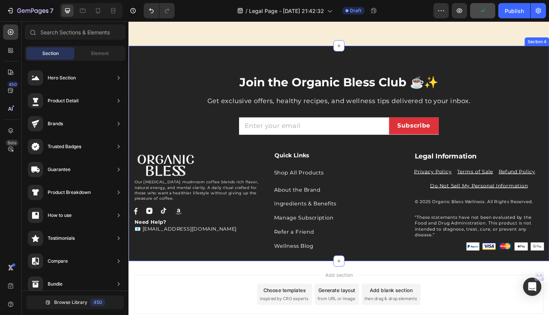
click at [154, 62] on div "Join the Organic Bless Club ☕✨ Heading Get exclusive offers, healthy recipes, a…" at bounding box center [358, 165] width 458 height 234
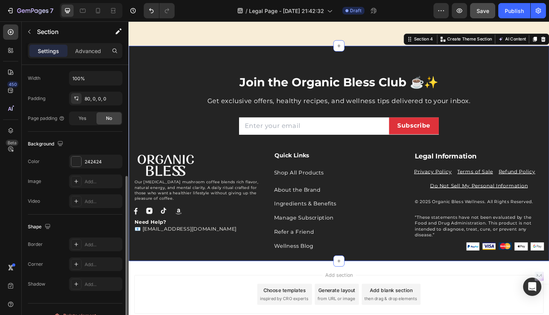
scroll to position [194, 0]
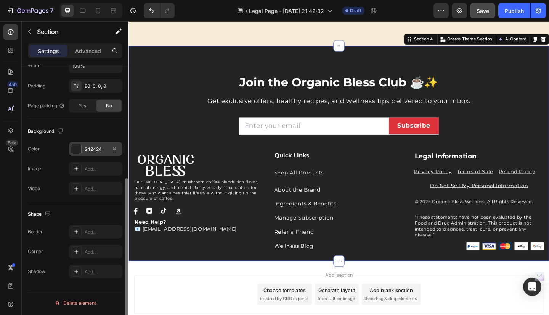
click at [86, 150] on div "242424" at bounding box center [96, 149] width 22 height 7
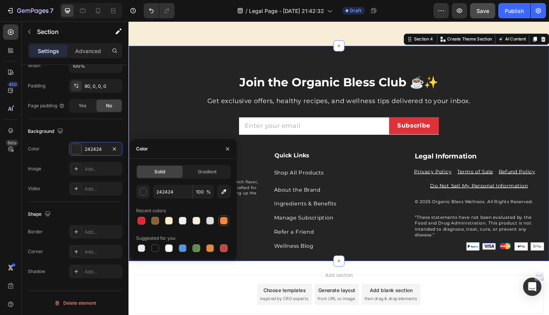
click at [226, 220] on div at bounding box center [224, 221] width 8 height 8
type input "F5873B"
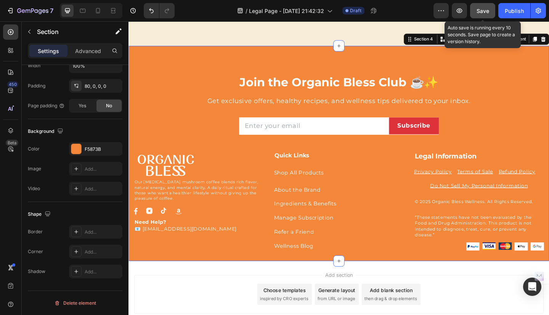
click at [485, 7] on div "Save" at bounding box center [483, 11] width 13 height 8
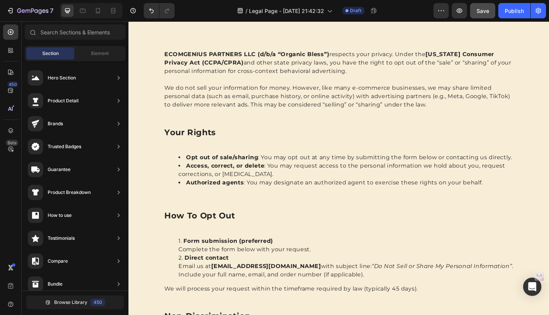
scroll to position [0, 0]
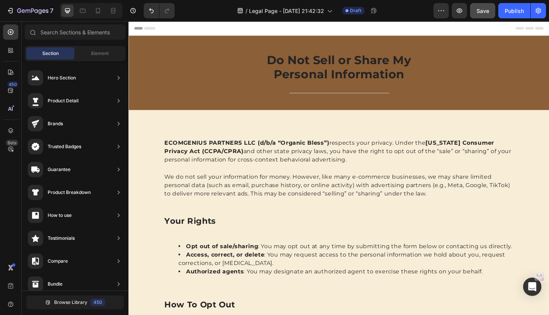
drag, startPoint x: 585, startPoint y: 256, endPoint x: 677, endPoint y: 38, distance: 236.9
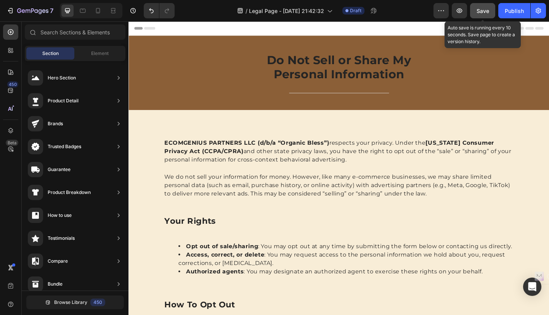
click at [483, 14] on div "Save" at bounding box center [483, 11] width 13 height 8
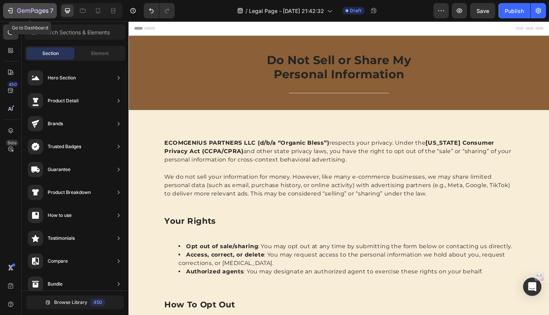
click at [32, 12] on icon "button" at bounding box center [32, 11] width 31 height 6
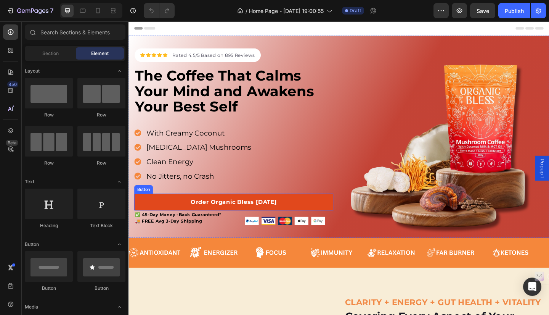
click at [298, 214] on link "Order Organic Bless Today" at bounding box center [243, 218] width 217 height 18
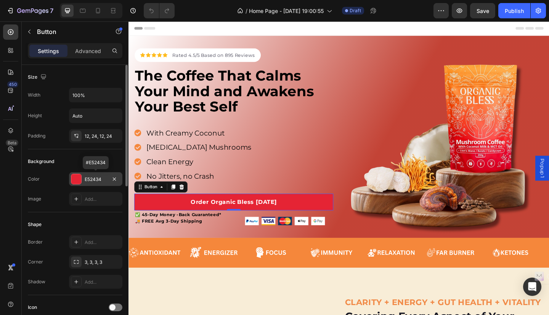
click at [106, 179] on div "E52434" at bounding box center [96, 179] width 22 height 7
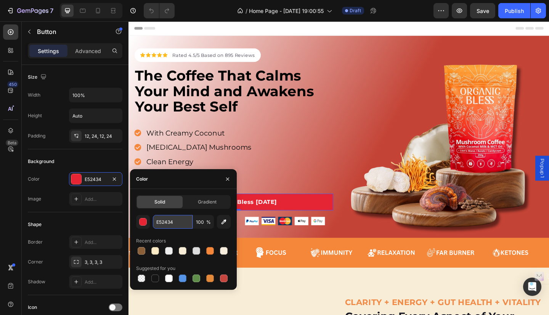
click at [167, 223] on input "E52434" at bounding box center [173, 222] width 40 height 14
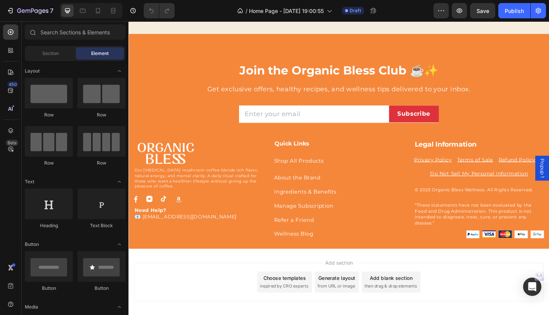
scroll to position [1850, 0]
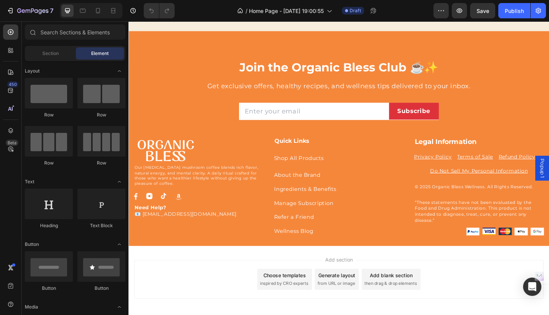
drag, startPoint x: 584, startPoint y: 42, endPoint x: 676, endPoint y: 297, distance: 271.4
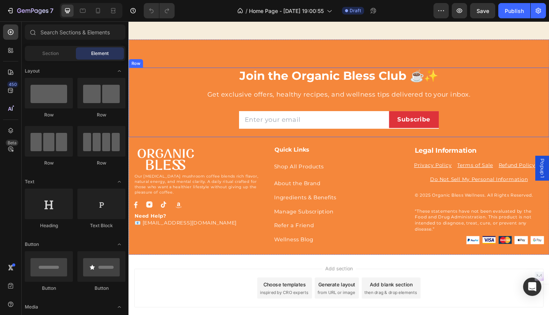
click at [536, 92] on div "Join the Organic Bless Club ☕✨ Heading Get exclusive offers, healthy recipes, a…" at bounding box center [357, 109] width 446 height 75
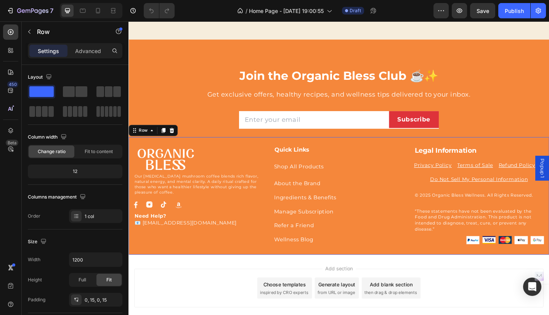
click at [416, 154] on div "Image Our adaptogenic mushroom coffee blends rich flavor, natural energy, and m…" at bounding box center [358, 211] width 458 height 128
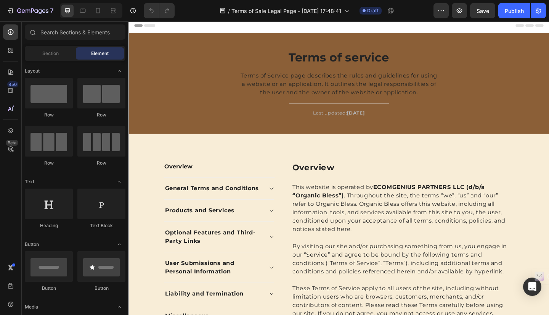
scroll to position [1870, 0]
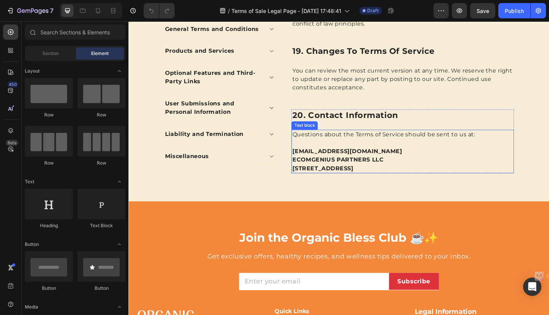
click at [358, 180] on strong "[STREET_ADDRESS]" at bounding box center [340, 180] width 66 height 7
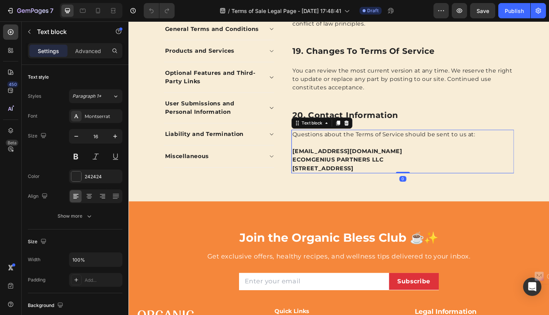
click at [358, 180] on strong "[STREET_ADDRESS]" at bounding box center [340, 180] width 66 height 7
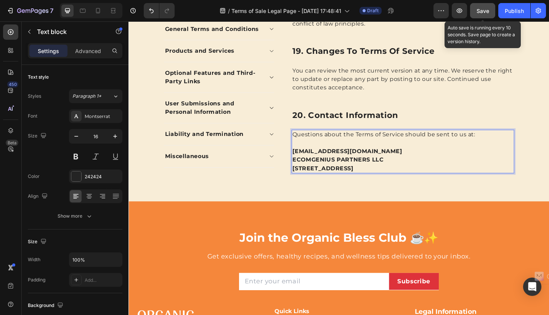
click at [481, 11] on span "Save" at bounding box center [483, 11] width 13 height 6
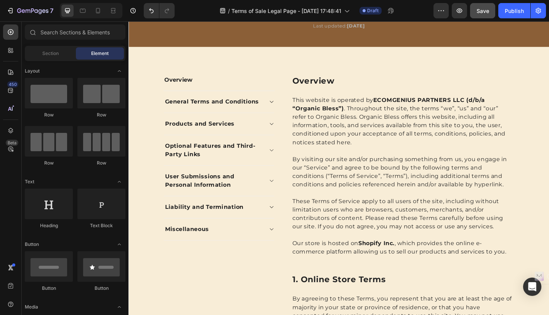
scroll to position [99, 0]
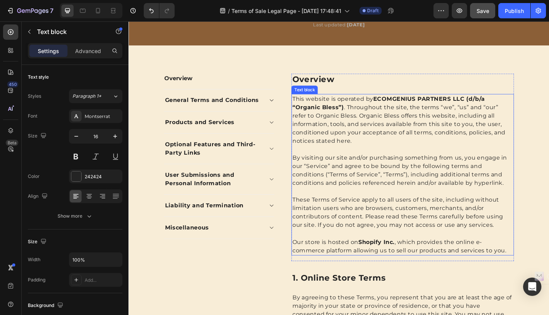
click at [495, 104] on strong "ECOMGENIUS PARTNERS LLC (d/b/a “Organic Bless”)" at bounding box center [411, 110] width 209 height 16
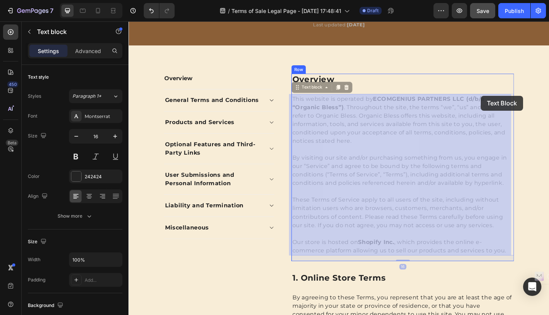
drag, startPoint x: 497, startPoint y: 104, endPoint x: 512, endPoint y: 102, distance: 15.0
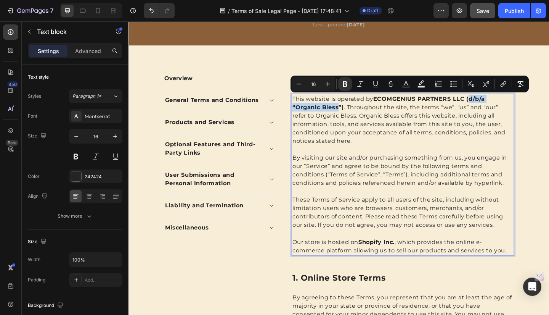
drag, startPoint x: 495, startPoint y: 106, endPoint x: 322, endPoint y: 117, distance: 173.5
click at [322, 117] on strong "ECOMGENIUS PARTNERS LLC (d/b/a “Organic Bless”)" at bounding box center [411, 110] width 209 height 16
copy strong "d/b/a “Organic Bless"
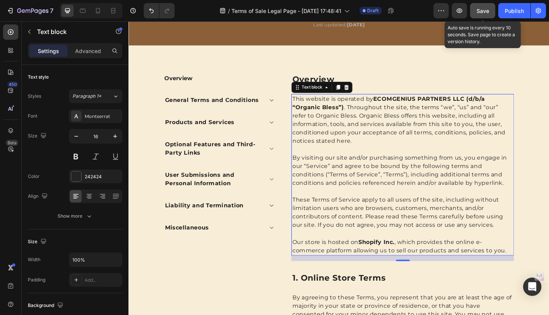
click at [486, 12] on span "Save" at bounding box center [483, 11] width 13 height 6
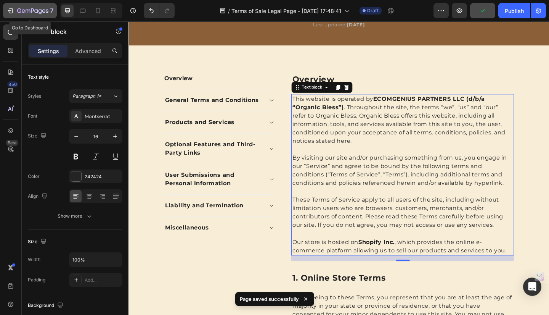
click at [19, 7] on div "7" at bounding box center [35, 10] width 36 height 9
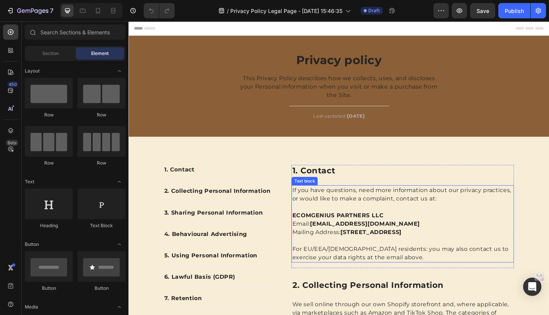
click at [406, 230] on p "ECOMGENIUS PARTNERS LLC Email: [EMAIL_ADDRESS][DOMAIN_NAME] Mailing Address: [S…" at bounding box center [427, 241] width 241 height 27
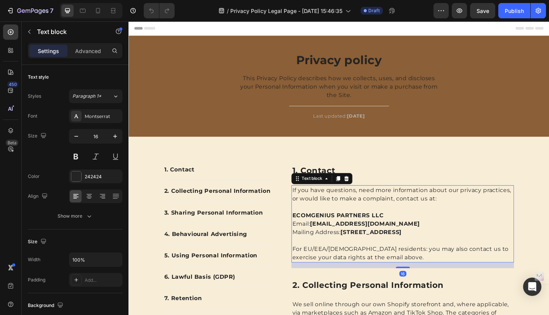
click at [403, 230] on p "ECOMGENIUS PARTNERS LLC Email: info@organicbless.com Mailing Address: 201 Lakev…" at bounding box center [427, 241] width 241 height 27
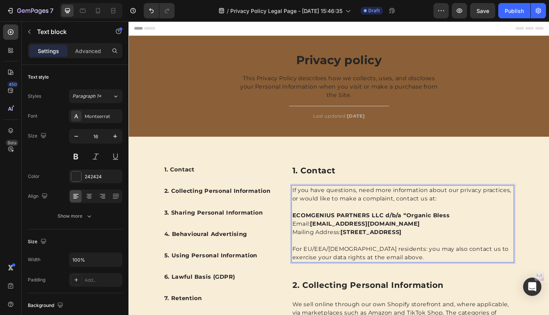
click at [404, 231] on strong "ECOMGENIUS PARTNERS LLC d/b/a “Organic Bless" at bounding box center [392, 231] width 171 height 7
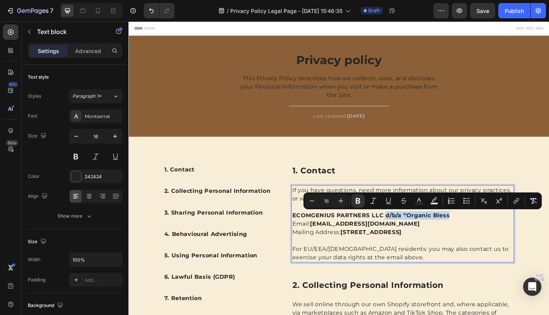
drag, startPoint x: 405, startPoint y: 231, endPoint x: 476, endPoint y: 233, distance: 71.4
click at [476, 233] on p "ECOMGENIUS PARTNERS LLC d/b/a “Organic Bless Email: info@organicbless.com Maili…" at bounding box center [427, 241] width 241 height 27
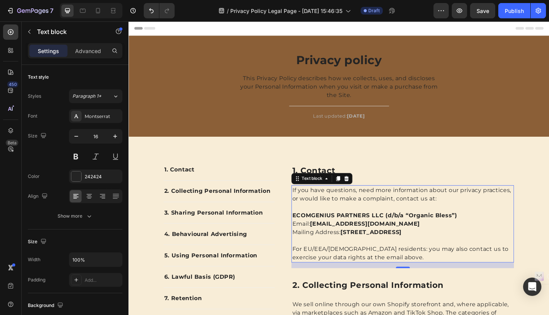
click at [412, 251] on strong "201 Lakeview Dr, Weston, FL, 33326, United States" at bounding box center [392, 250] width 66 height 7
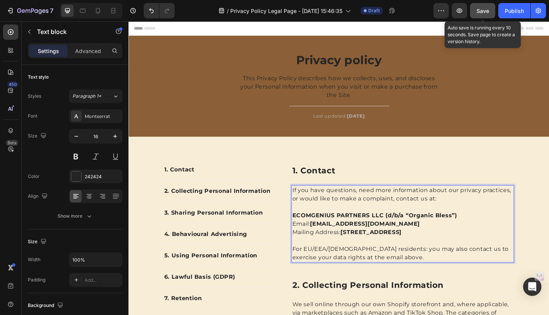
click at [481, 14] on button "Save" at bounding box center [482, 10] width 25 height 15
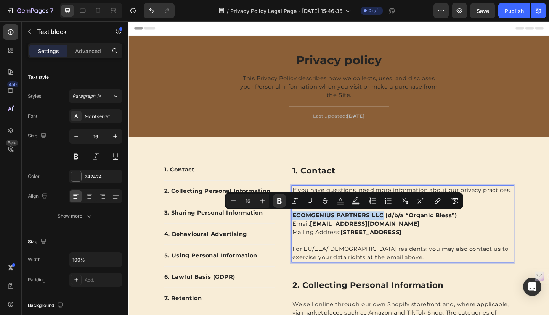
drag, startPoint x: 400, startPoint y: 232, endPoint x: 306, endPoint y: 231, distance: 94.6
click at [307, 231] on strong "ECOMGENIUS PARTNERS LLC (d/b/a “Organic Bless”)" at bounding box center [397, 231] width 180 height 7
copy strong "ECOMGENIUS PARTNERS LLC"
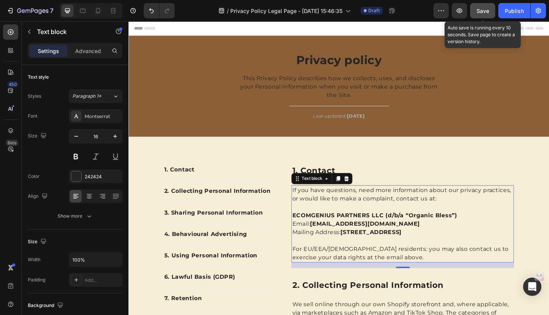
click at [481, 8] on span "Save" at bounding box center [483, 11] width 13 height 6
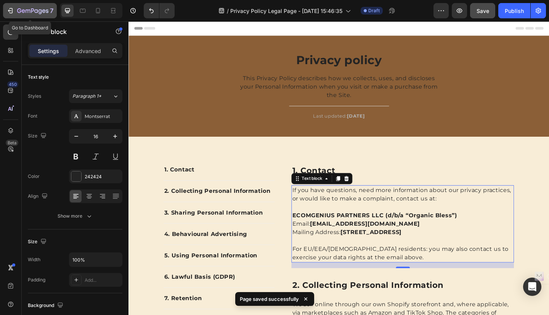
click at [11, 11] on icon "button" at bounding box center [10, 11] width 8 height 8
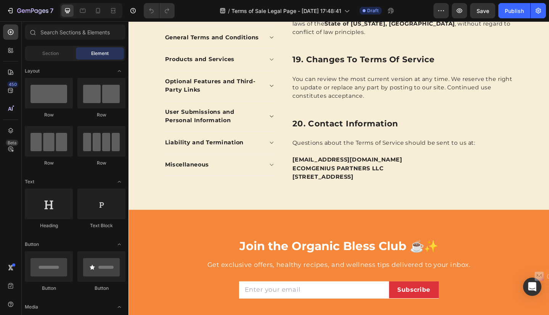
scroll to position [24, 0]
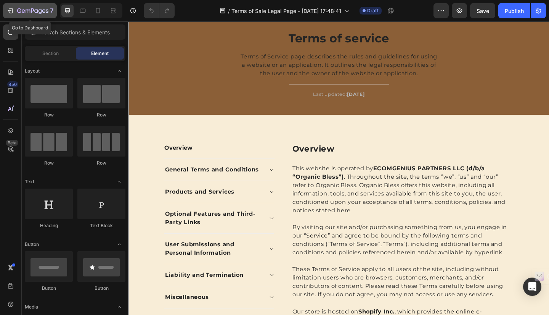
click at [16, 10] on div "7" at bounding box center [29, 10] width 47 height 9
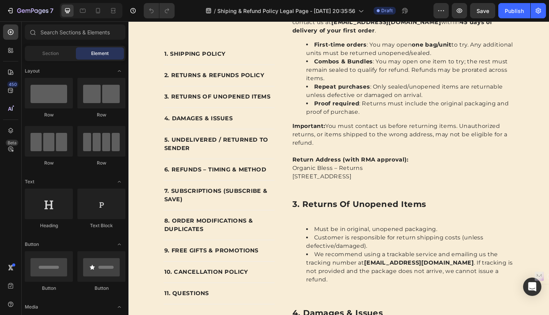
scroll to position [1352, 0]
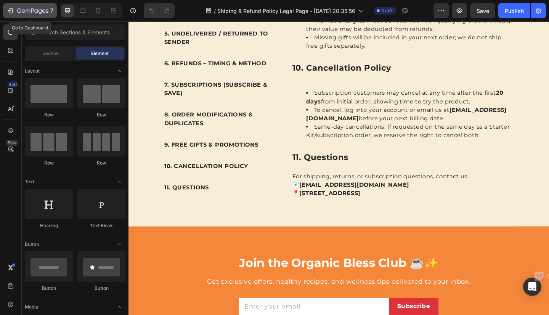
click at [35, 8] on icon "button" at bounding box center [32, 11] width 31 height 6
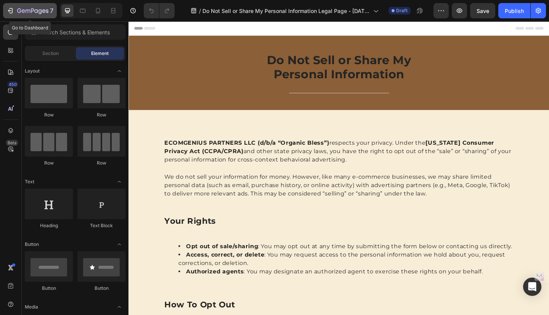
click at [15, 13] on div "7" at bounding box center [29, 10] width 47 height 9
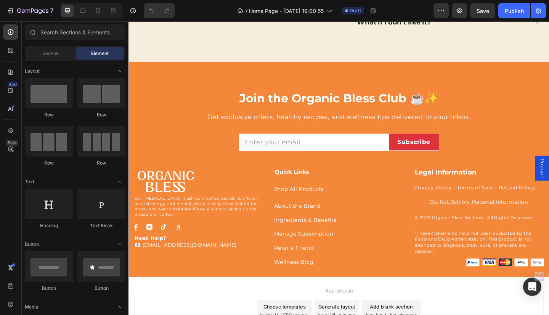
scroll to position [2197, 0]
